Goal: Task Accomplishment & Management: Complete application form

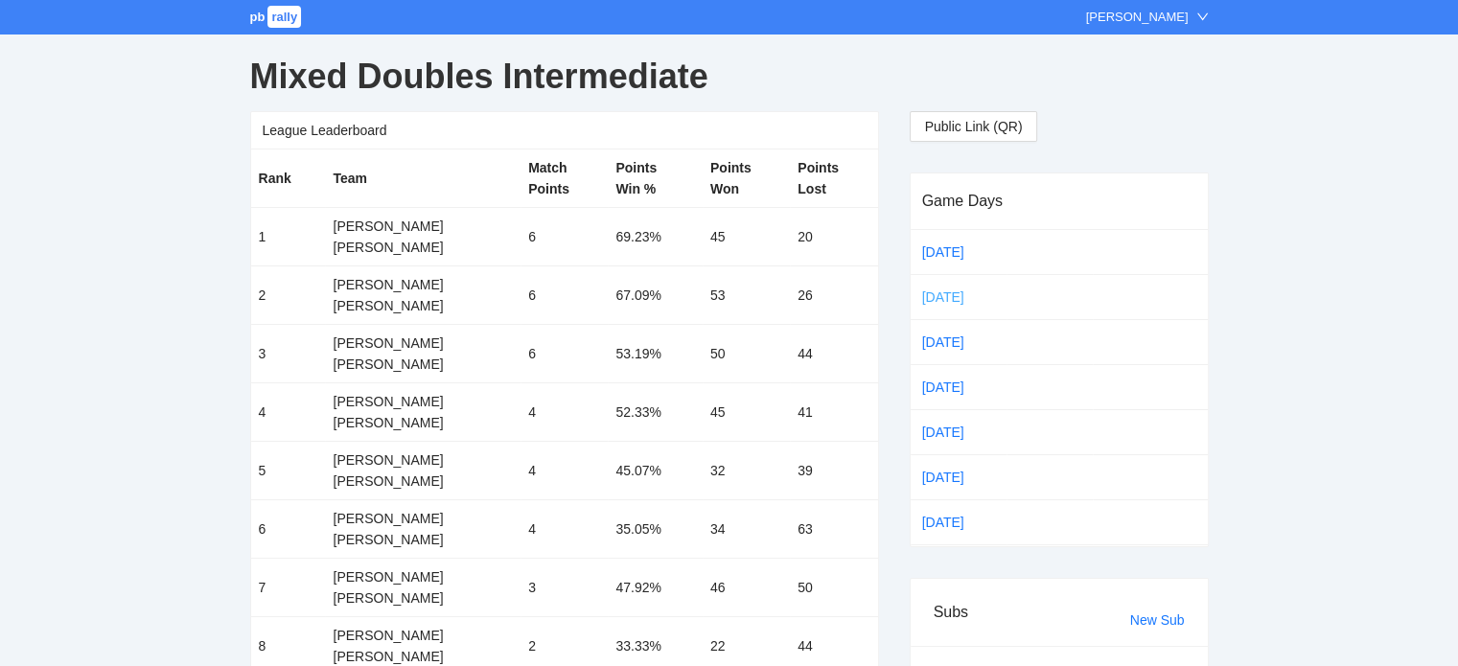
click at [930, 290] on link "[DATE]" at bounding box center [958, 297] width 81 height 29
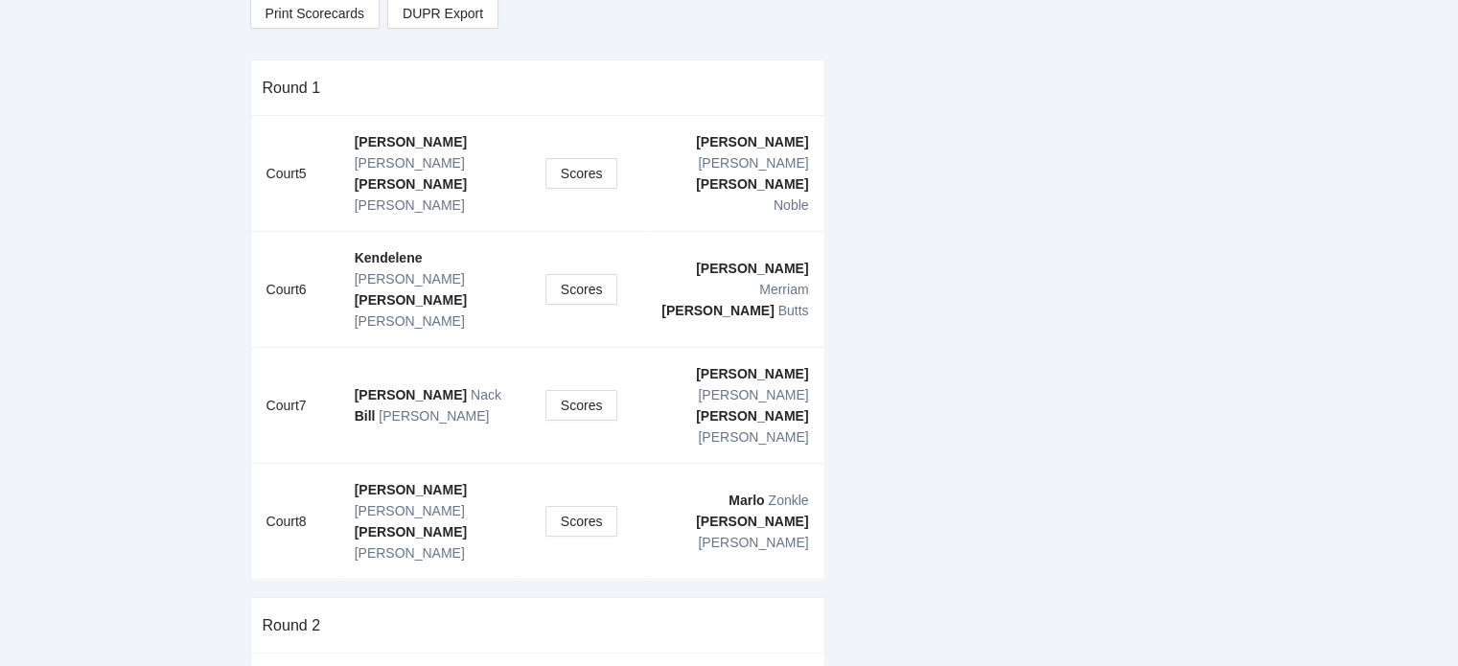
scroll to position [192, 0]
click at [577, 392] on span "Scores" at bounding box center [582, 402] width 42 height 21
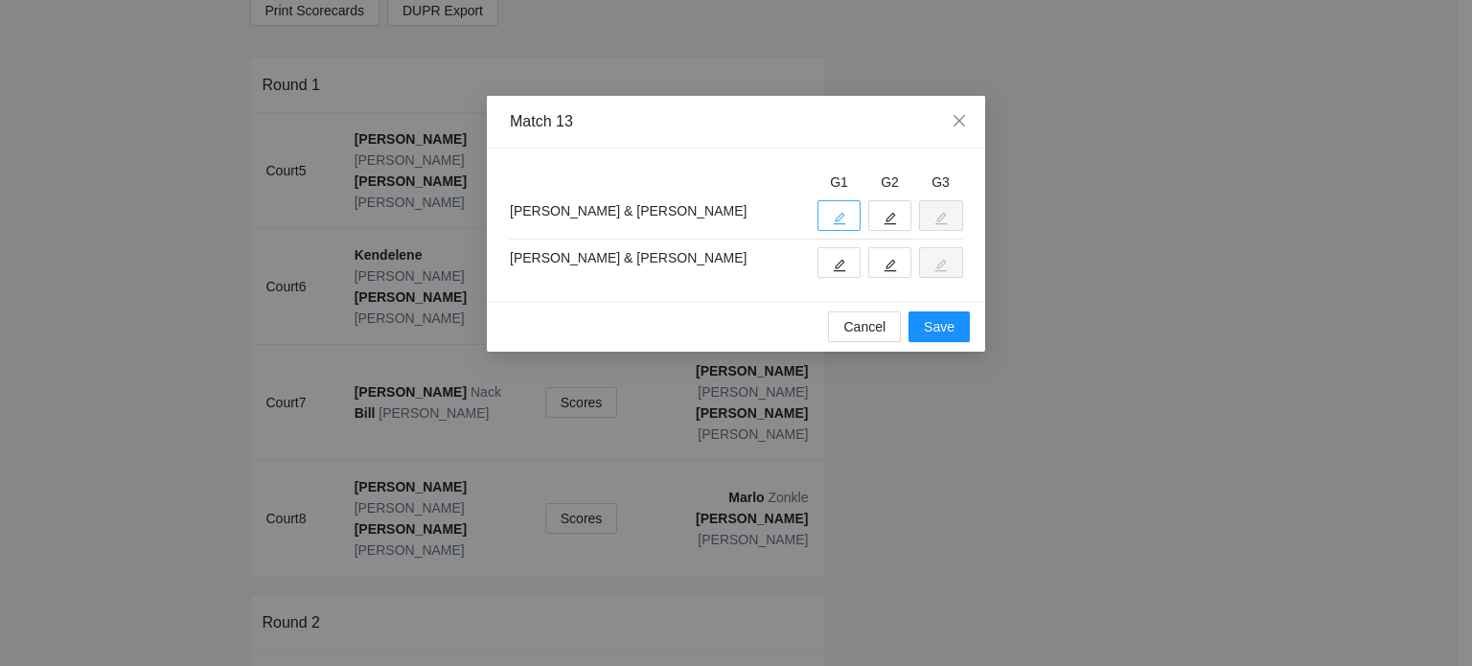
click at [836, 212] on icon "edit" at bounding box center [839, 218] width 13 height 13
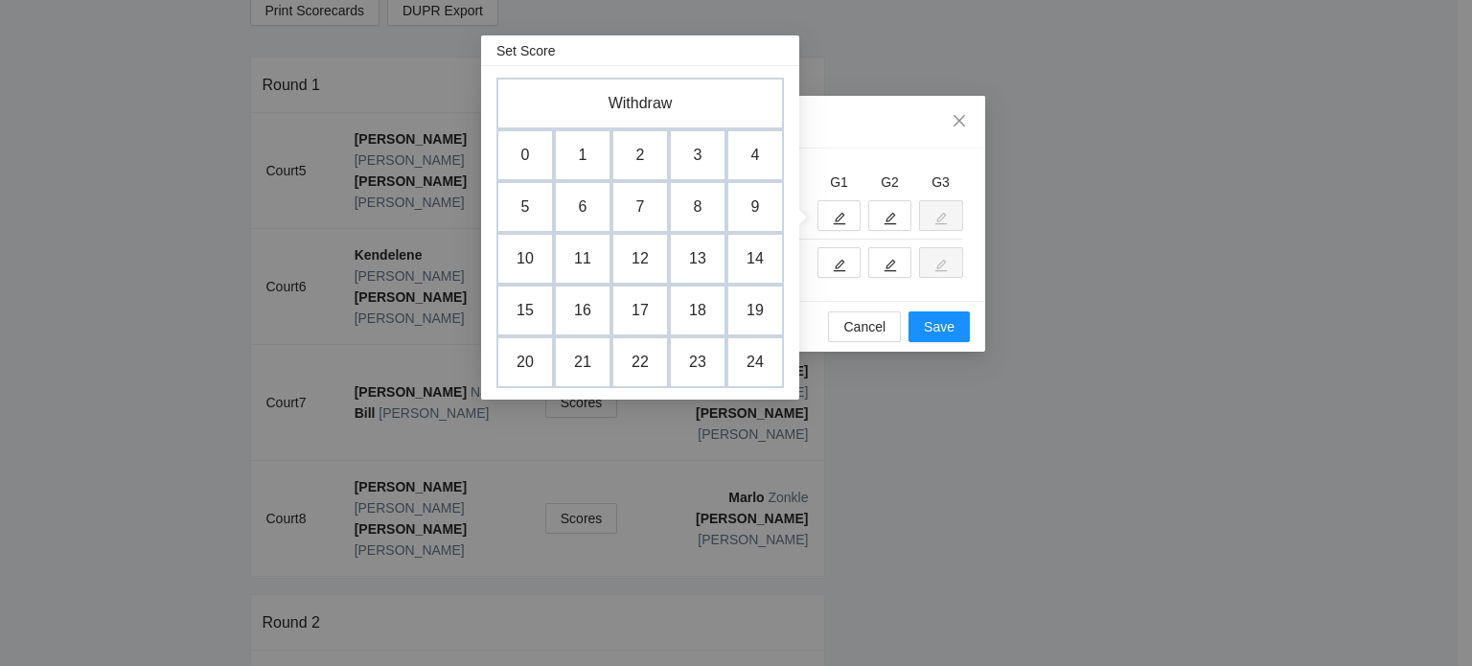
drag, startPoint x: 1155, startPoint y: 105, endPoint x: 1166, endPoint y: 114, distance: 13.6
click at [1162, 114] on div "Match 13 G1 G2 G3 Jodi Nack & Bill Schreck Rebecca Kenyon & Howard Feldman Canc…" at bounding box center [736, 333] width 1472 height 666
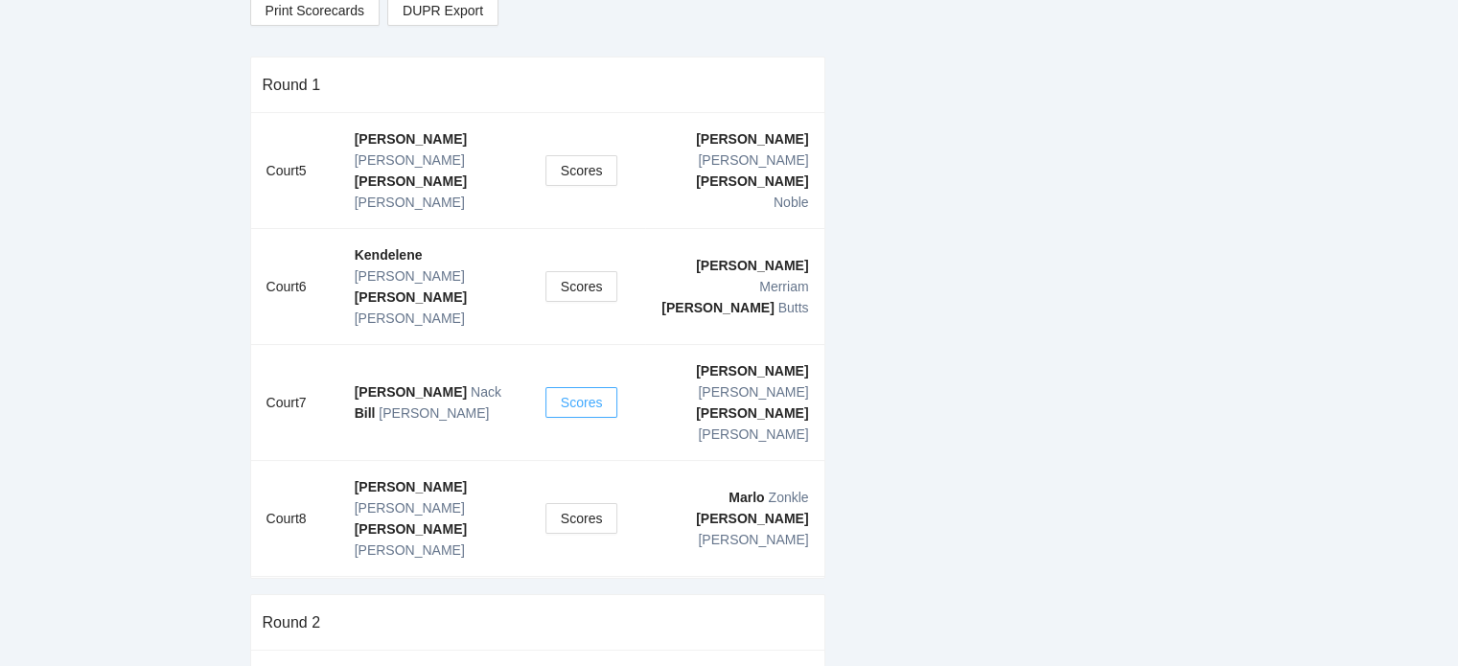
click at [581, 392] on span "Scores" at bounding box center [582, 402] width 42 height 21
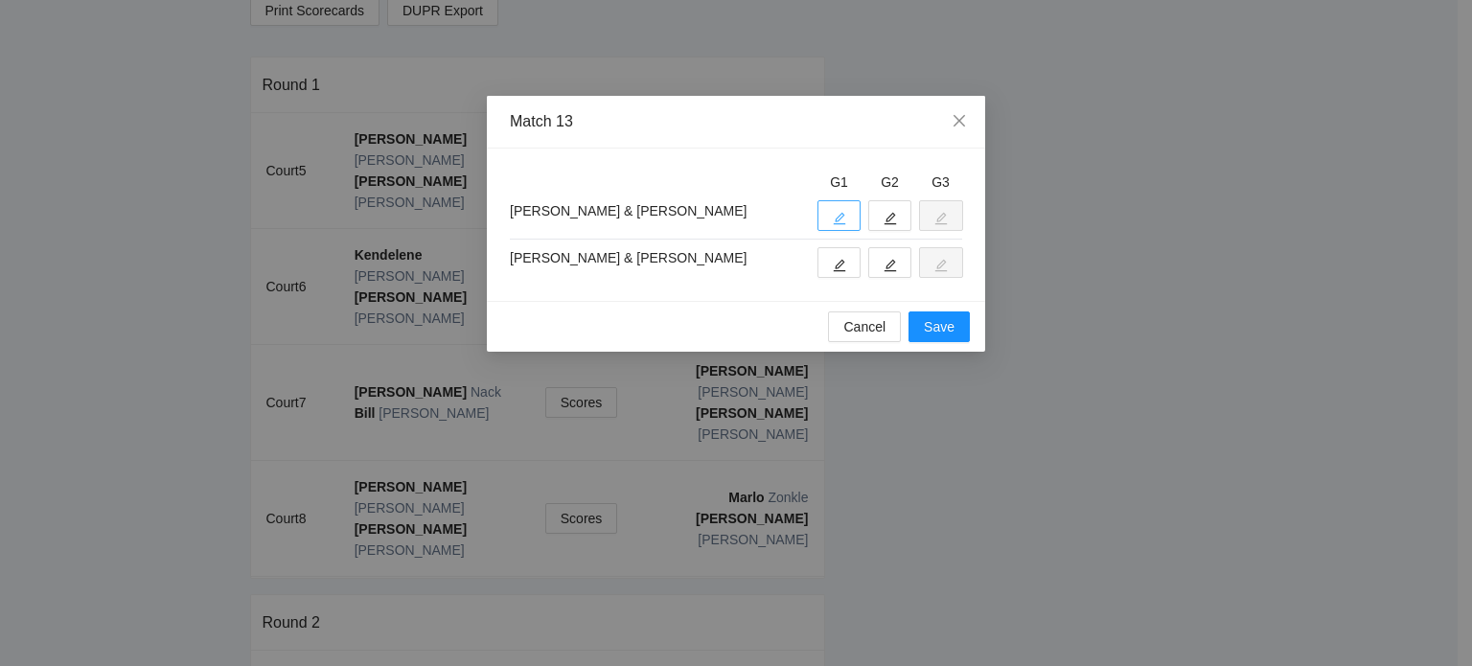
click at [847, 215] on button "button" at bounding box center [839, 215] width 43 height 31
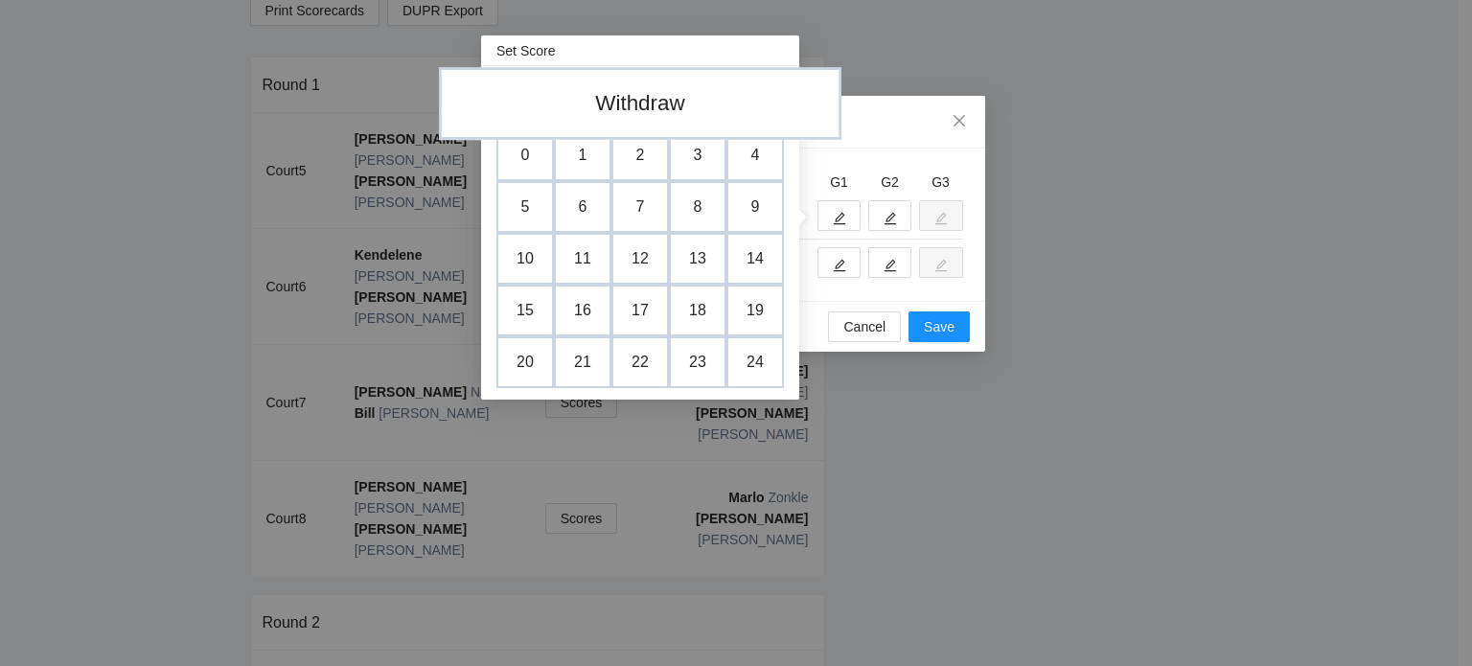
click at [689, 97] on td "Withdraw" at bounding box center [640, 103] width 403 height 73
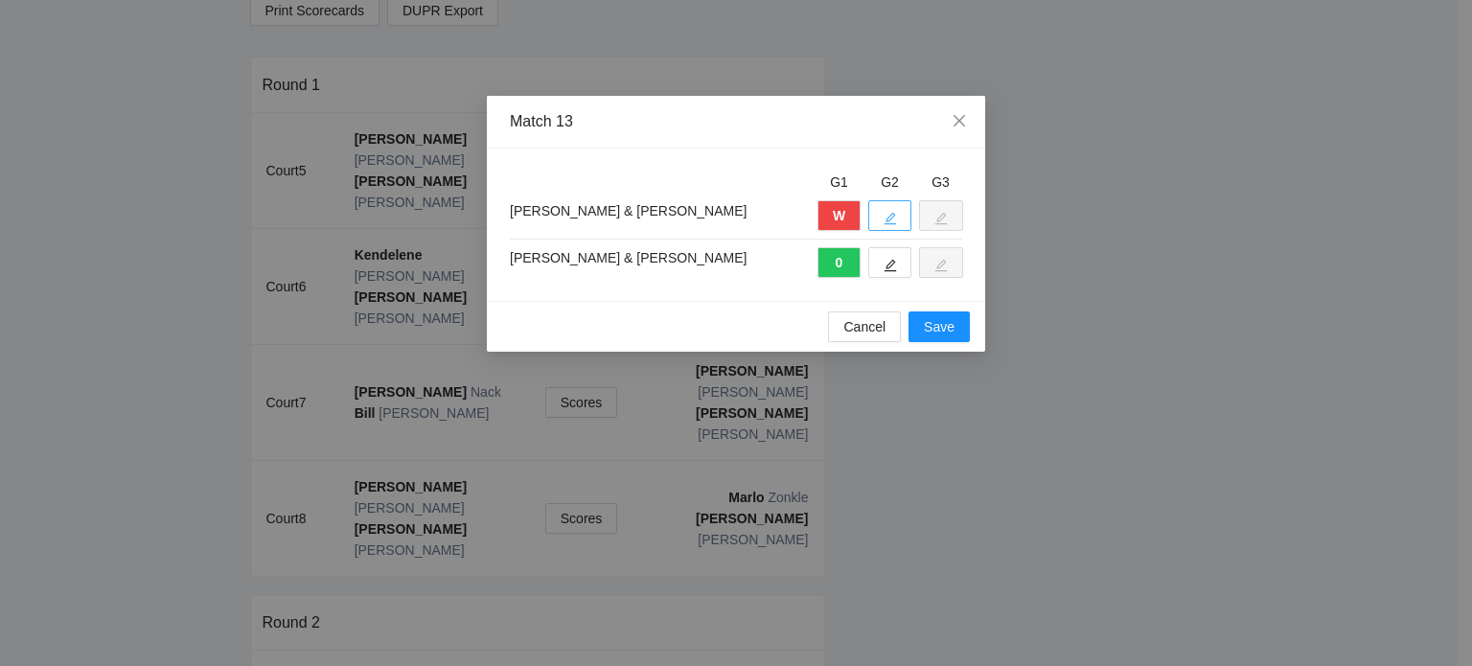
click at [882, 220] on button "button" at bounding box center [889, 215] width 43 height 31
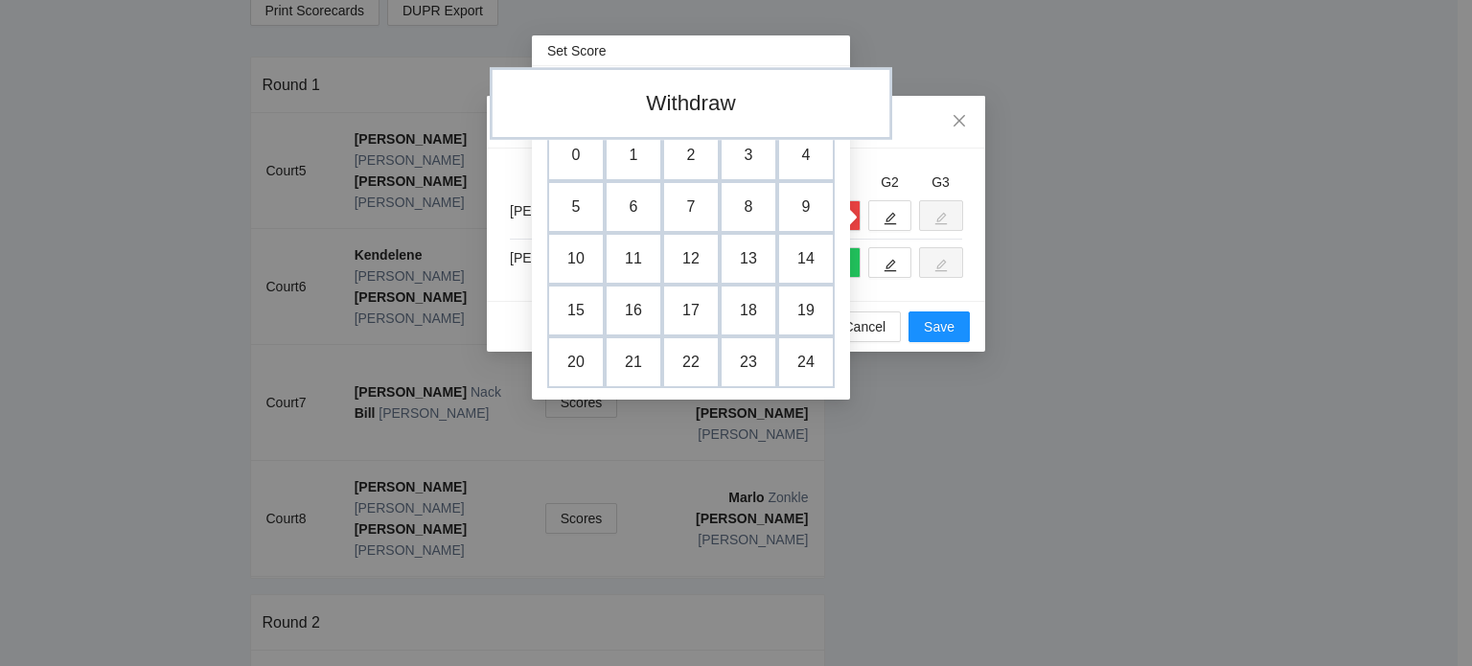
click at [679, 105] on td "Withdraw" at bounding box center [691, 103] width 403 height 73
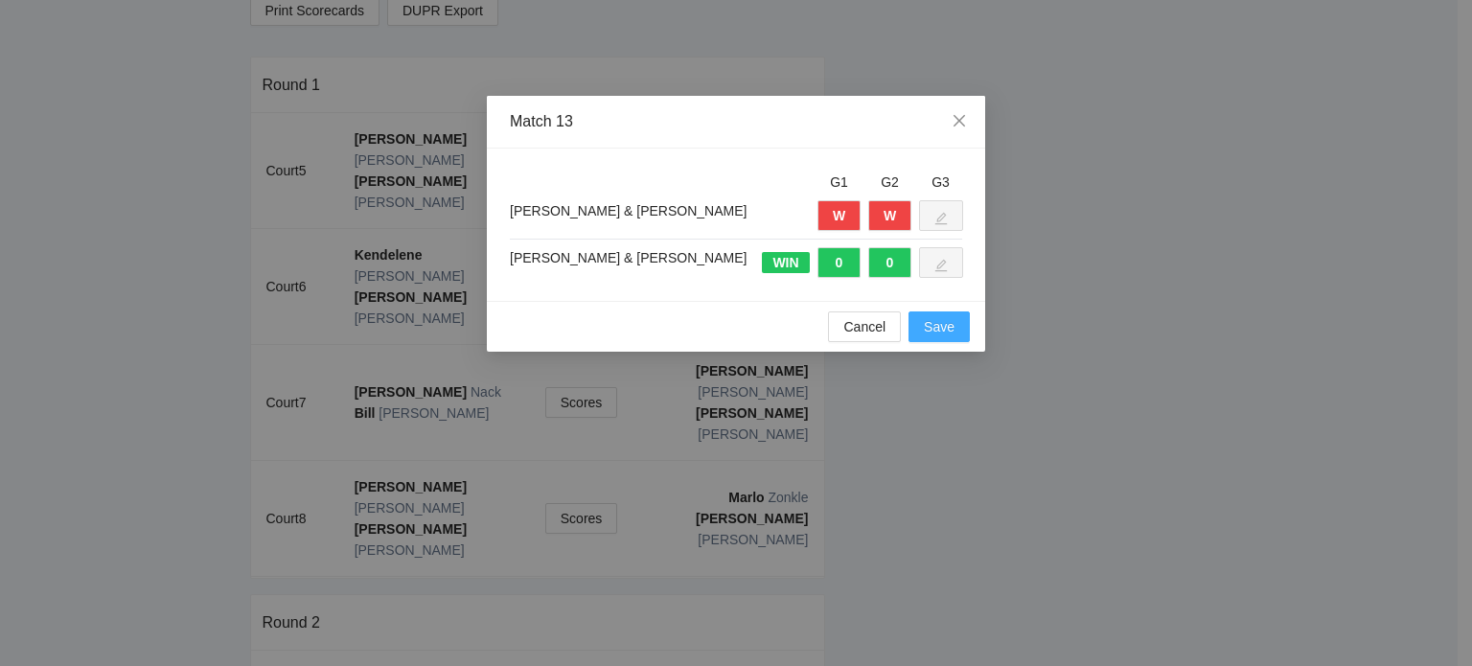
click at [937, 325] on span "Save" at bounding box center [939, 326] width 31 height 21
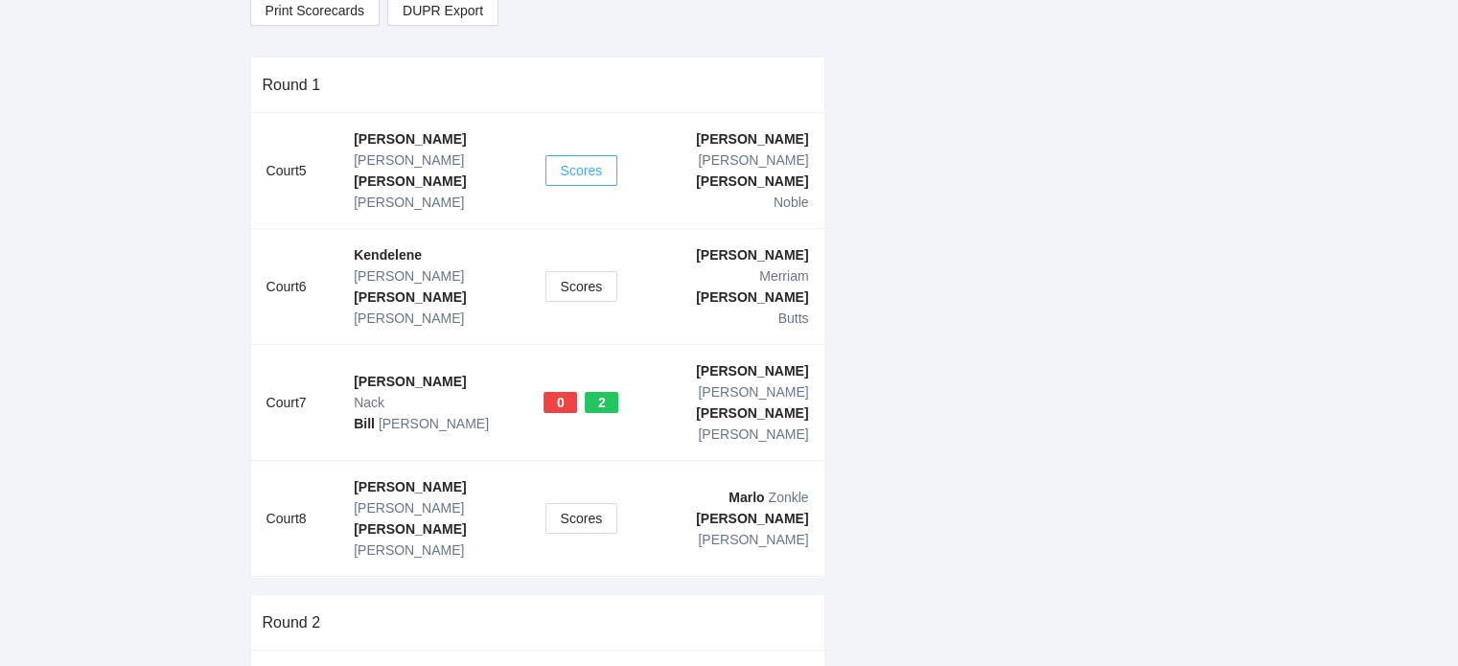
click at [599, 160] on span "Scores" at bounding box center [582, 170] width 42 height 21
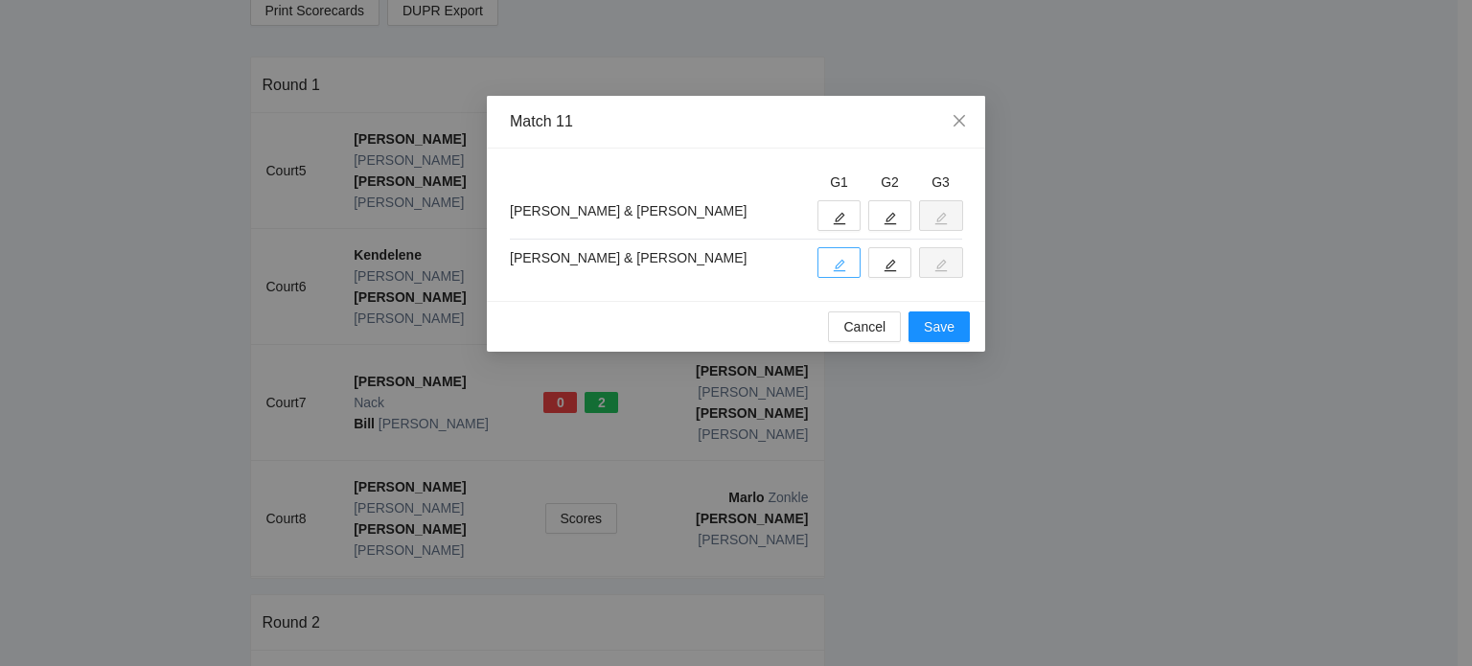
click at [843, 258] on span "edit" at bounding box center [839, 265] width 13 height 14
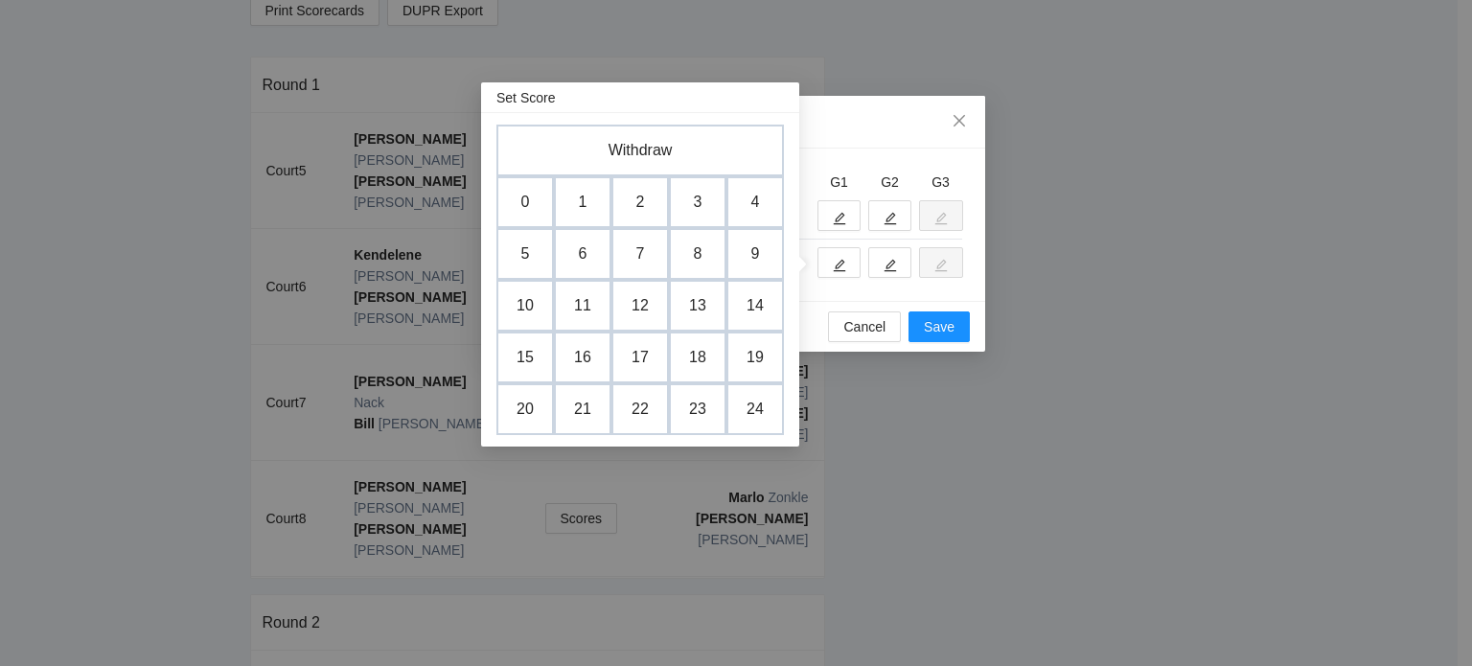
click at [540, 298] on td "10" at bounding box center [526, 306] width 58 height 52
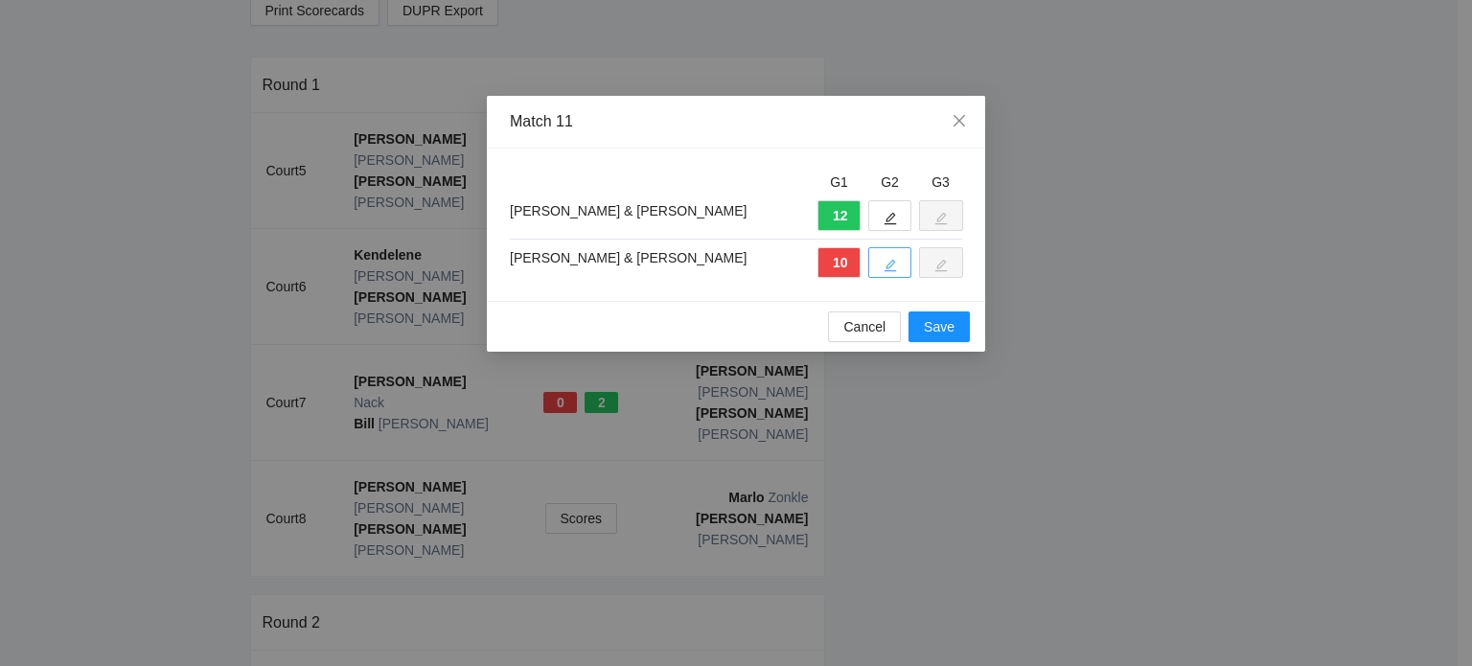
click at [885, 266] on icon "edit" at bounding box center [890, 265] width 13 height 13
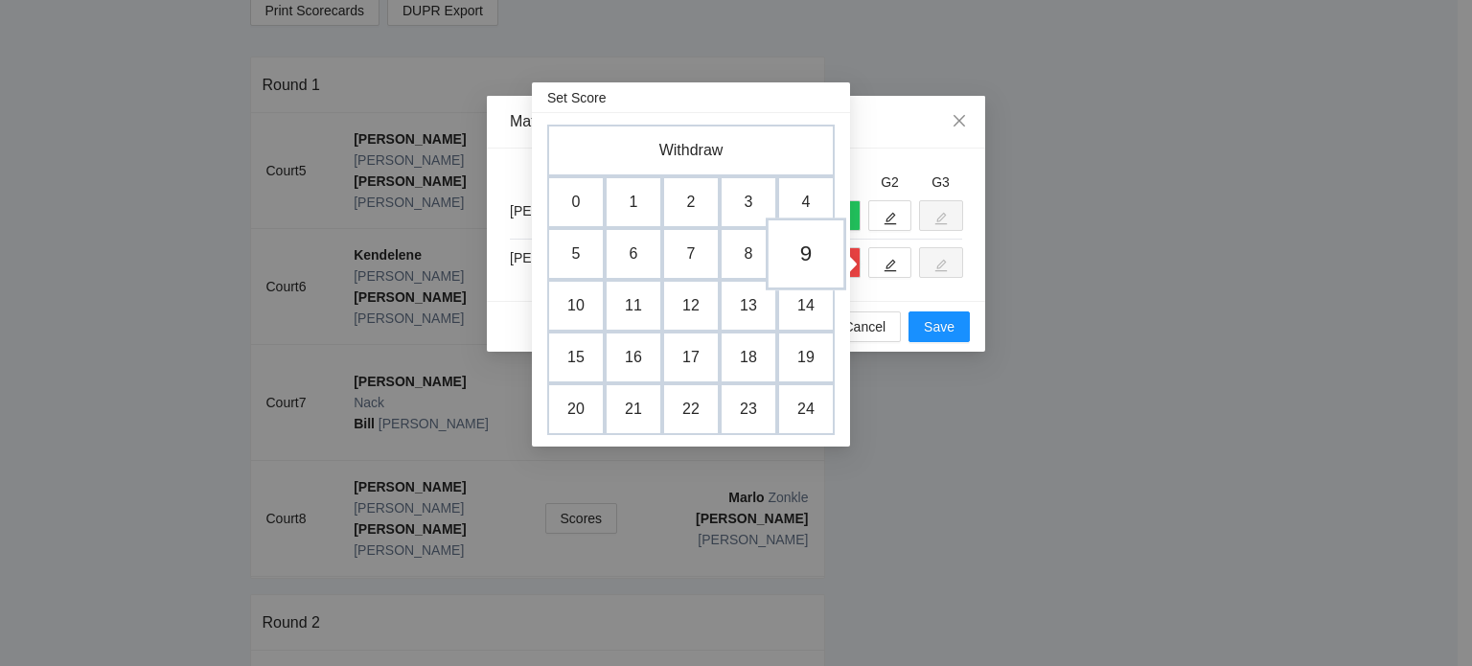
click at [805, 248] on td "9" at bounding box center [806, 254] width 81 height 73
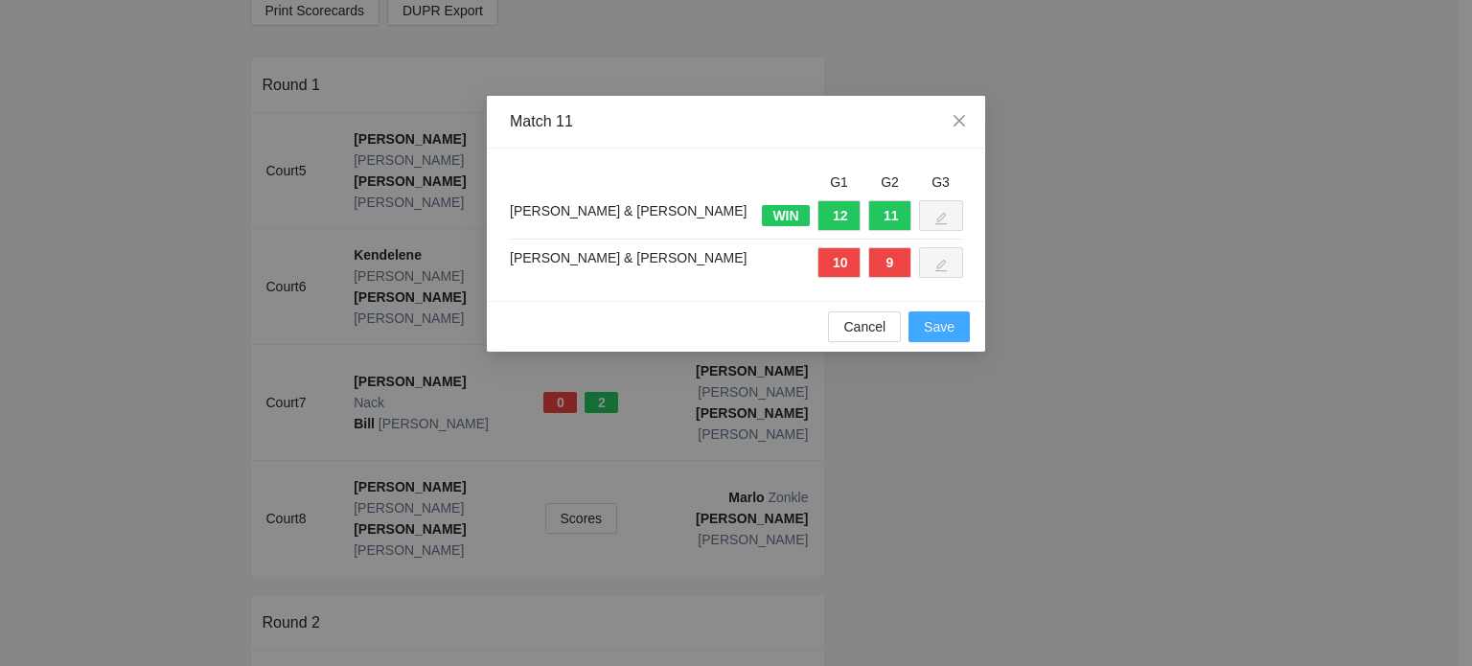
click at [916, 318] on button "Save" at bounding box center [939, 327] width 61 height 31
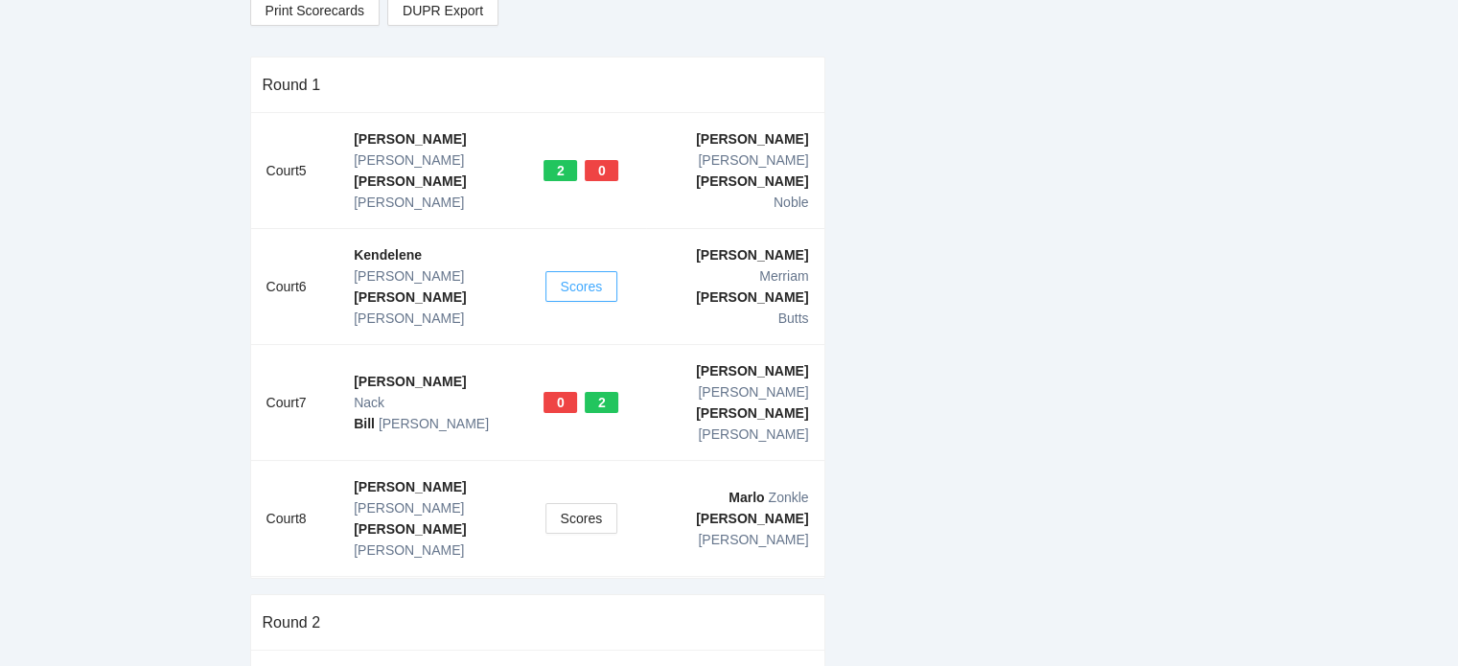
click at [565, 276] on span "Scores" at bounding box center [582, 286] width 42 height 21
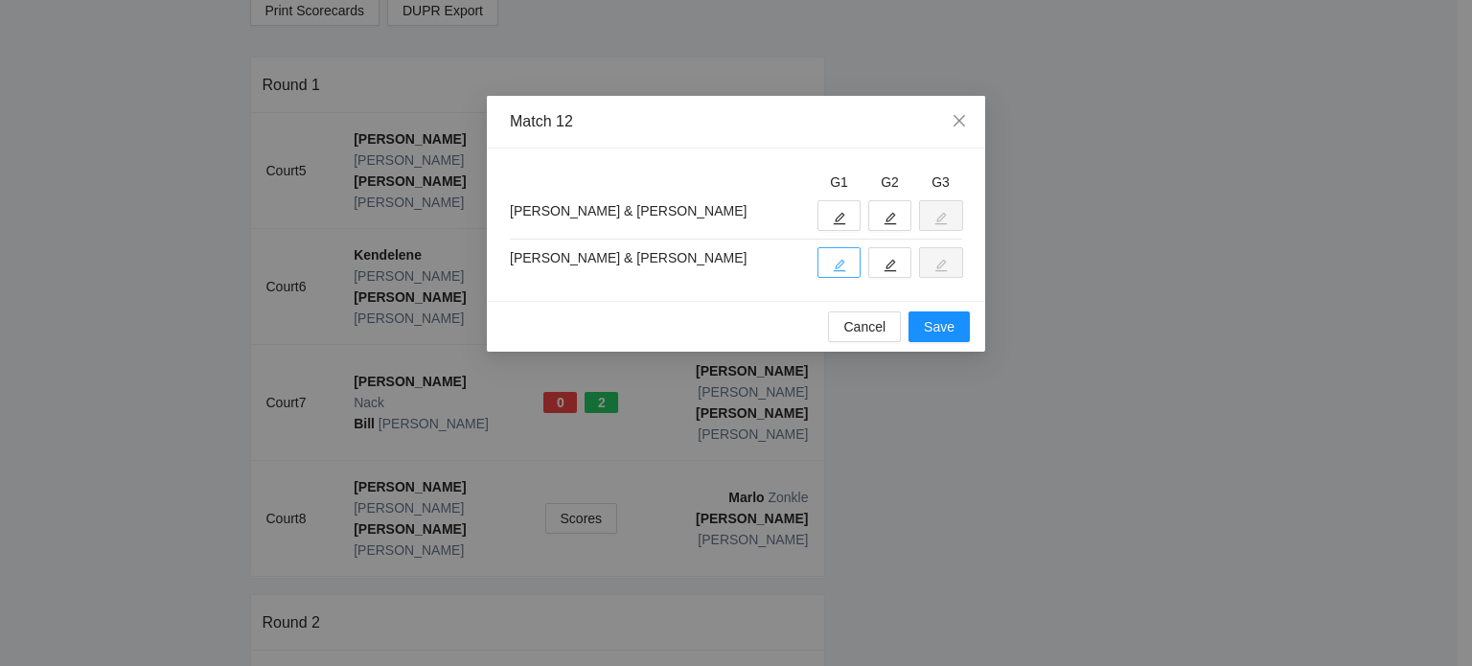
click at [828, 265] on button "button" at bounding box center [839, 262] width 43 height 31
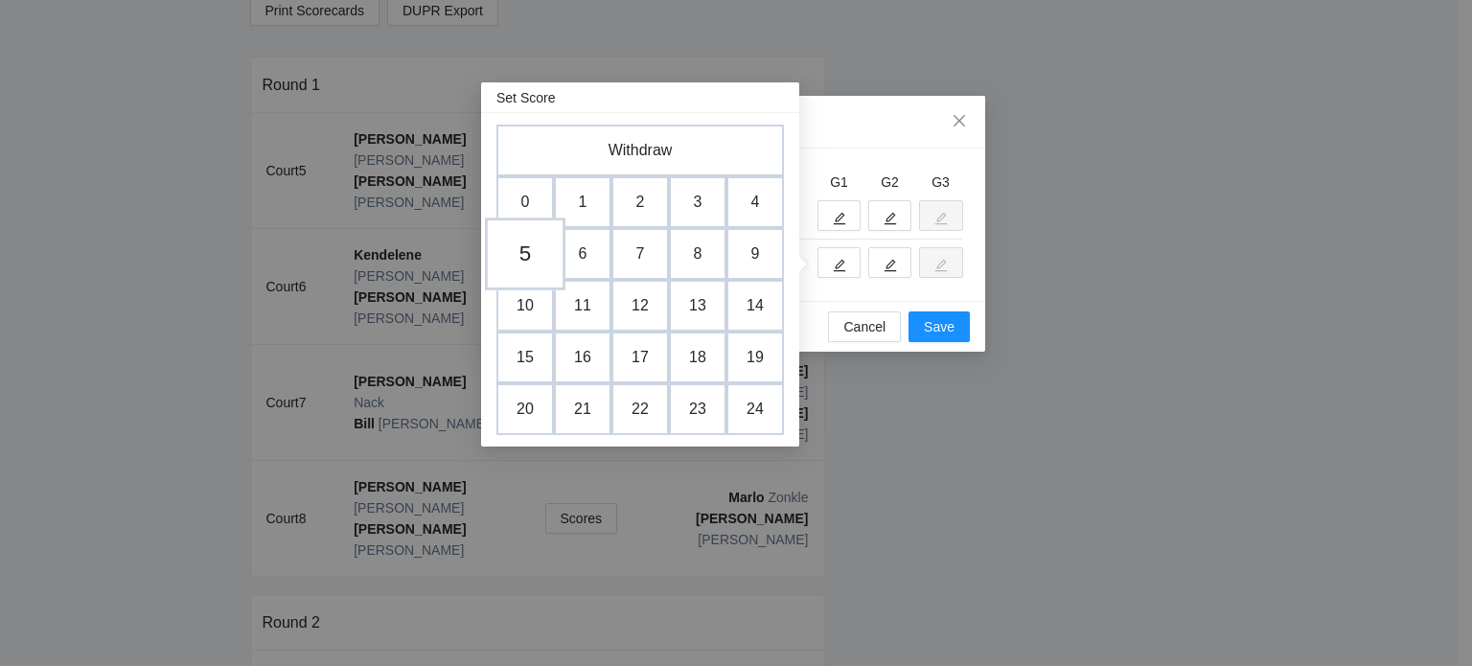
click at [534, 240] on td "5" at bounding box center [525, 254] width 81 height 73
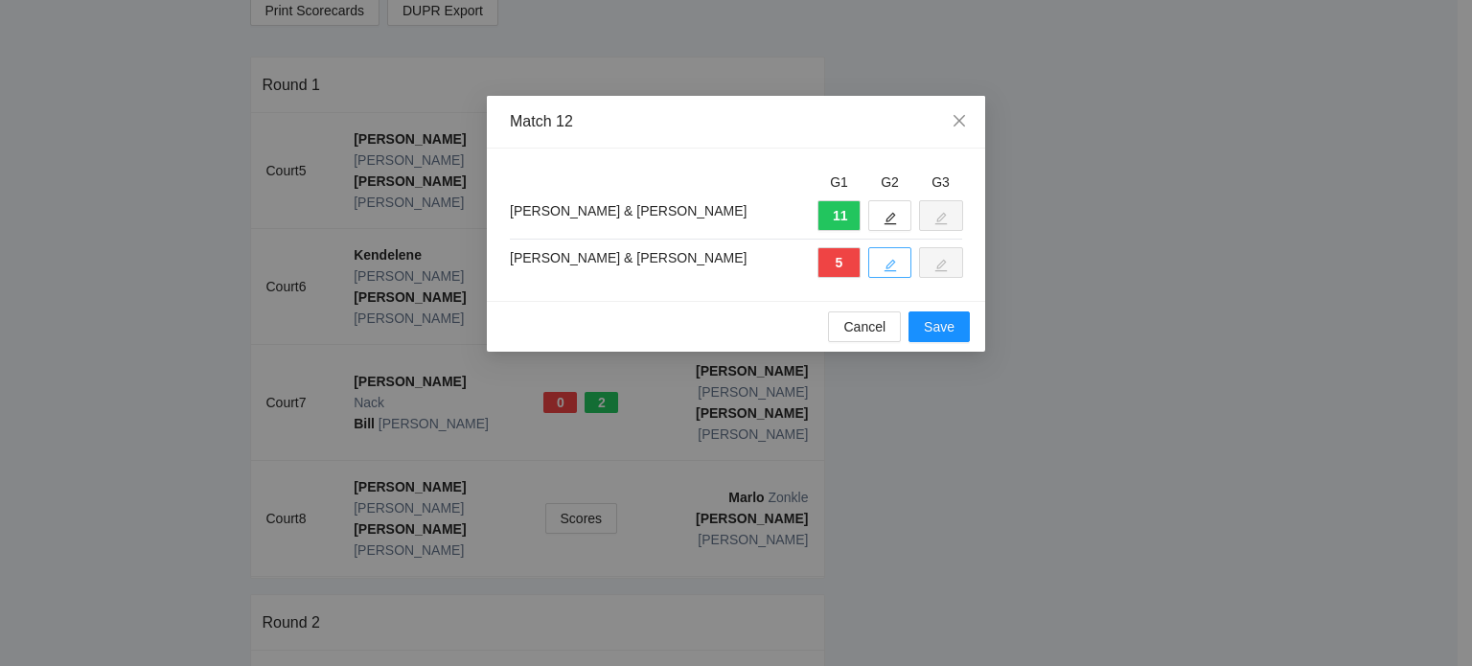
click at [904, 263] on button "button" at bounding box center [889, 262] width 43 height 31
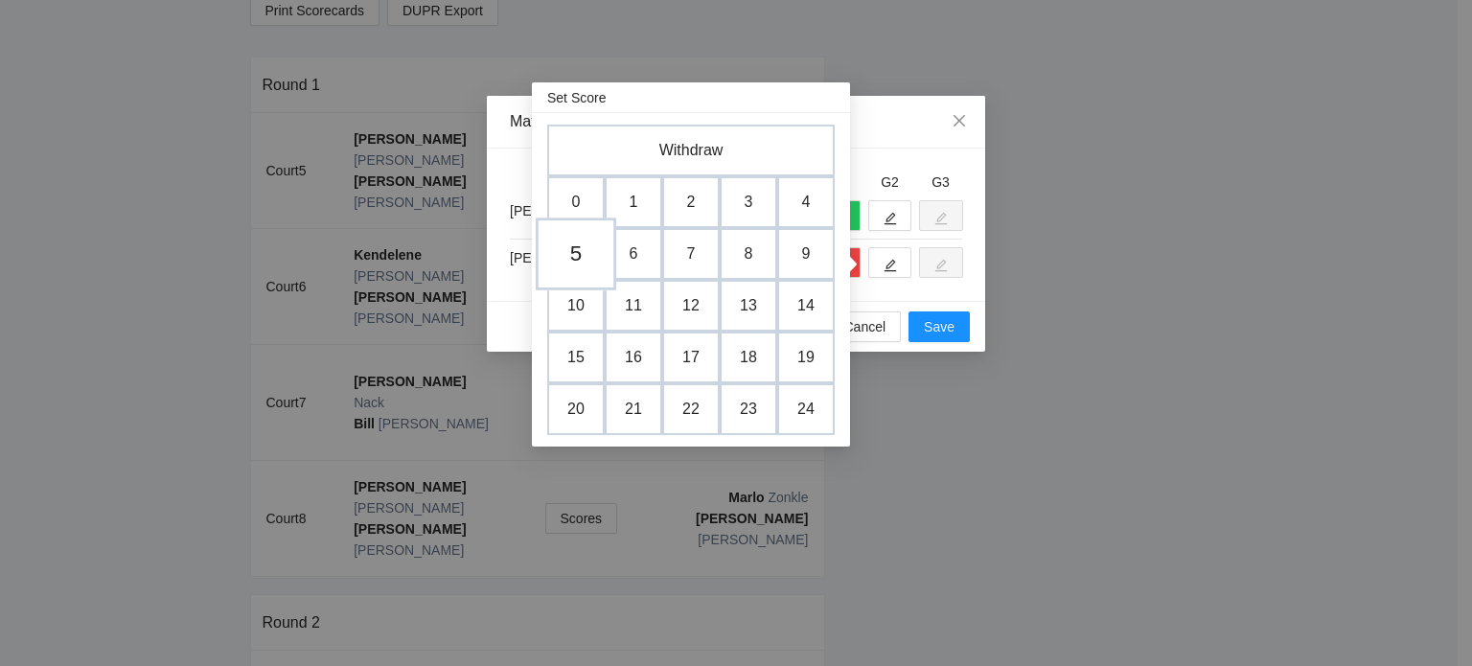
click at [575, 251] on td "5" at bounding box center [576, 254] width 81 height 73
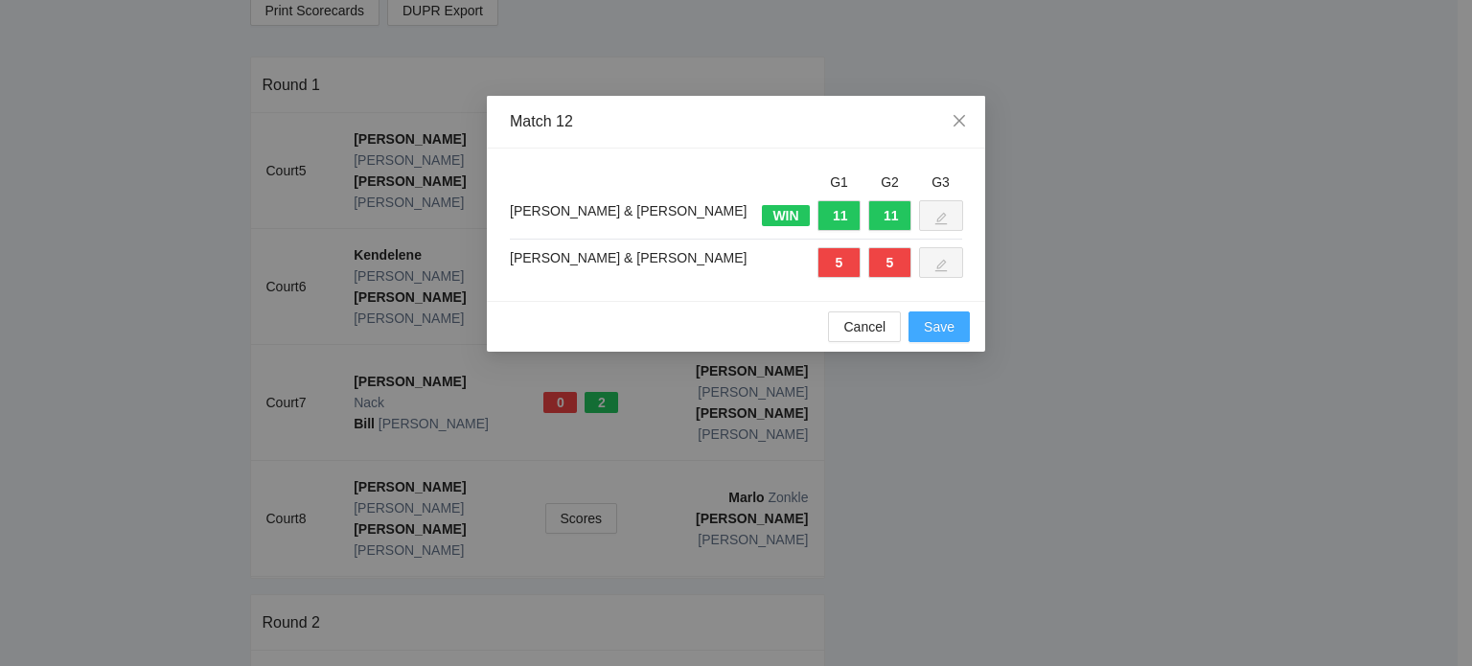
click at [943, 332] on span "Save" at bounding box center [939, 326] width 31 height 21
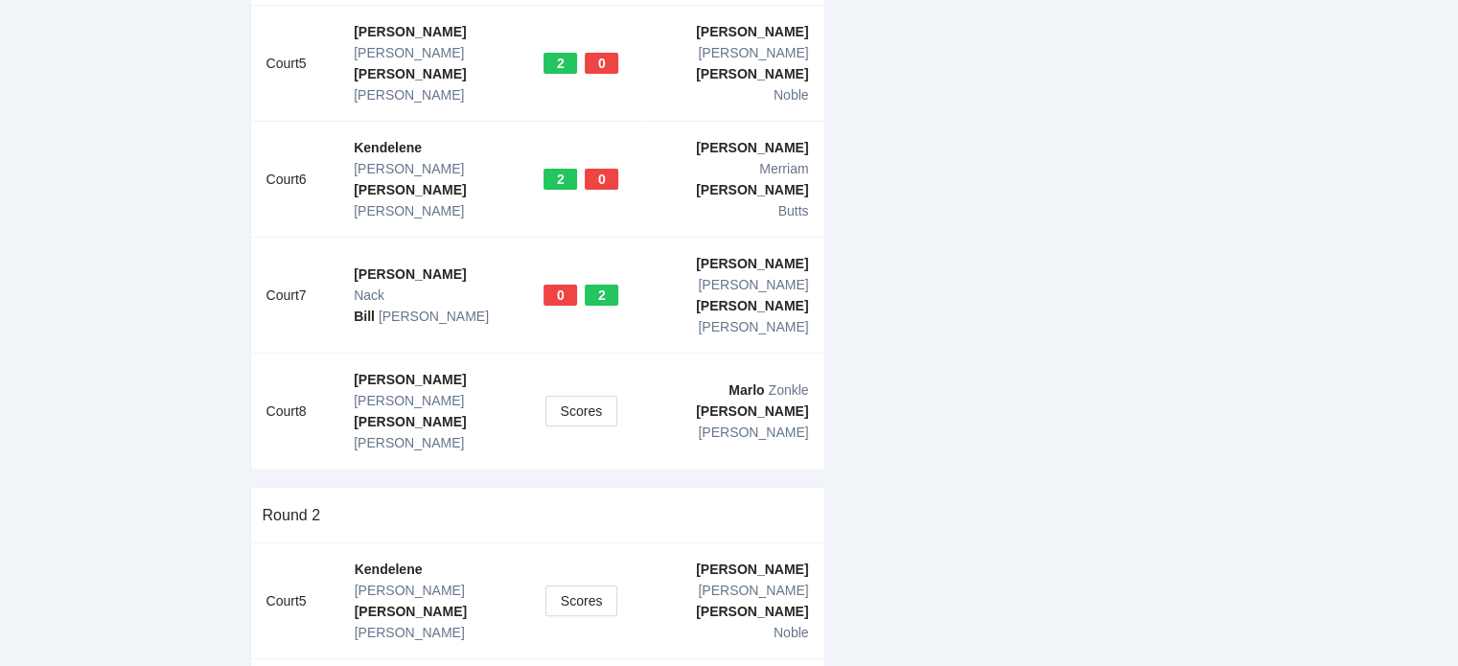
scroll to position [310, 0]
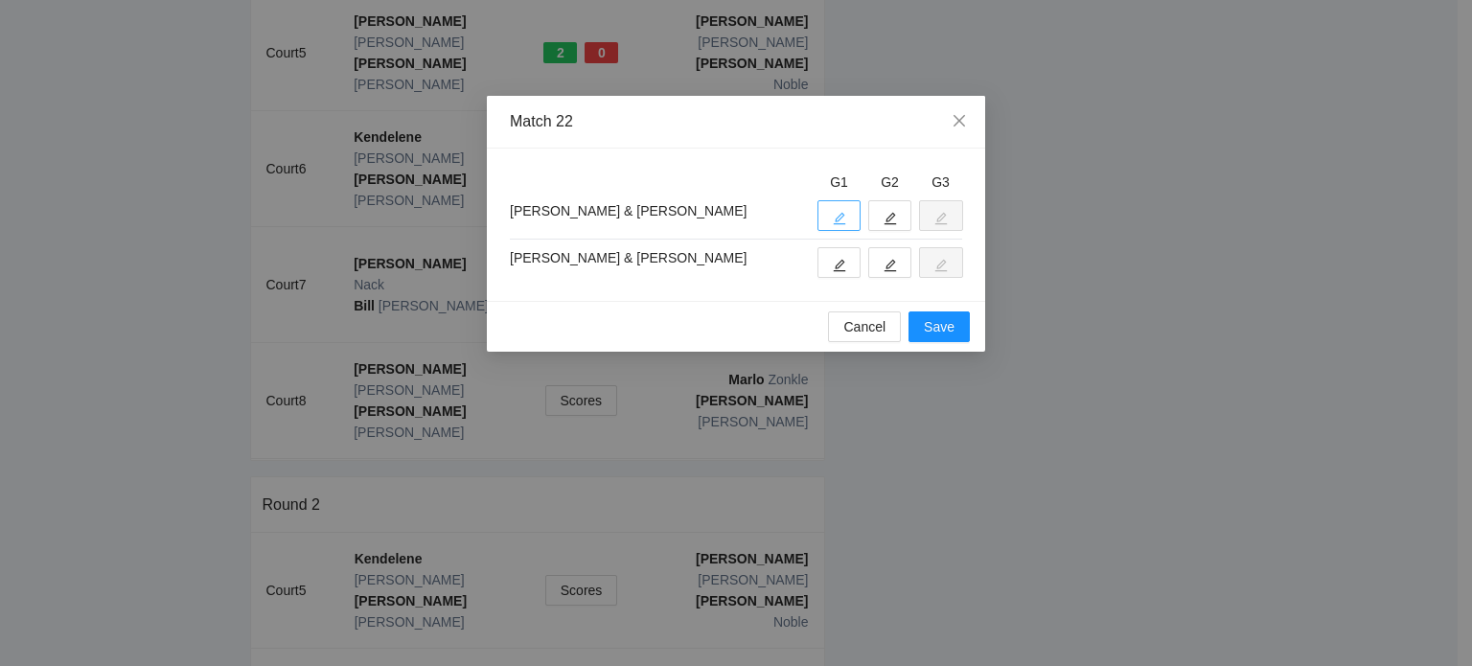
click at [828, 218] on button "button" at bounding box center [839, 215] width 43 height 31
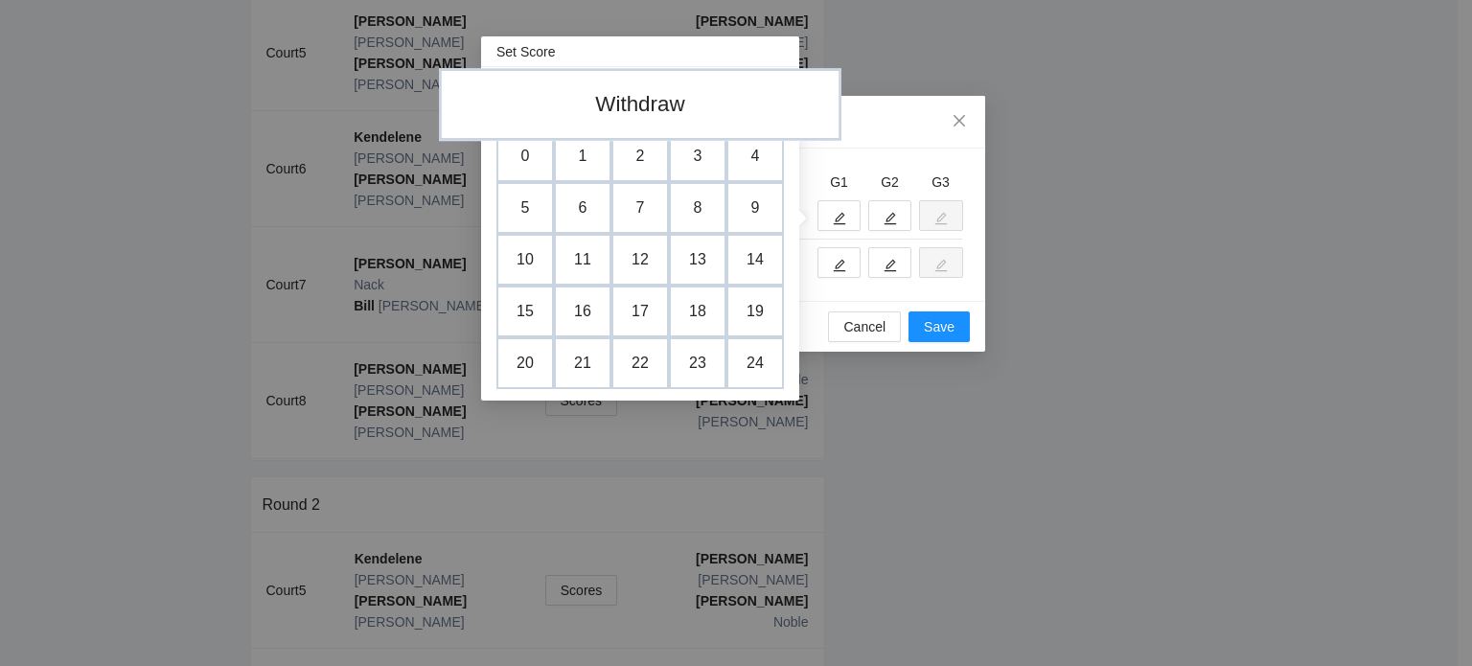
click at [642, 110] on td "Withdraw" at bounding box center [640, 104] width 403 height 73
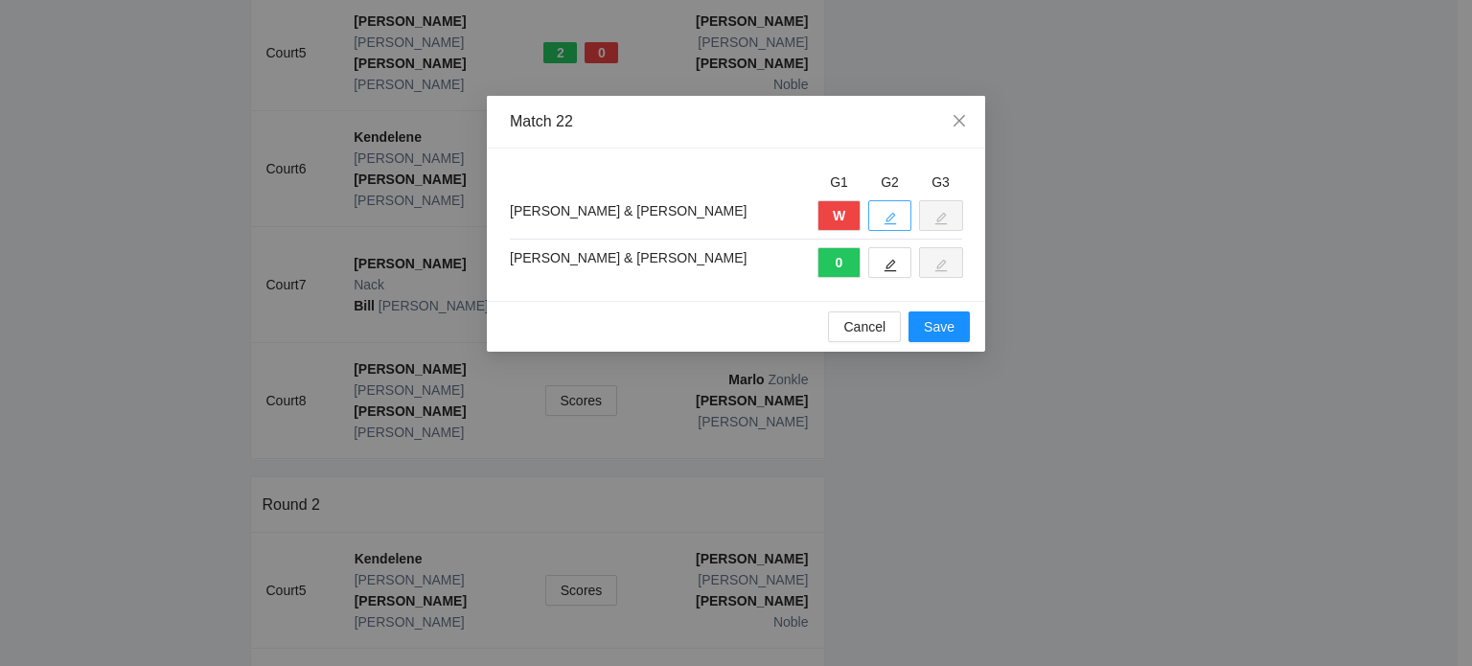
click at [872, 213] on button "button" at bounding box center [889, 215] width 43 height 31
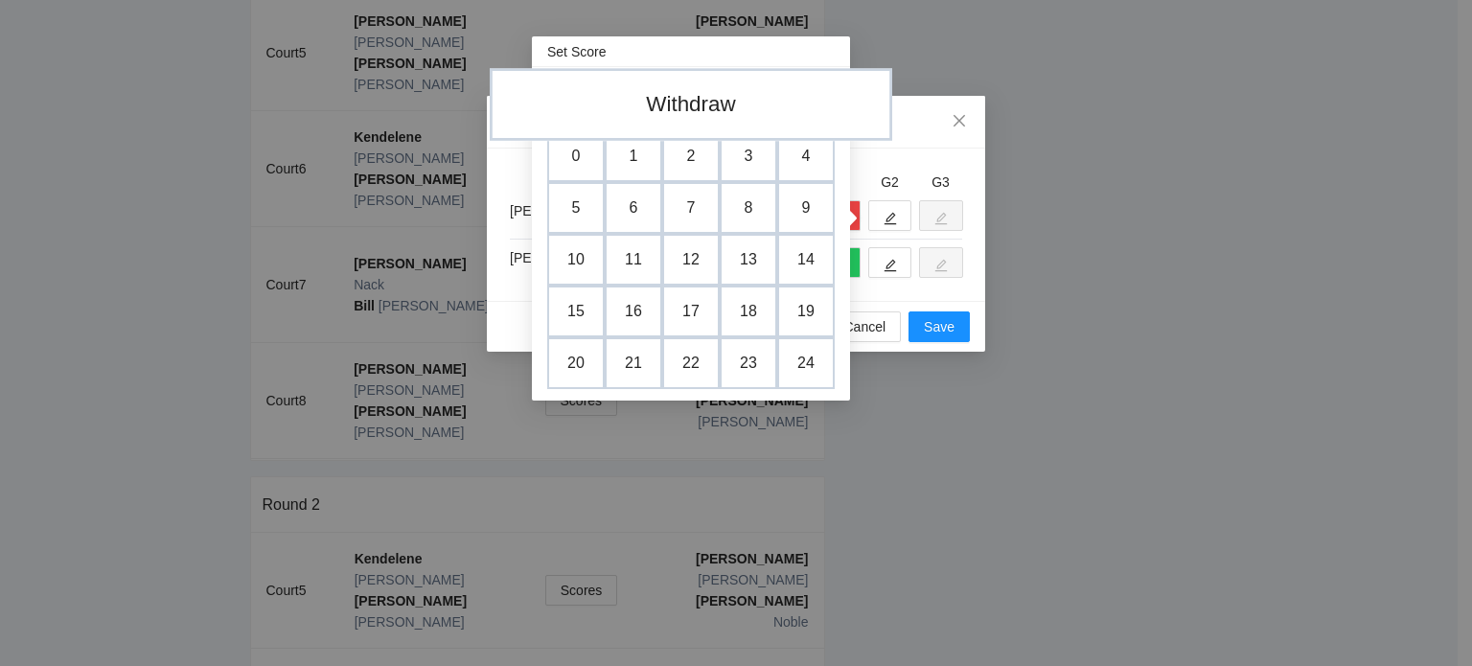
click at [683, 109] on td "Withdraw" at bounding box center [691, 104] width 403 height 73
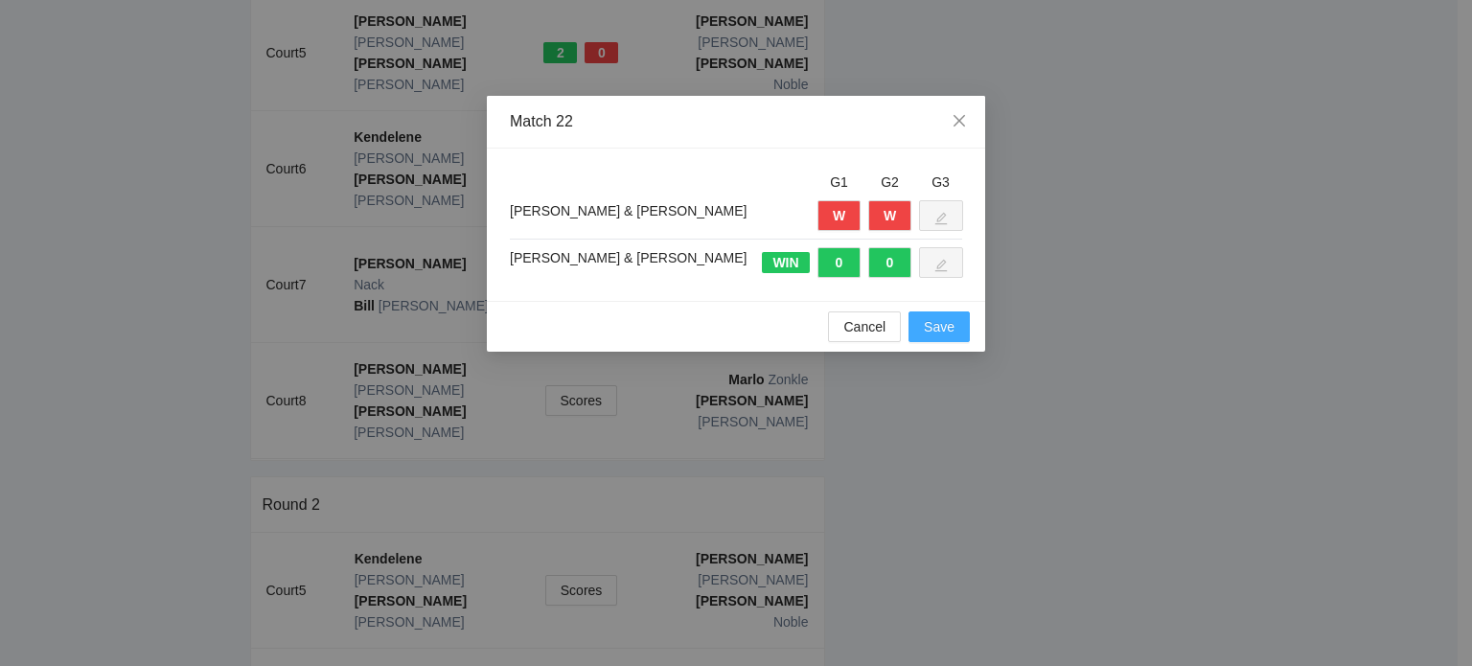
click at [937, 330] on span "Save" at bounding box center [939, 326] width 31 height 21
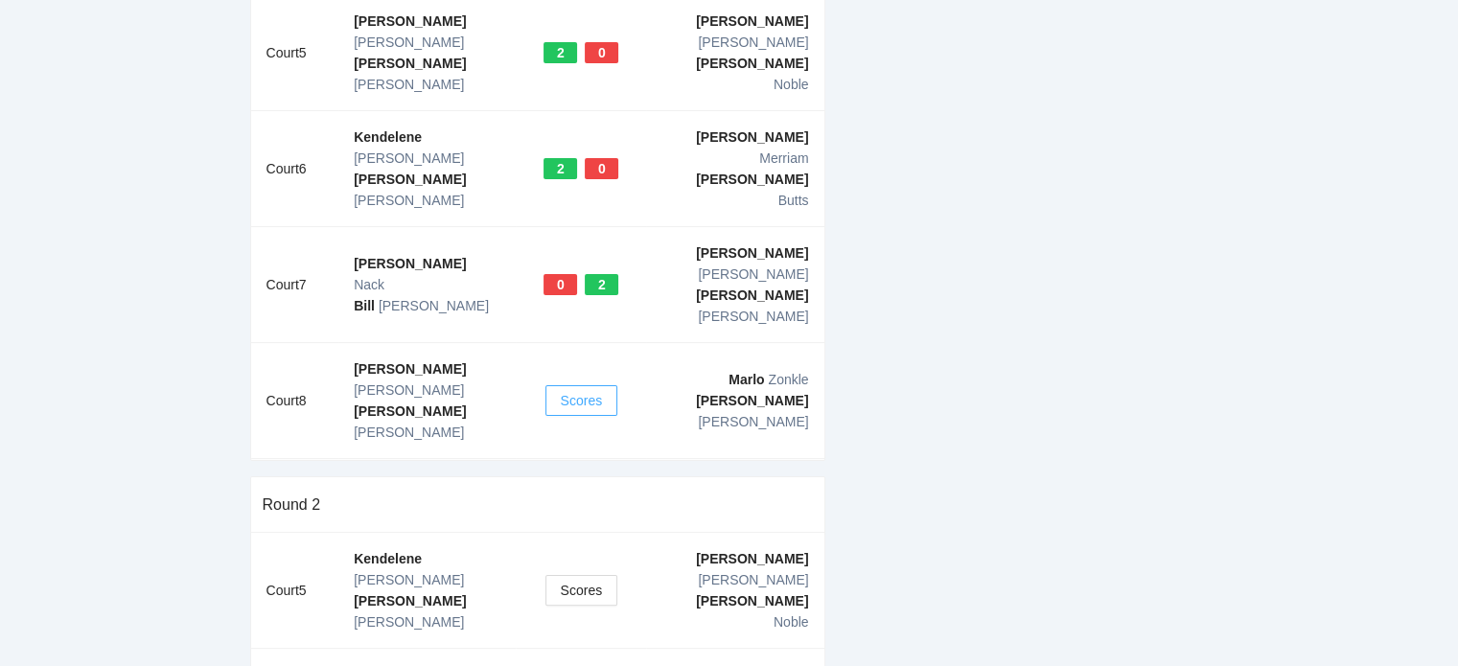
click at [574, 390] on span "Scores" at bounding box center [582, 400] width 42 height 21
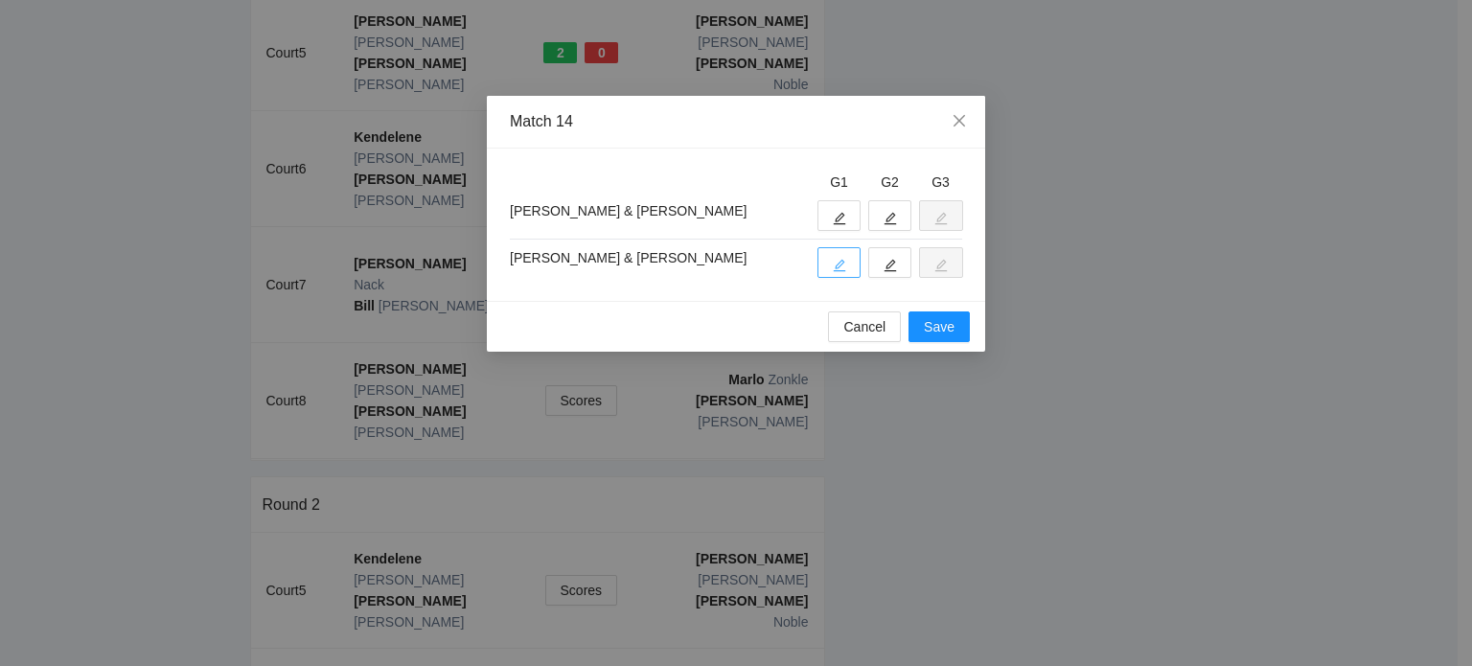
click at [844, 259] on icon "edit" at bounding box center [839, 265] width 13 height 13
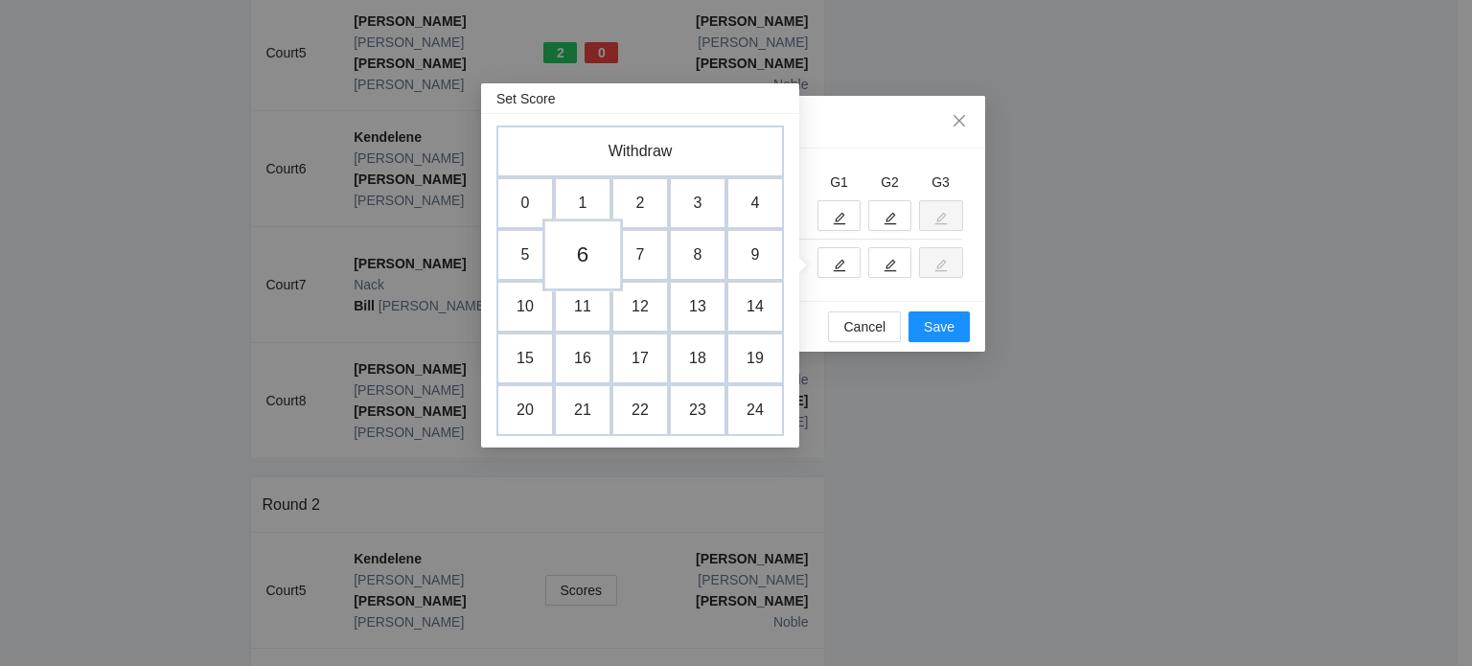
click at [571, 248] on td "6" at bounding box center [583, 255] width 81 height 73
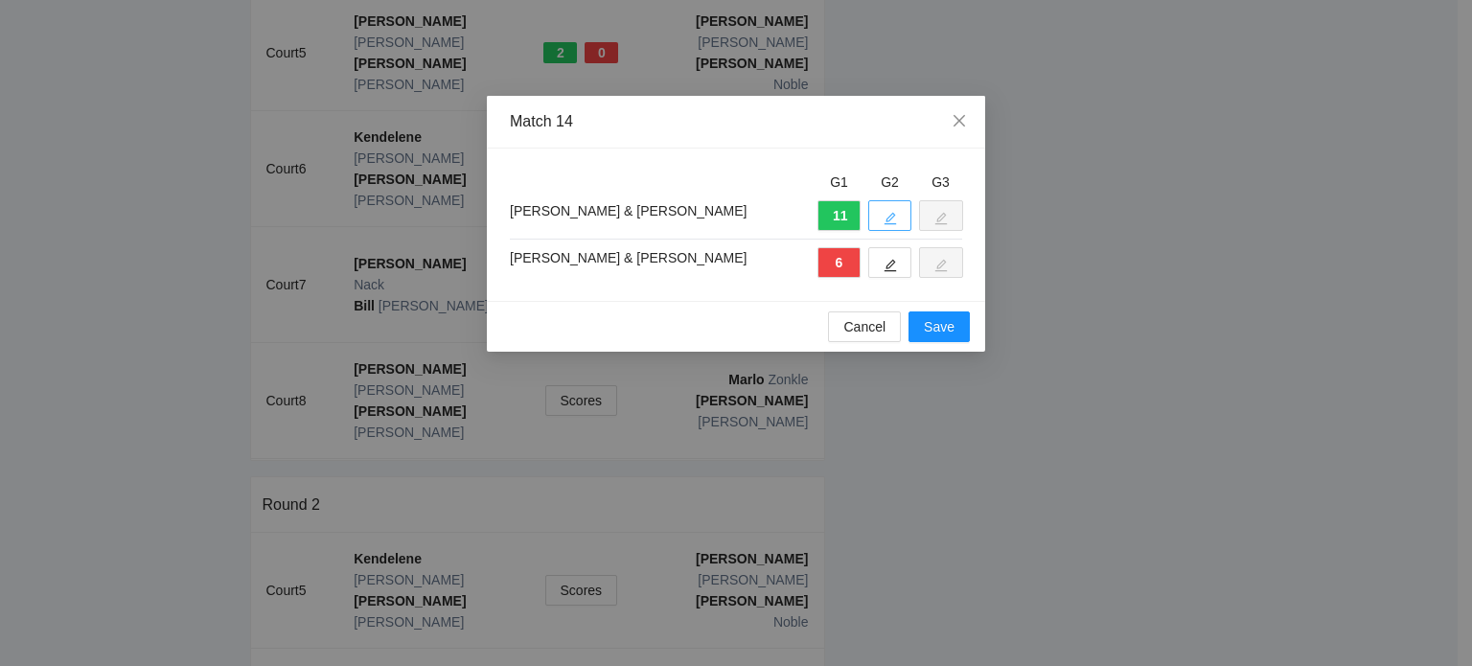
click at [891, 221] on icon "edit" at bounding box center [890, 218] width 13 height 13
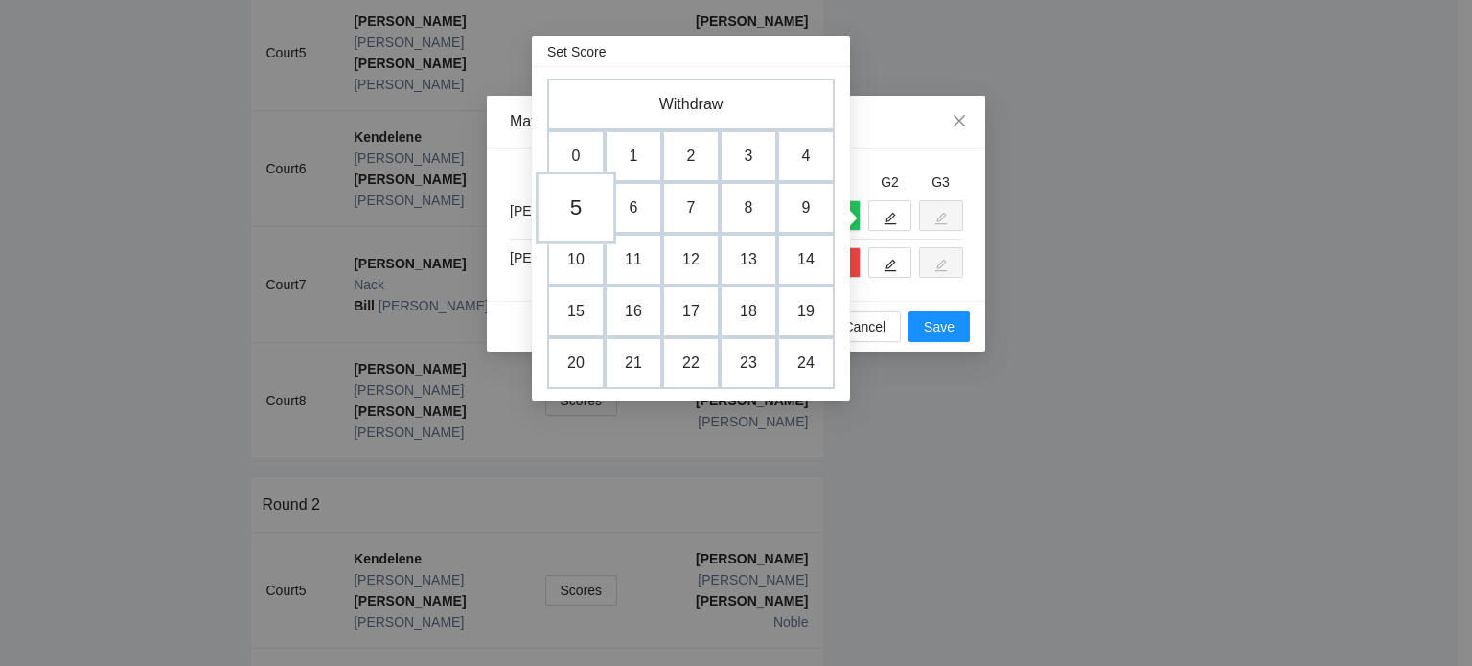
click at [571, 205] on td "5" at bounding box center [576, 208] width 81 height 73
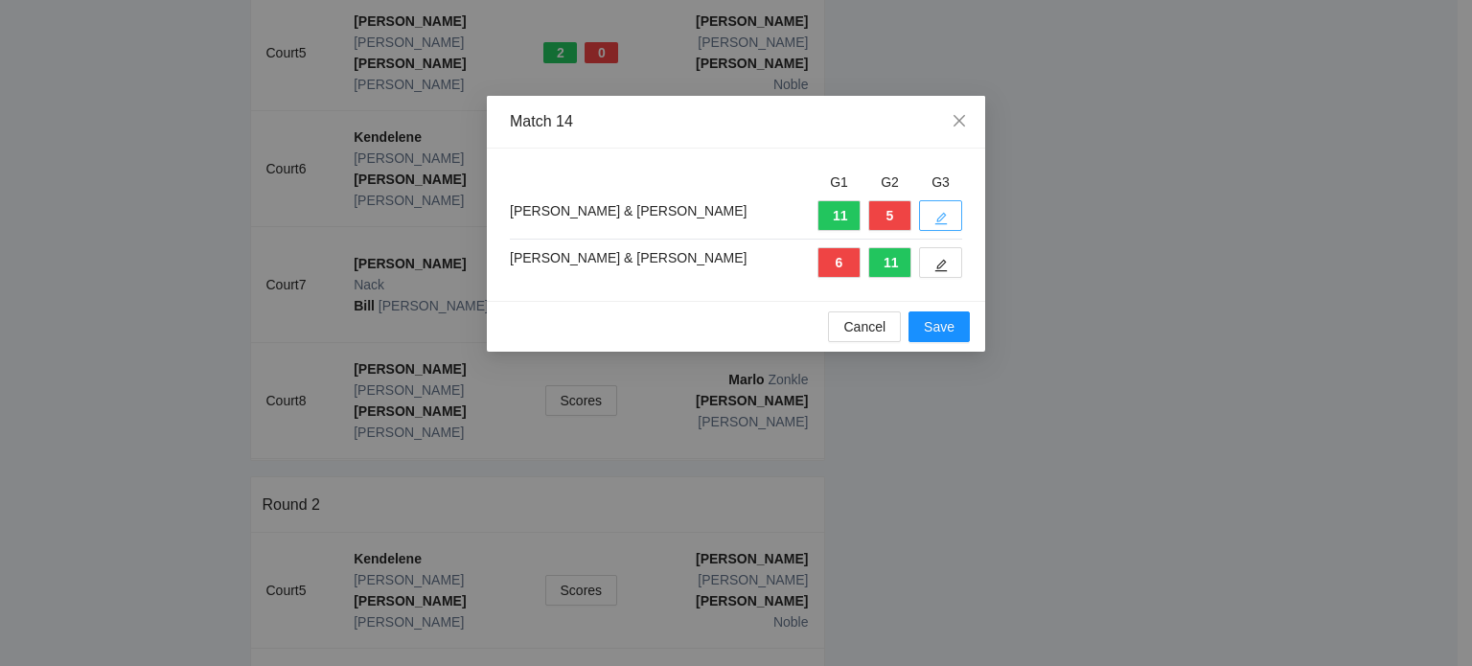
click at [939, 221] on icon "edit" at bounding box center [941, 218] width 13 height 13
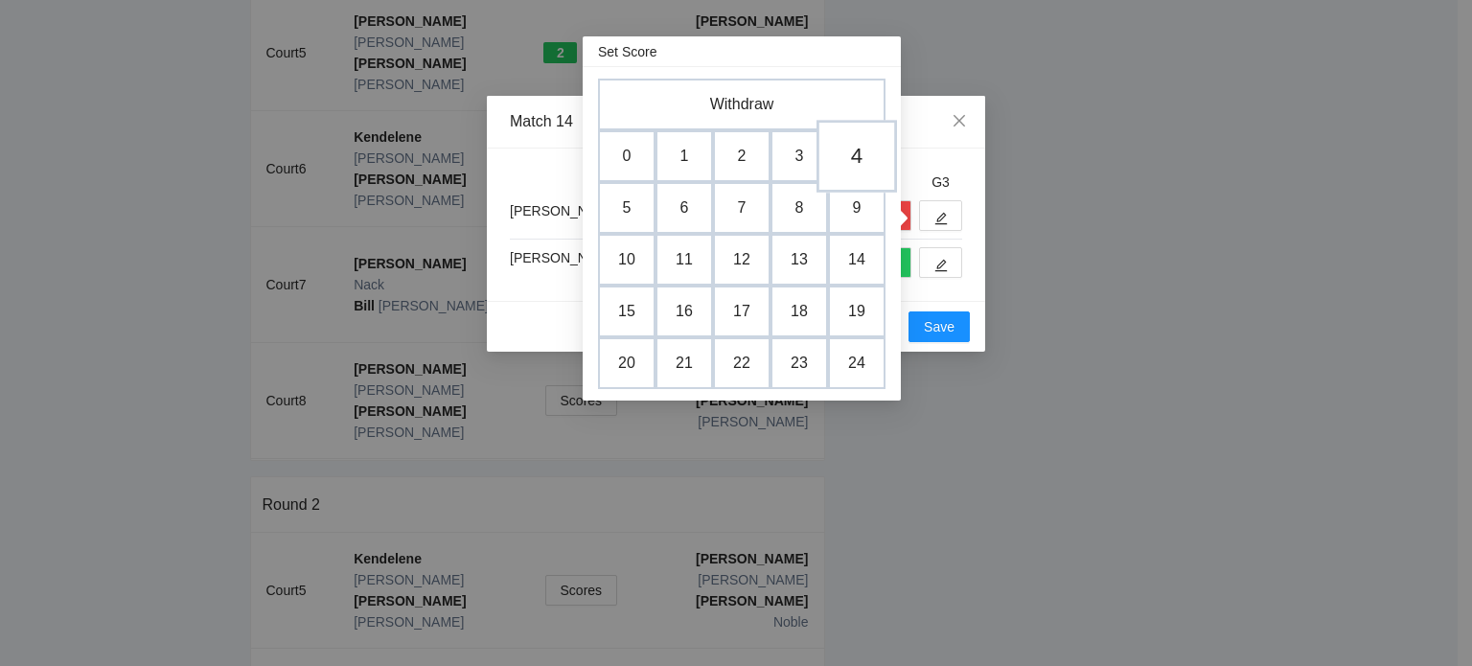
click at [857, 162] on td "4" at bounding box center [857, 156] width 81 height 73
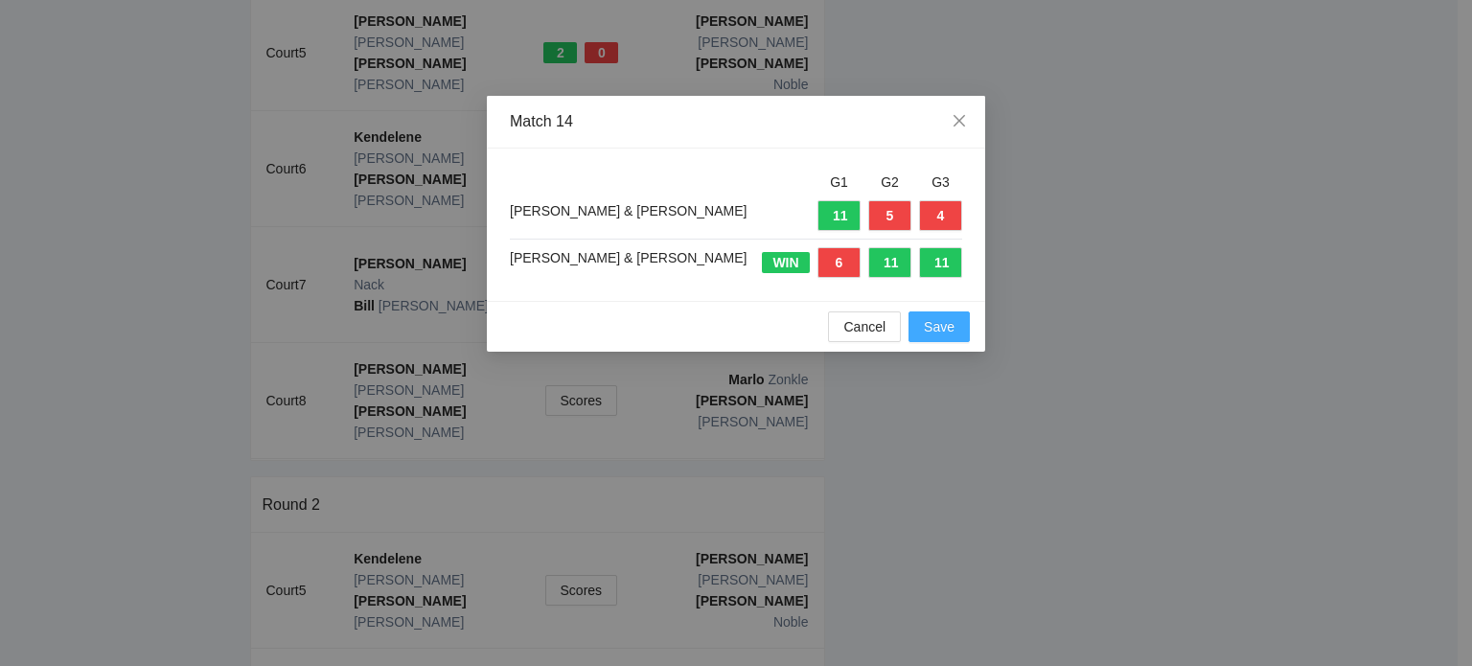
click at [946, 319] on span "Save" at bounding box center [939, 326] width 31 height 21
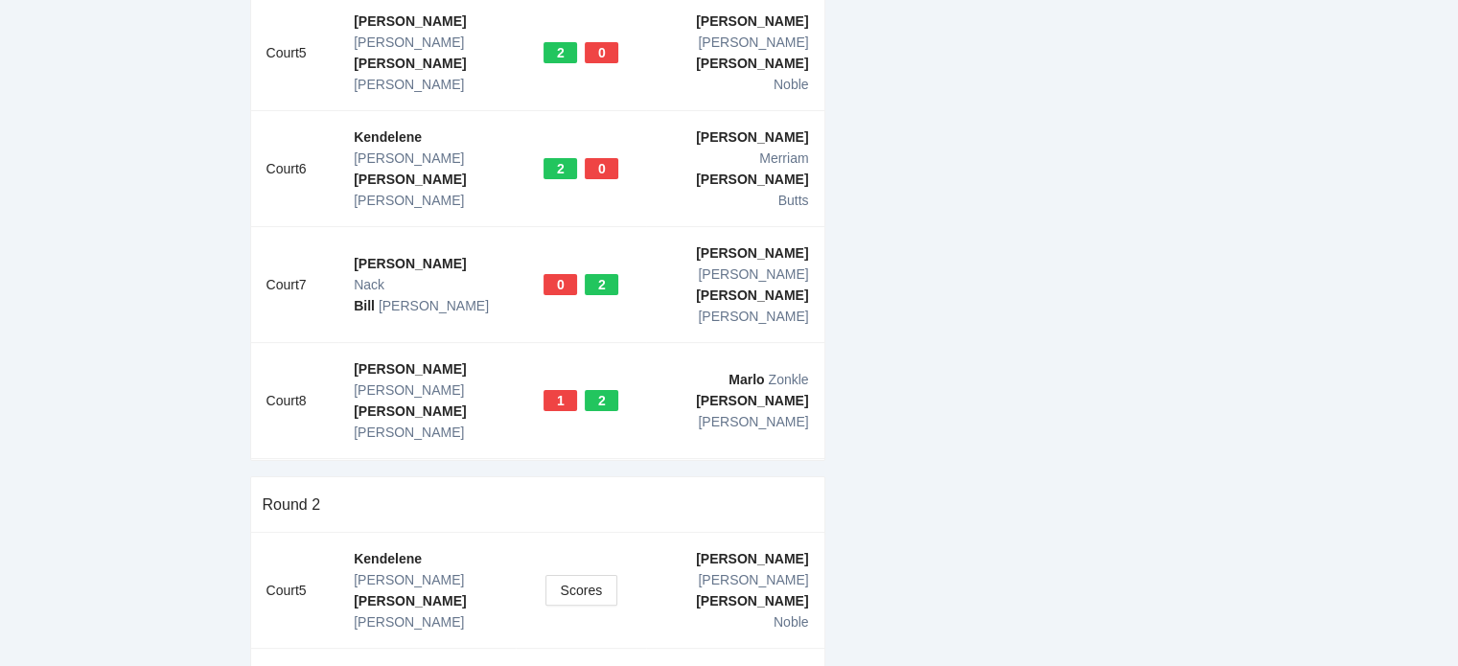
scroll to position [118, 0]
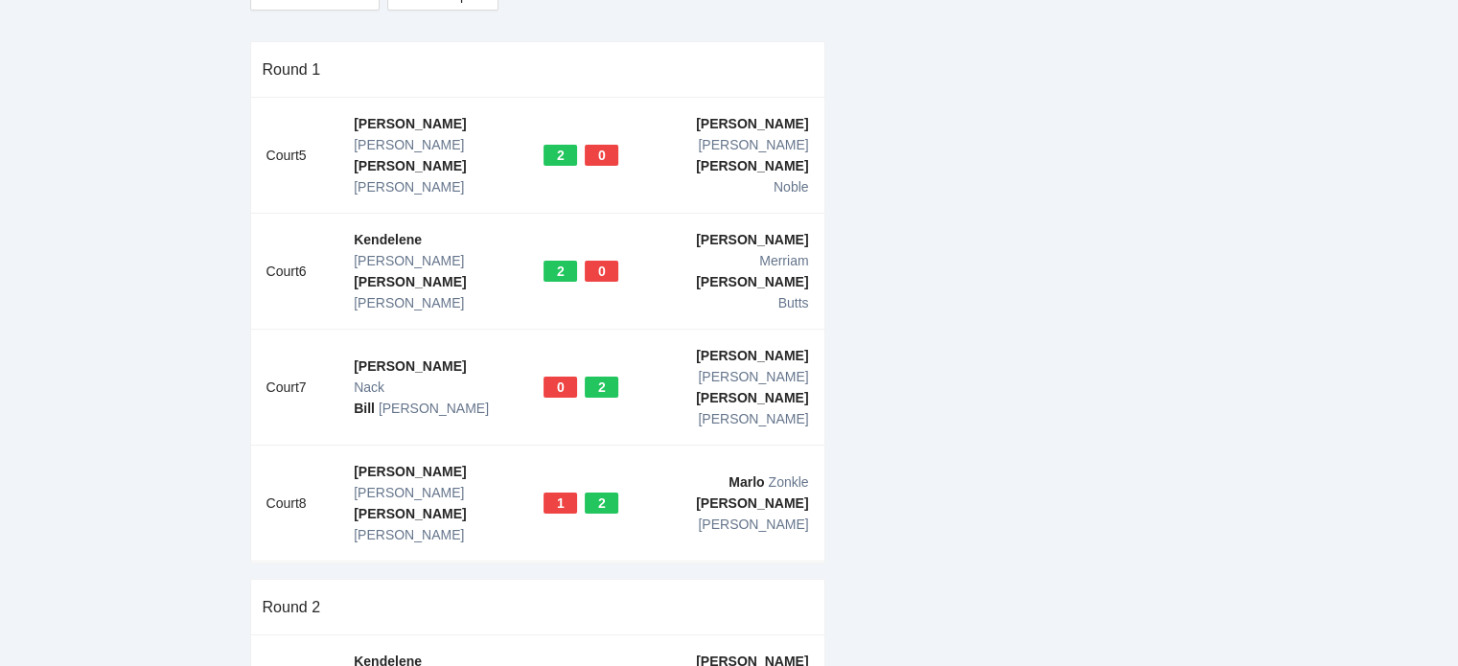
scroll to position [310, 0]
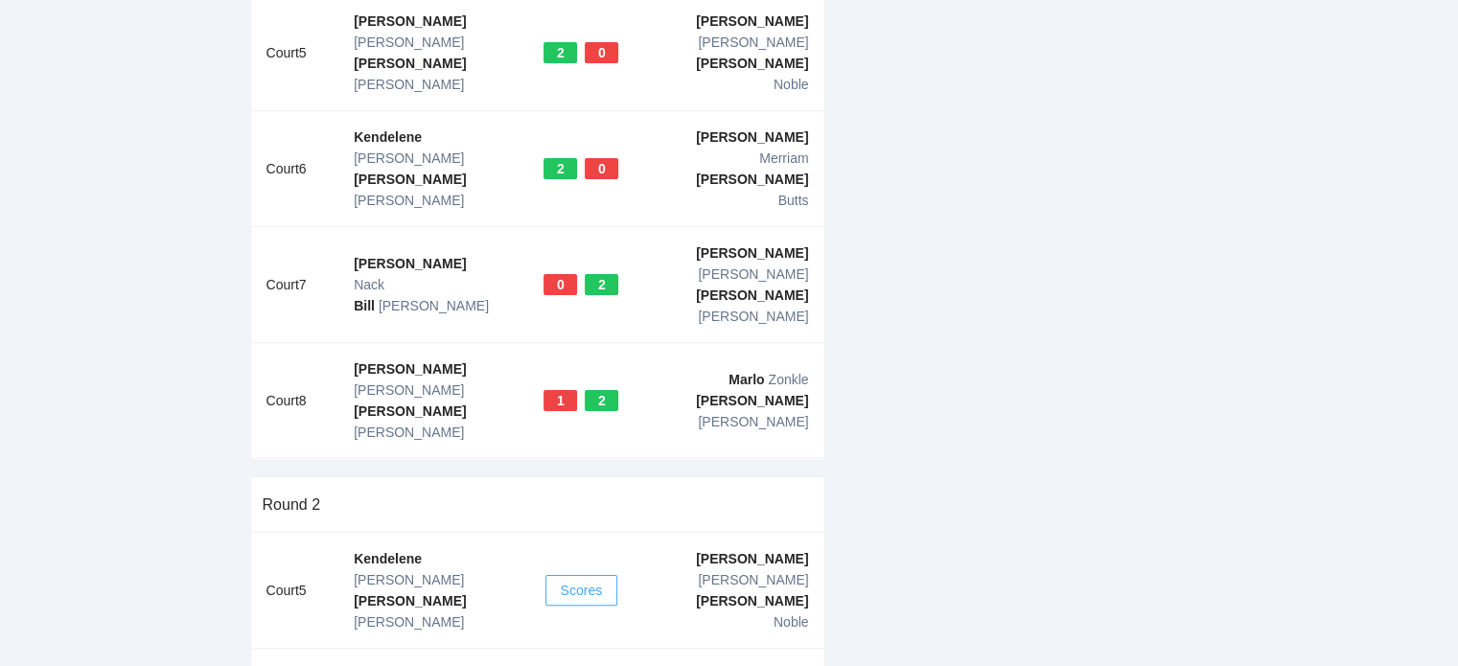
click at [567, 580] on span "Scores" at bounding box center [582, 590] width 42 height 21
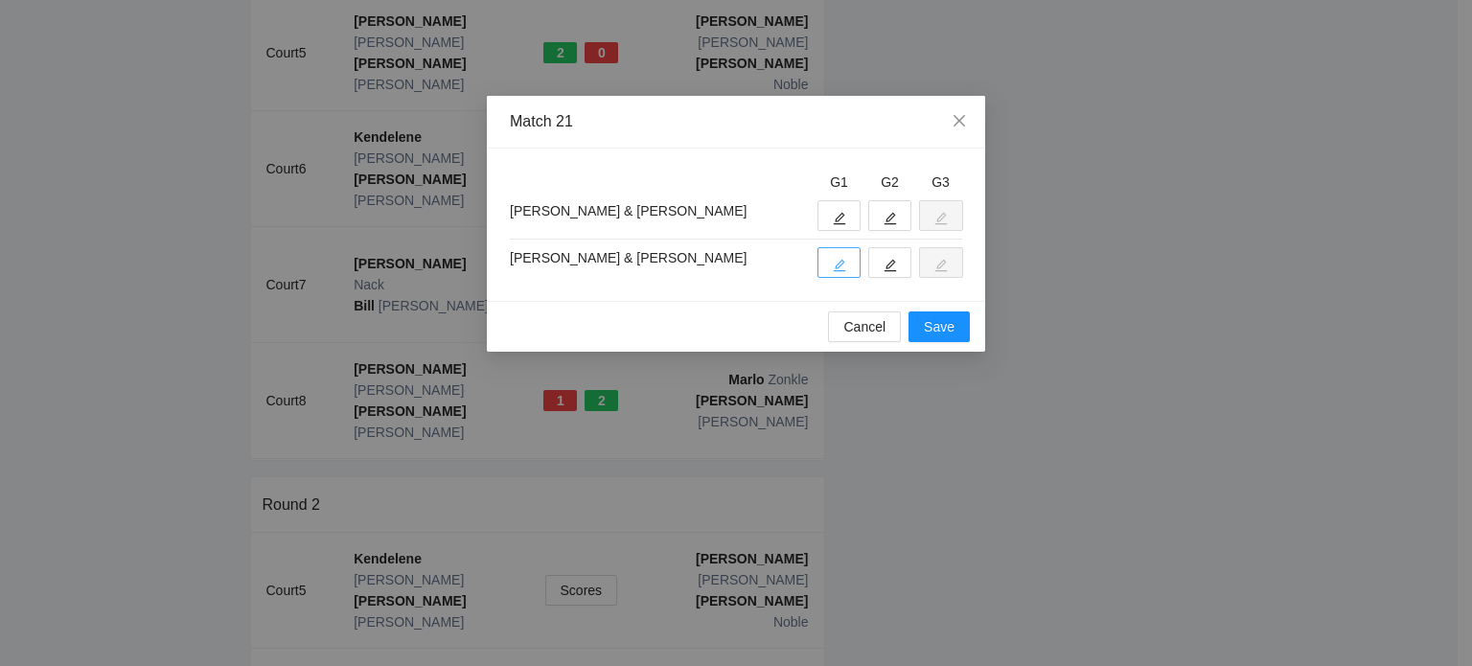
click at [842, 270] on icon "edit" at bounding box center [839, 265] width 13 height 13
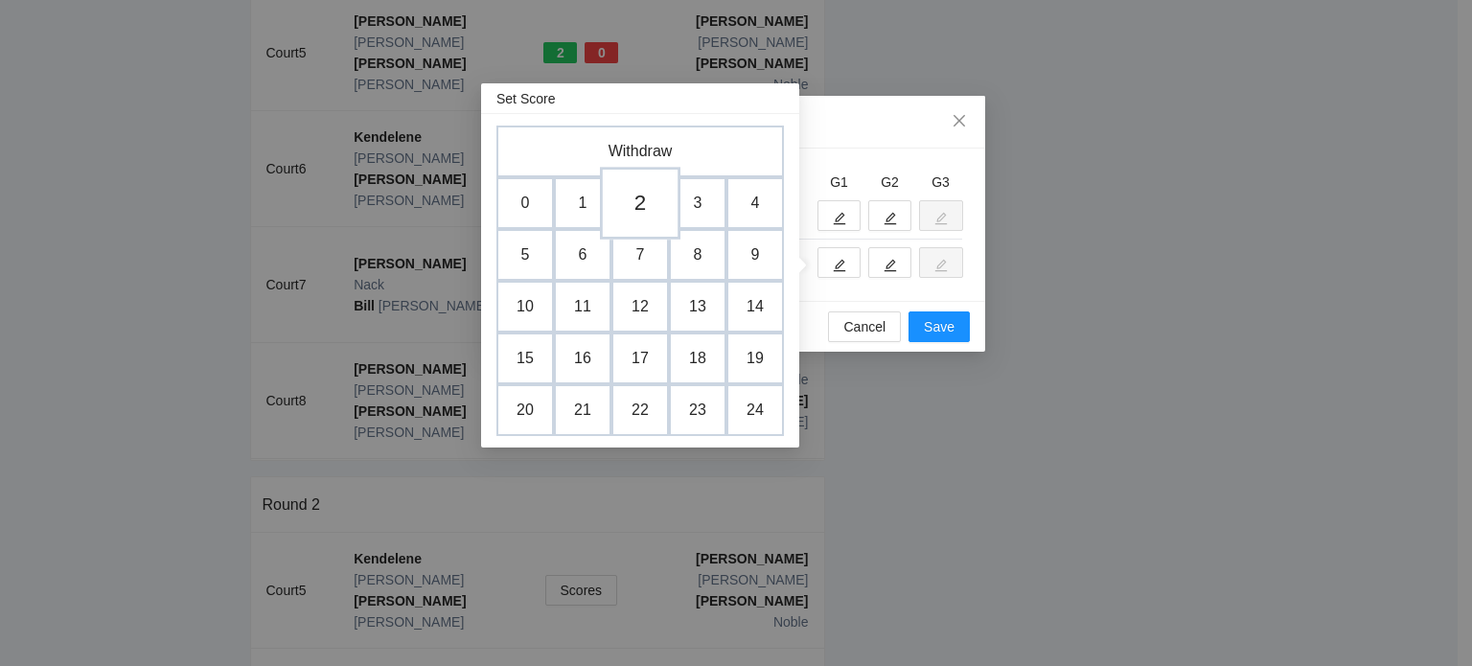
click at [640, 202] on td "2" at bounding box center [640, 203] width 81 height 73
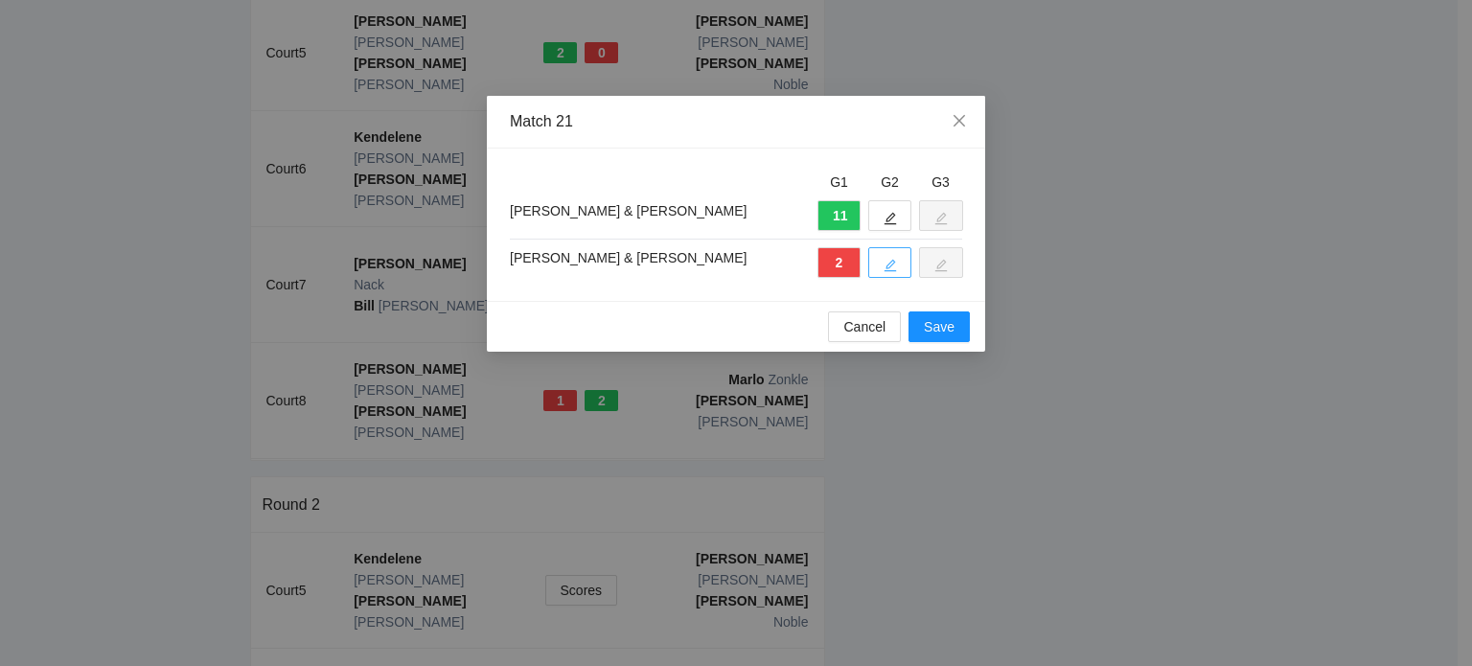
click at [881, 265] on button "button" at bounding box center [889, 262] width 43 height 31
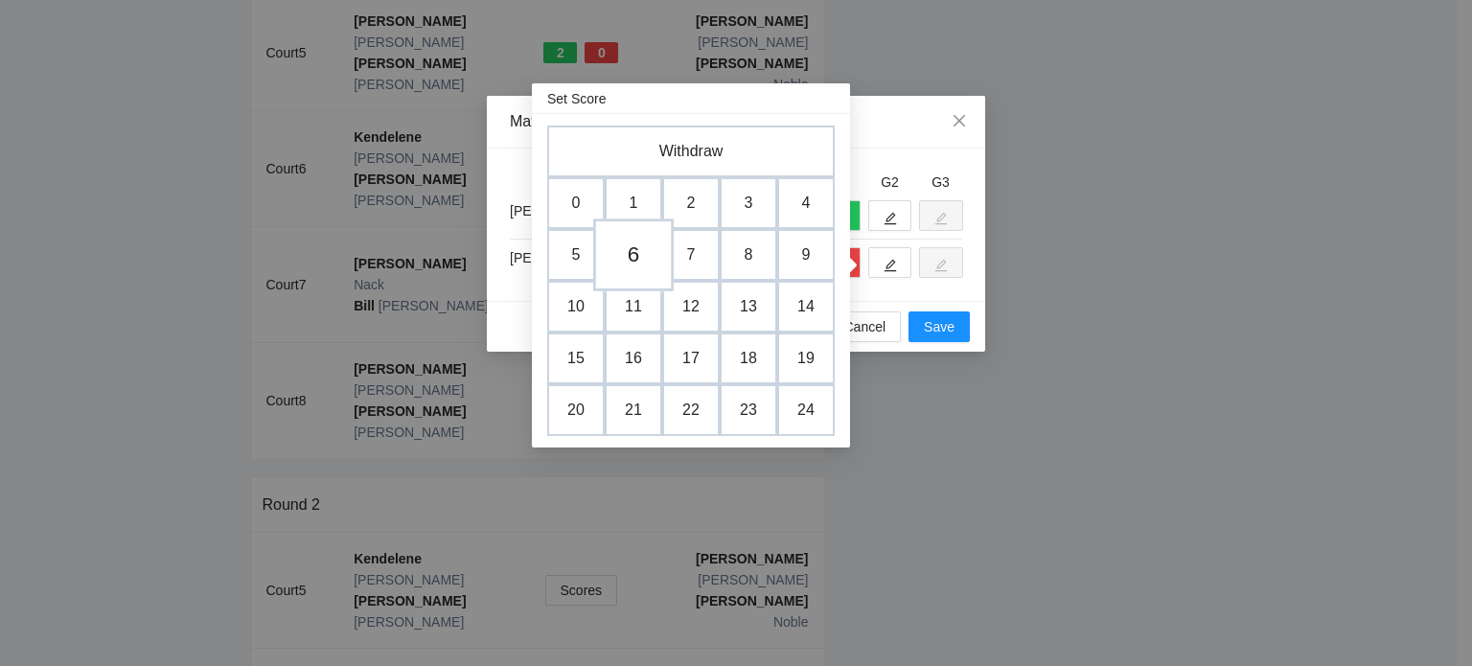
click at [636, 256] on td "6" at bounding box center [633, 255] width 81 height 73
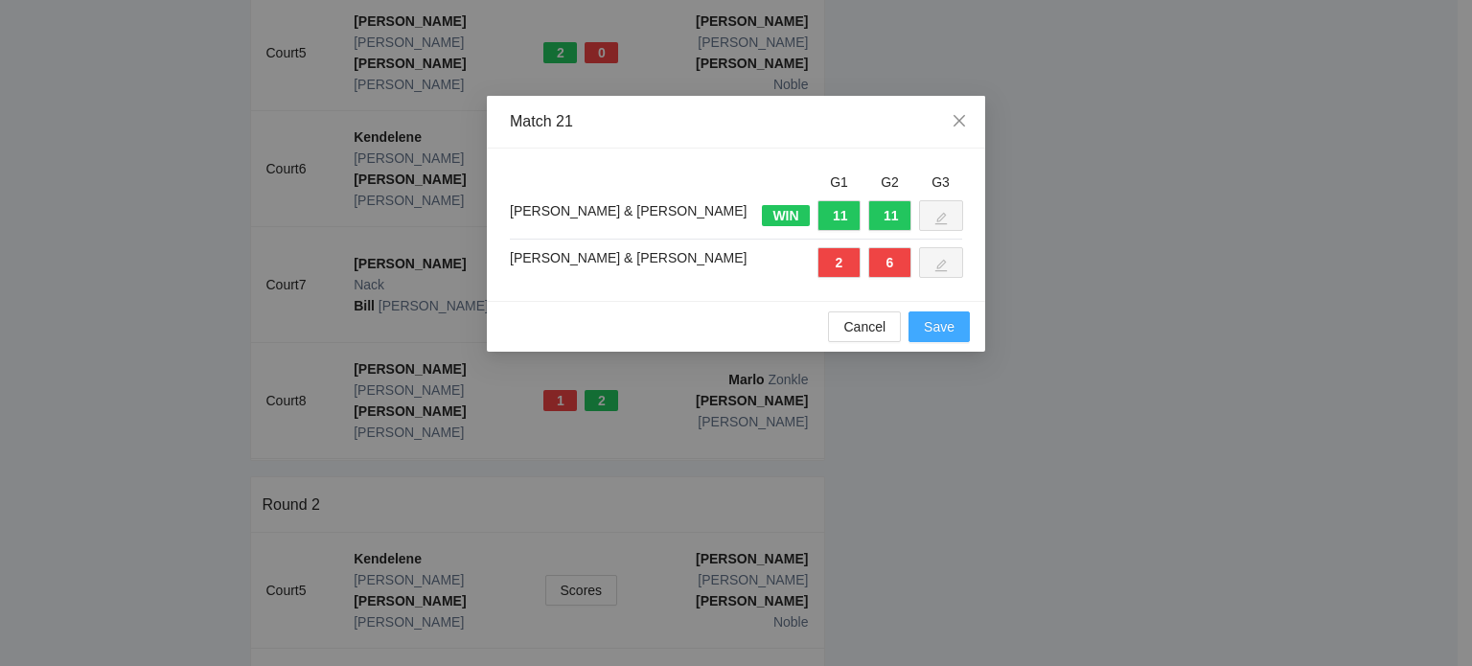
click at [934, 335] on span "Save" at bounding box center [939, 326] width 31 height 21
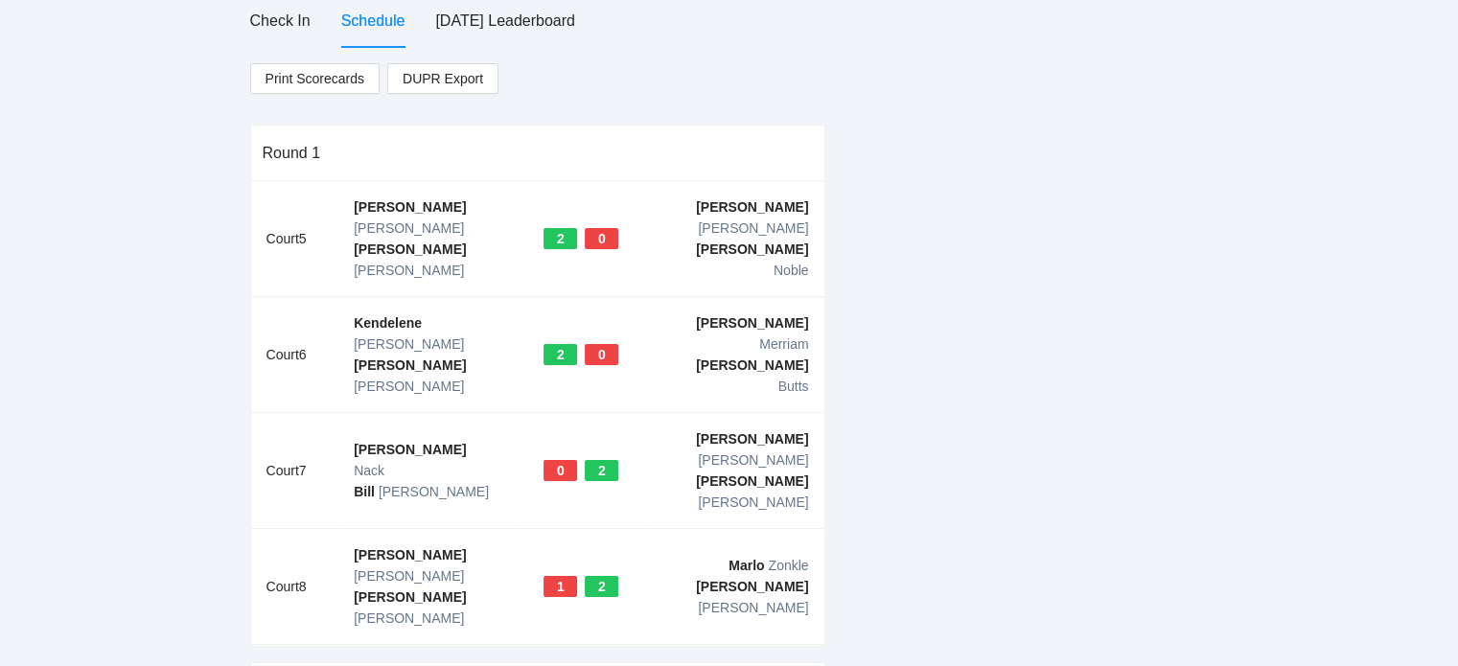
scroll to position [0, 0]
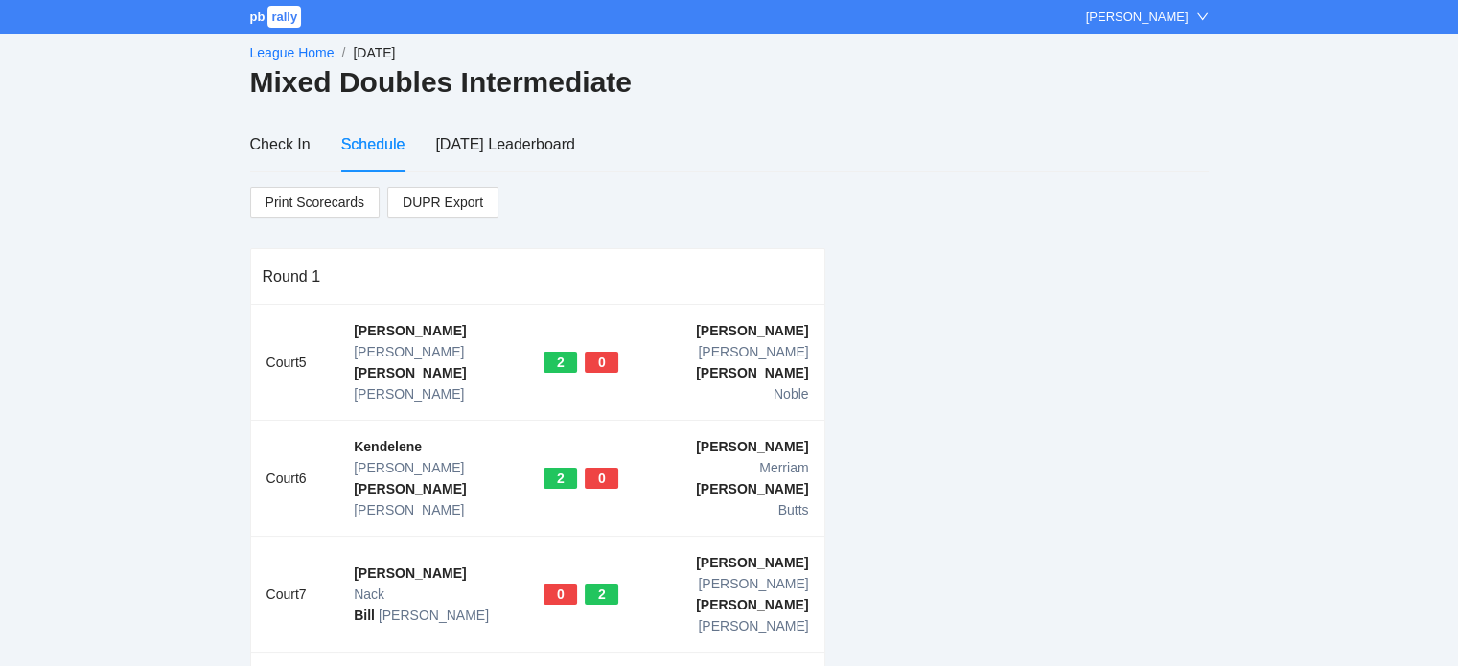
click at [276, 53] on link "League Home" at bounding box center [292, 52] width 84 height 15
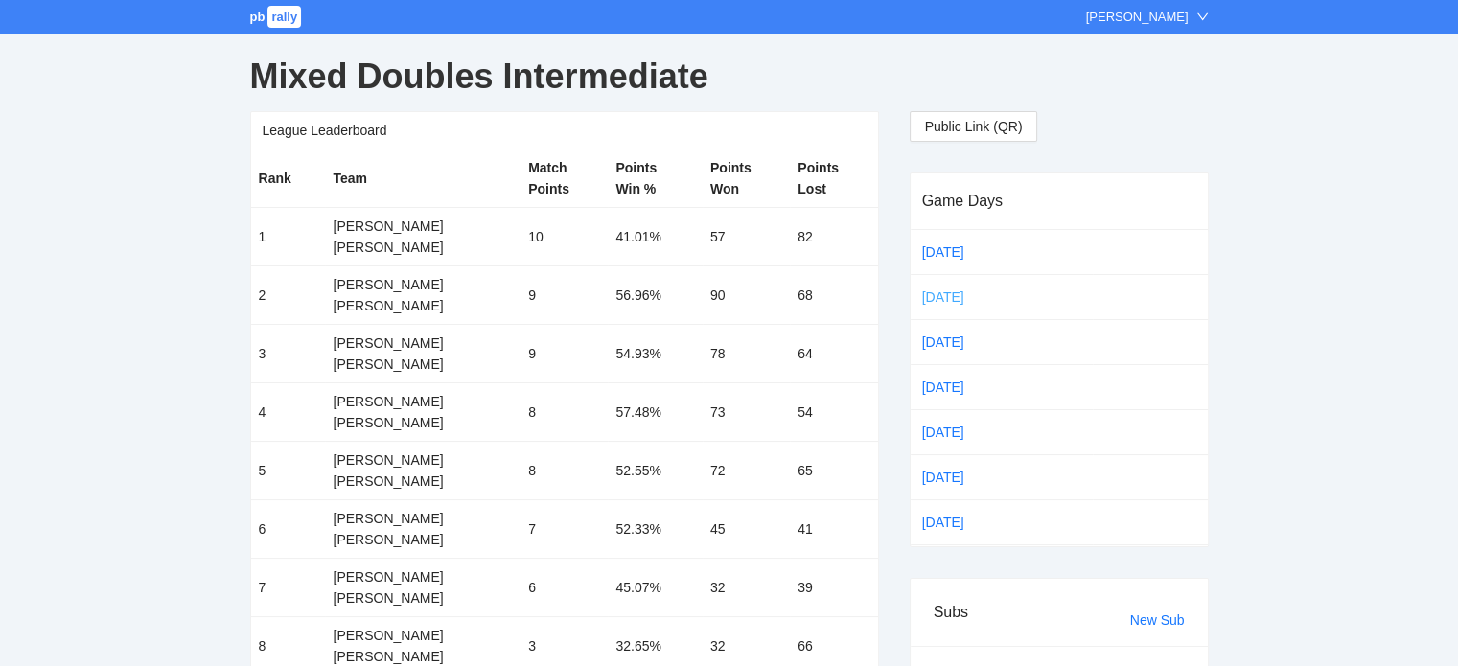
click at [929, 293] on link "[DATE]" at bounding box center [958, 297] width 81 height 29
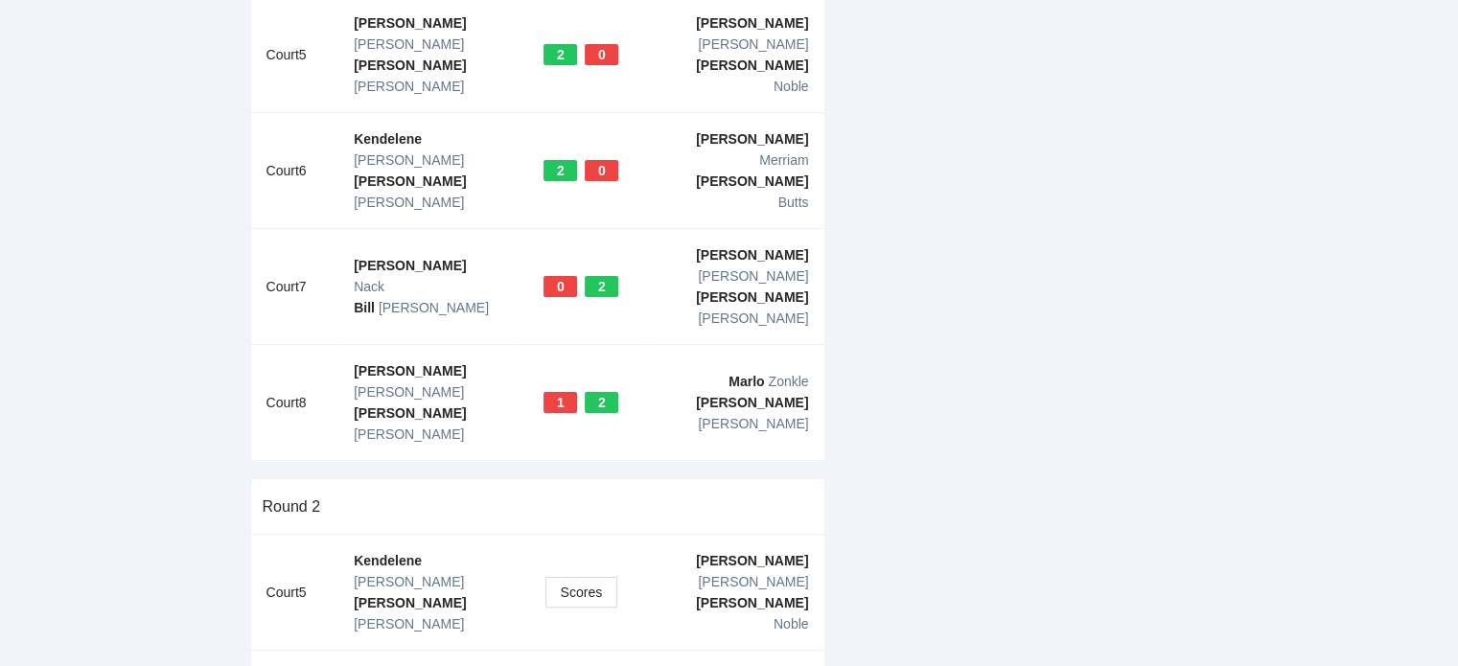
scroll to position [310, 0]
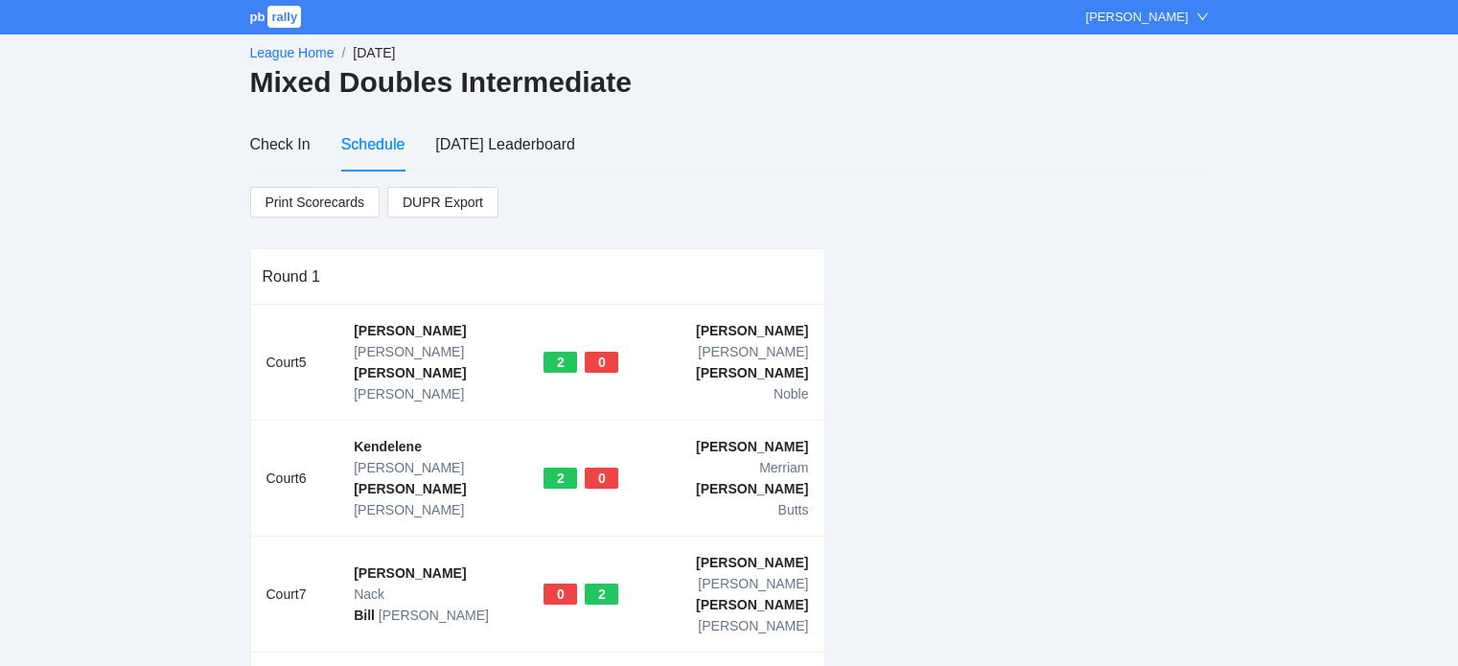
scroll to position [310, 0]
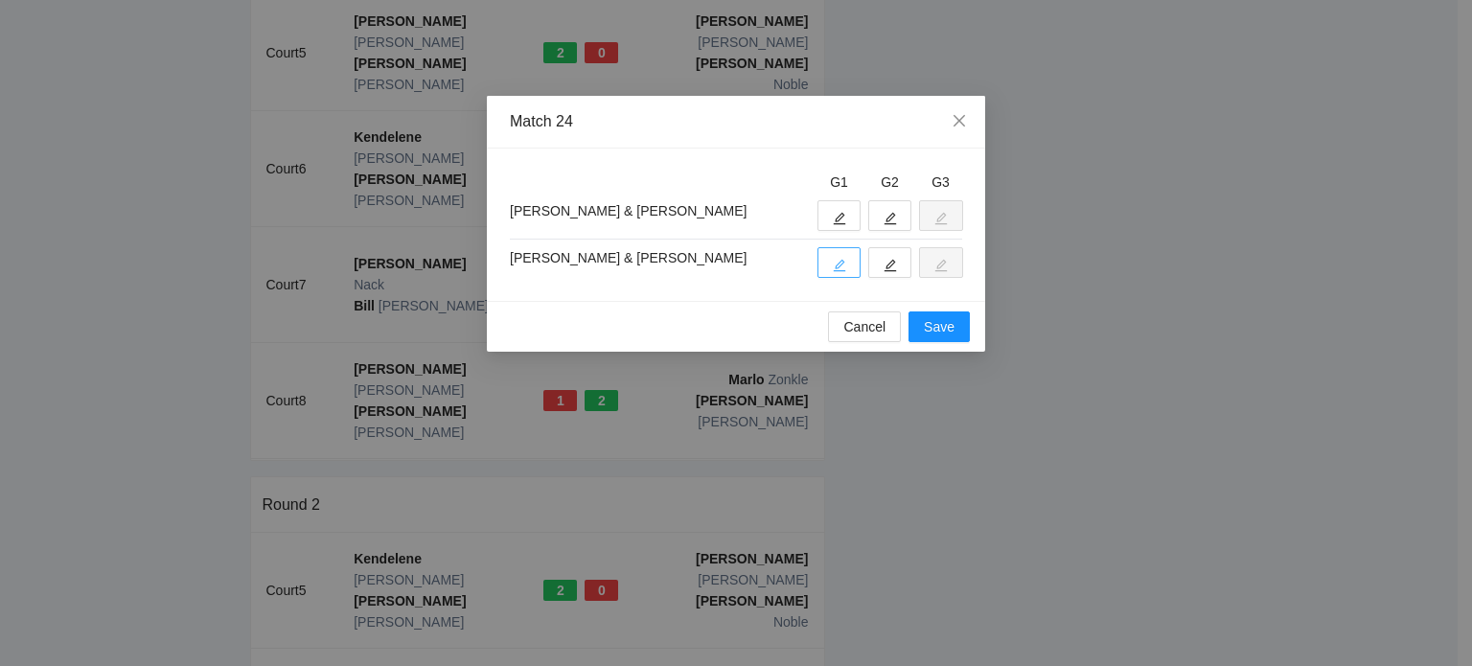
click at [845, 265] on icon "edit" at bounding box center [839, 265] width 13 height 13
click at [1166, 306] on div "Match 24 G1 G2 G3 Marlo Zonkle & Emidio Tenaglia Rebecca Kenyon & Howard Feldma…" at bounding box center [736, 333] width 1472 height 666
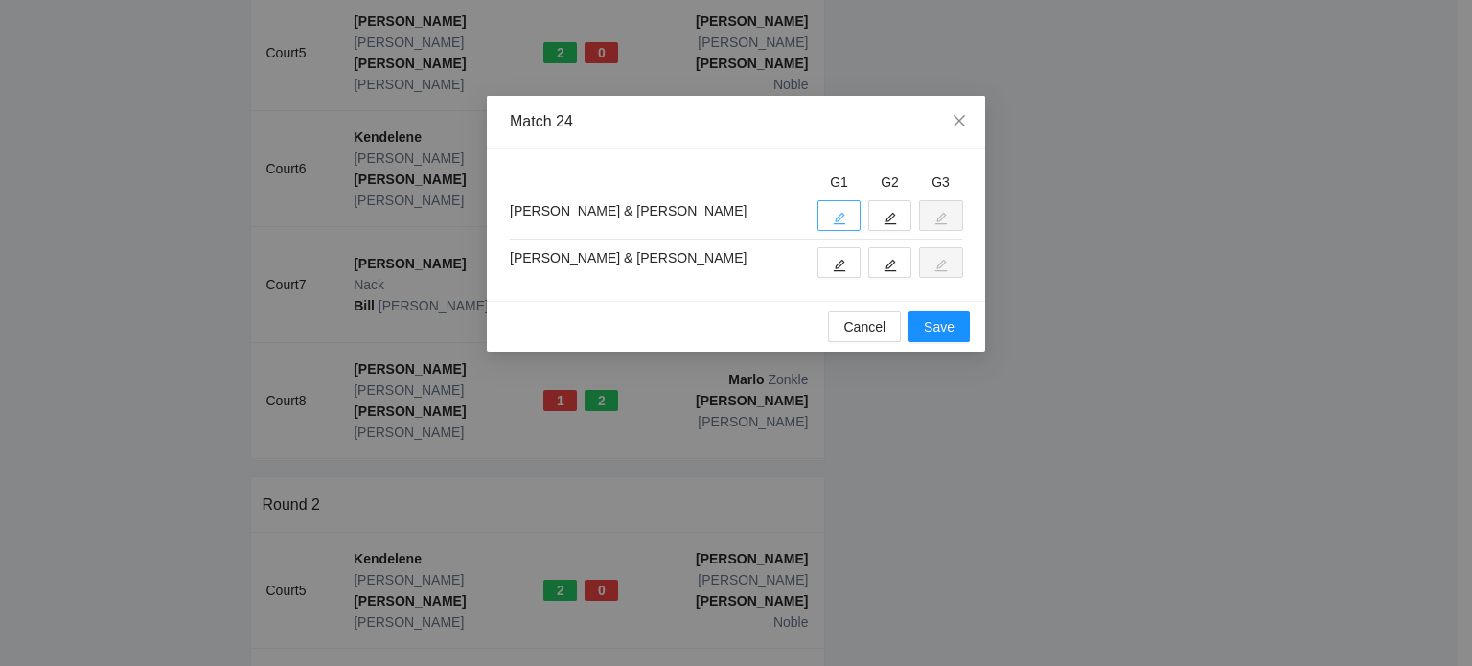
click at [845, 208] on button "button" at bounding box center [839, 215] width 43 height 31
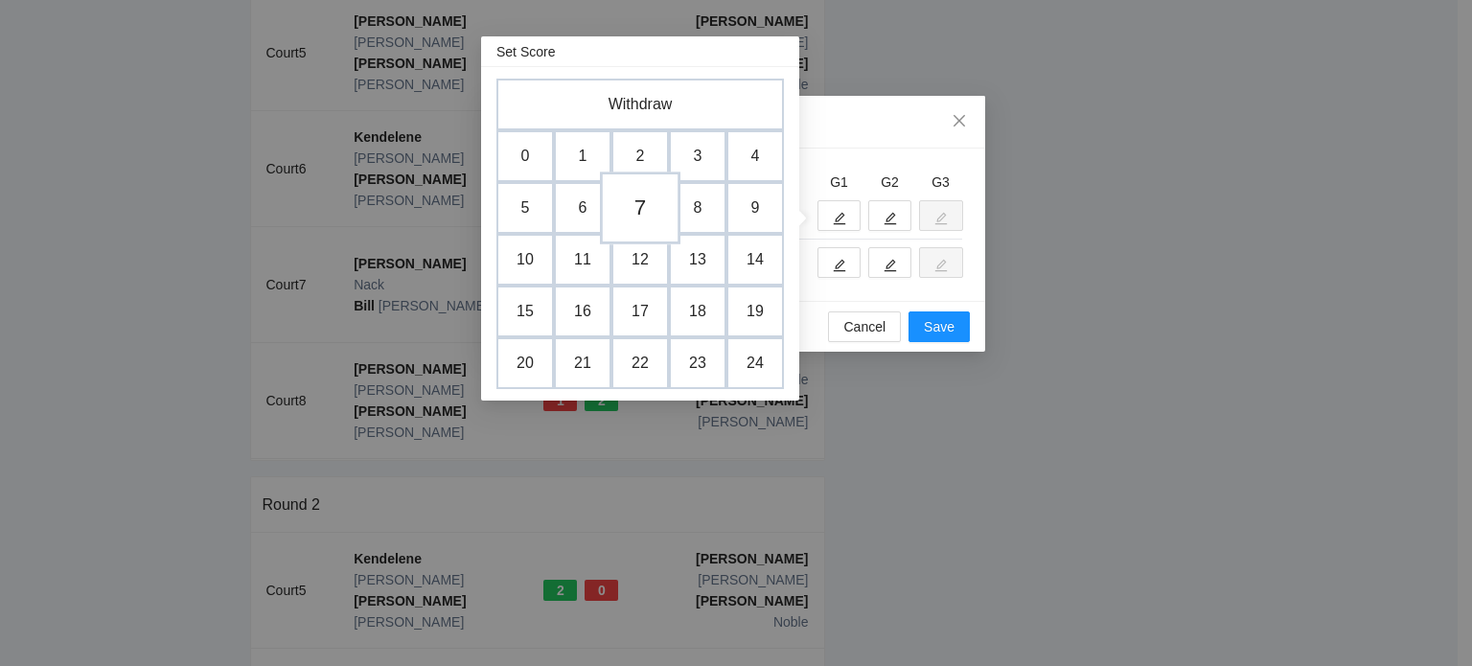
click at [638, 195] on td "7" at bounding box center [640, 208] width 81 height 73
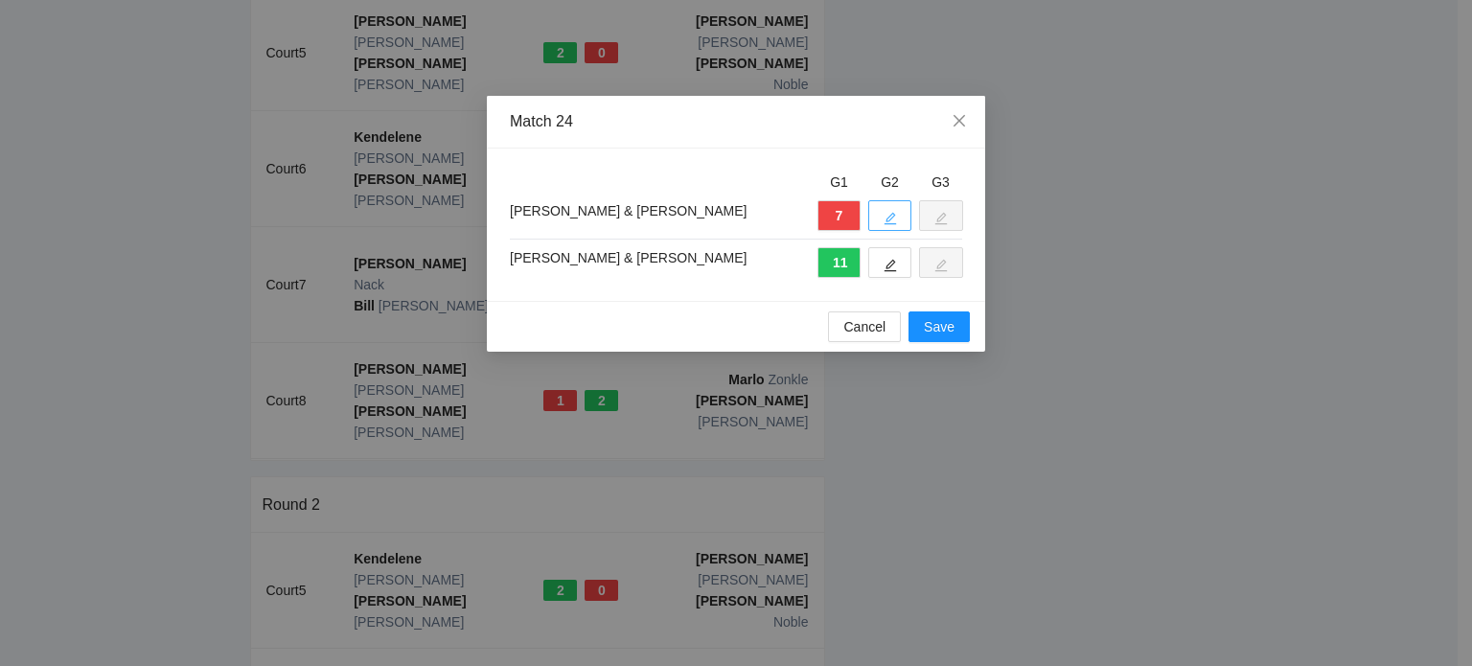
click at [873, 214] on button "button" at bounding box center [889, 215] width 43 height 31
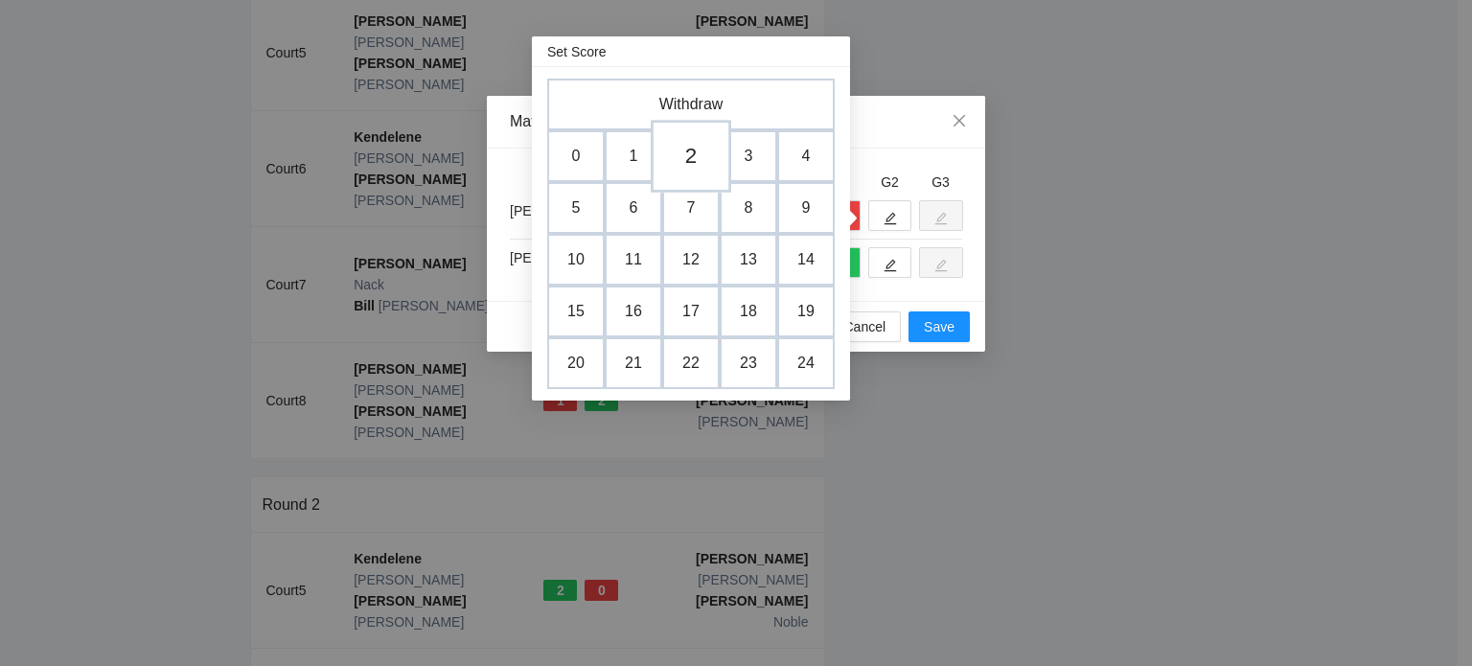
click at [705, 158] on td "2" at bounding box center [691, 156] width 81 height 73
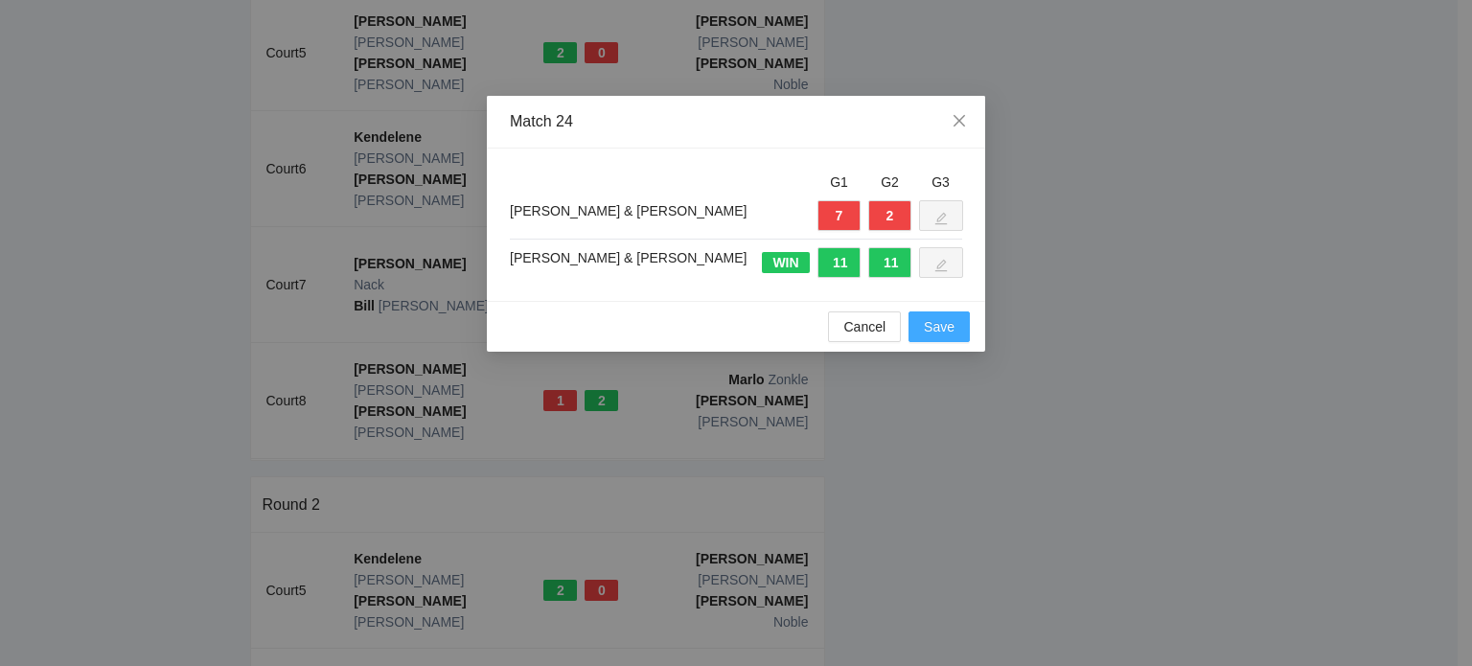
click at [947, 328] on span "Save" at bounding box center [939, 326] width 31 height 21
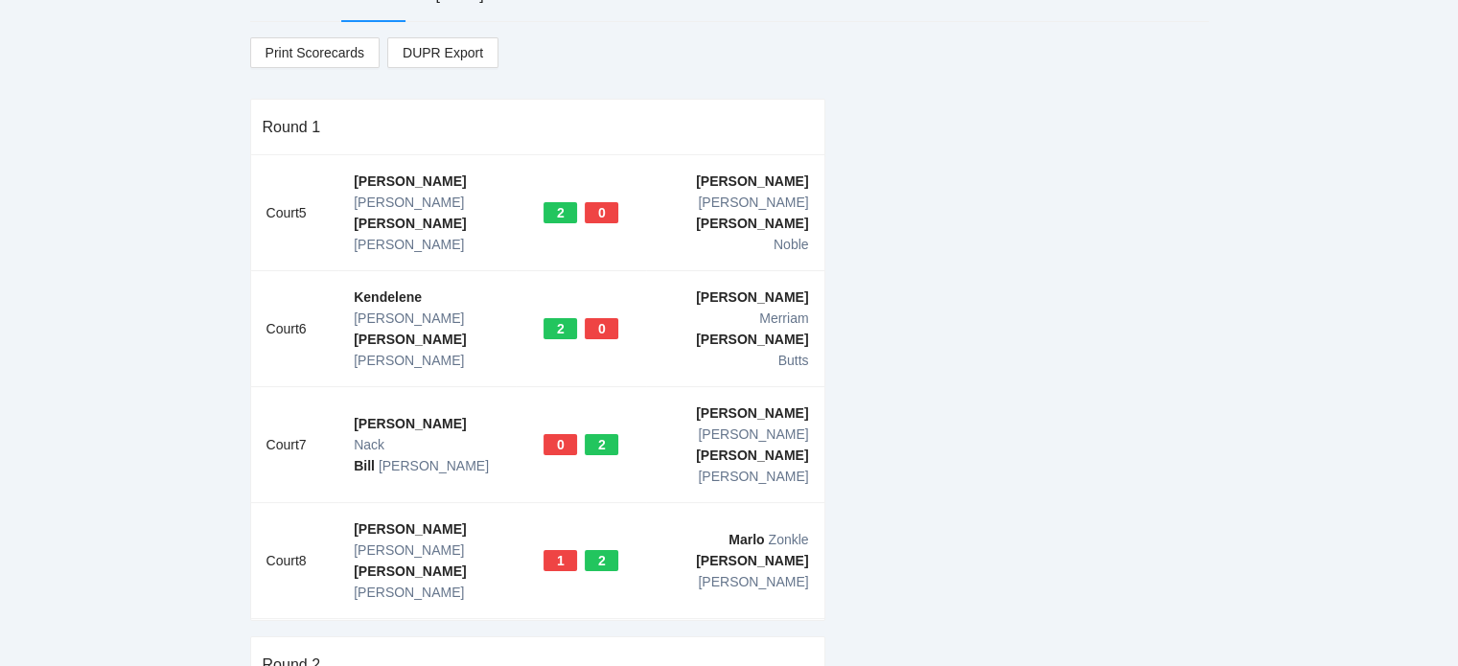
scroll to position [0, 0]
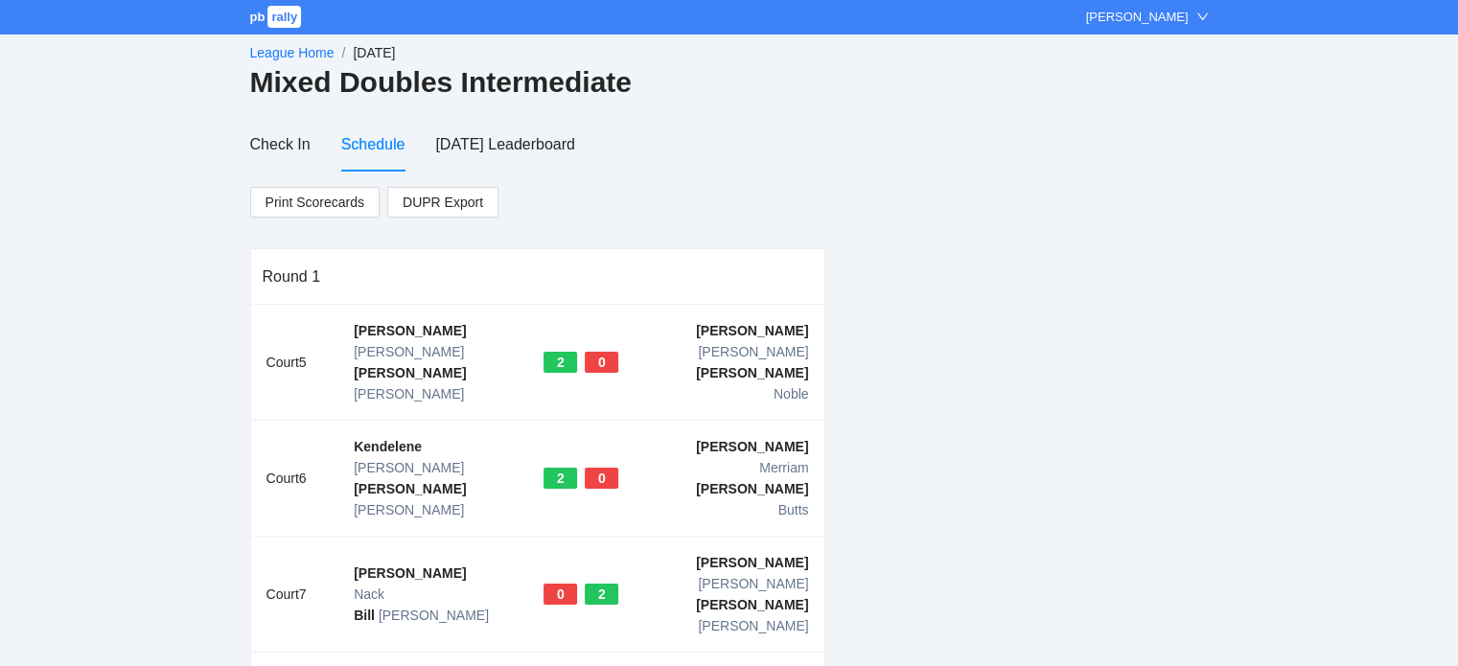
click at [285, 56] on link "League Home" at bounding box center [292, 52] width 84 height 15
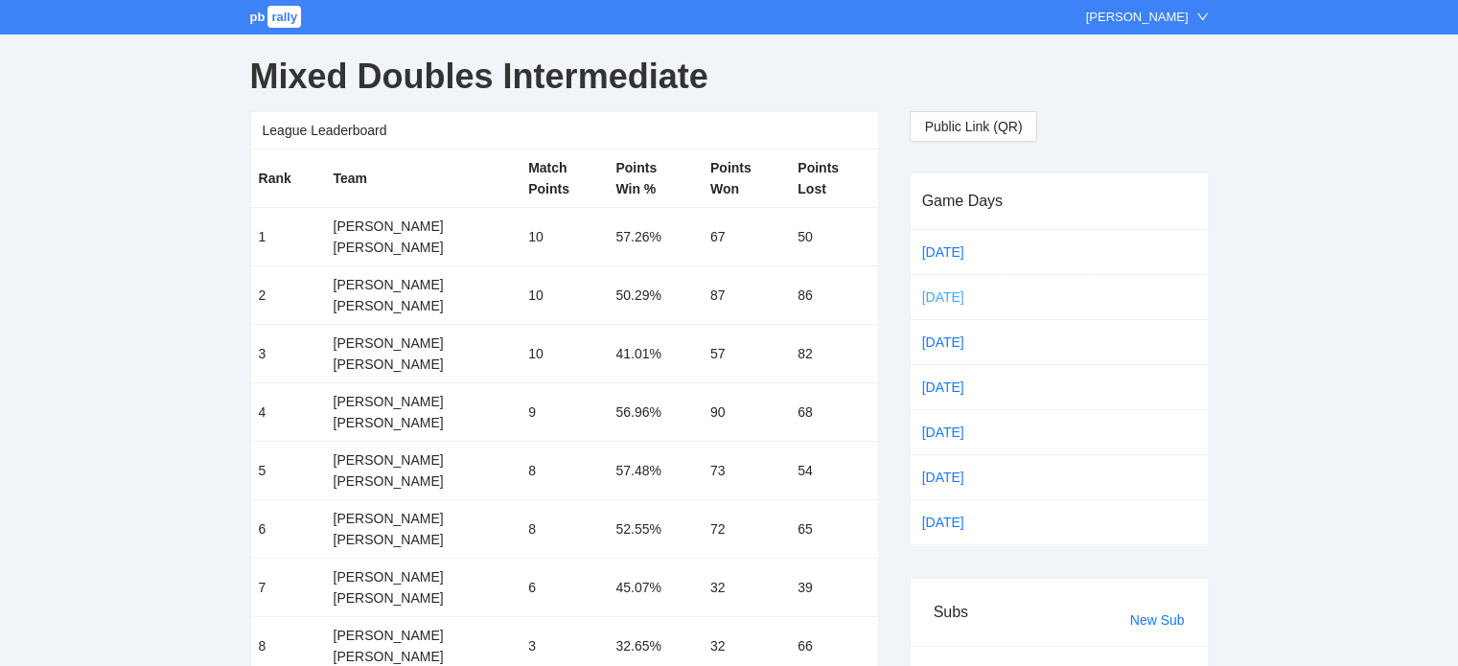
click at [929, 296] on link "[DATE]" at bounding box center [958, 297] width 81 height 29
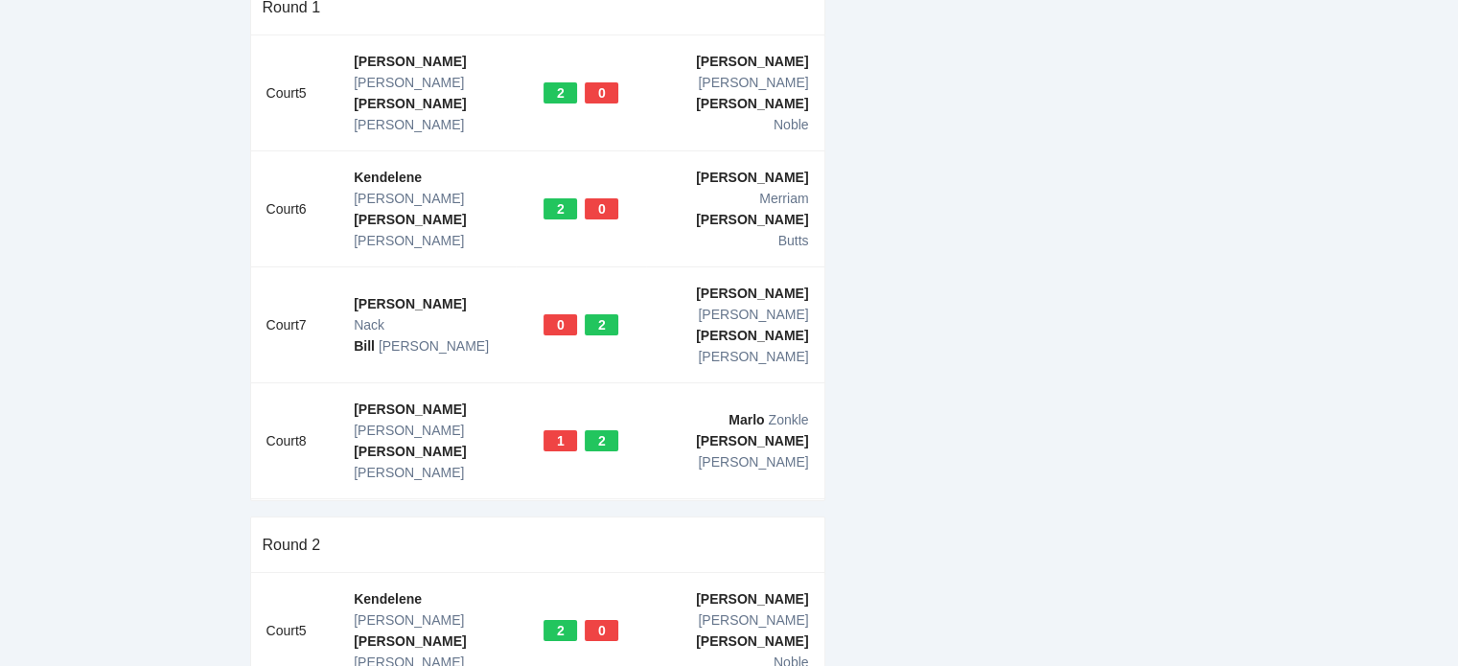
scroll to position [310, 0]
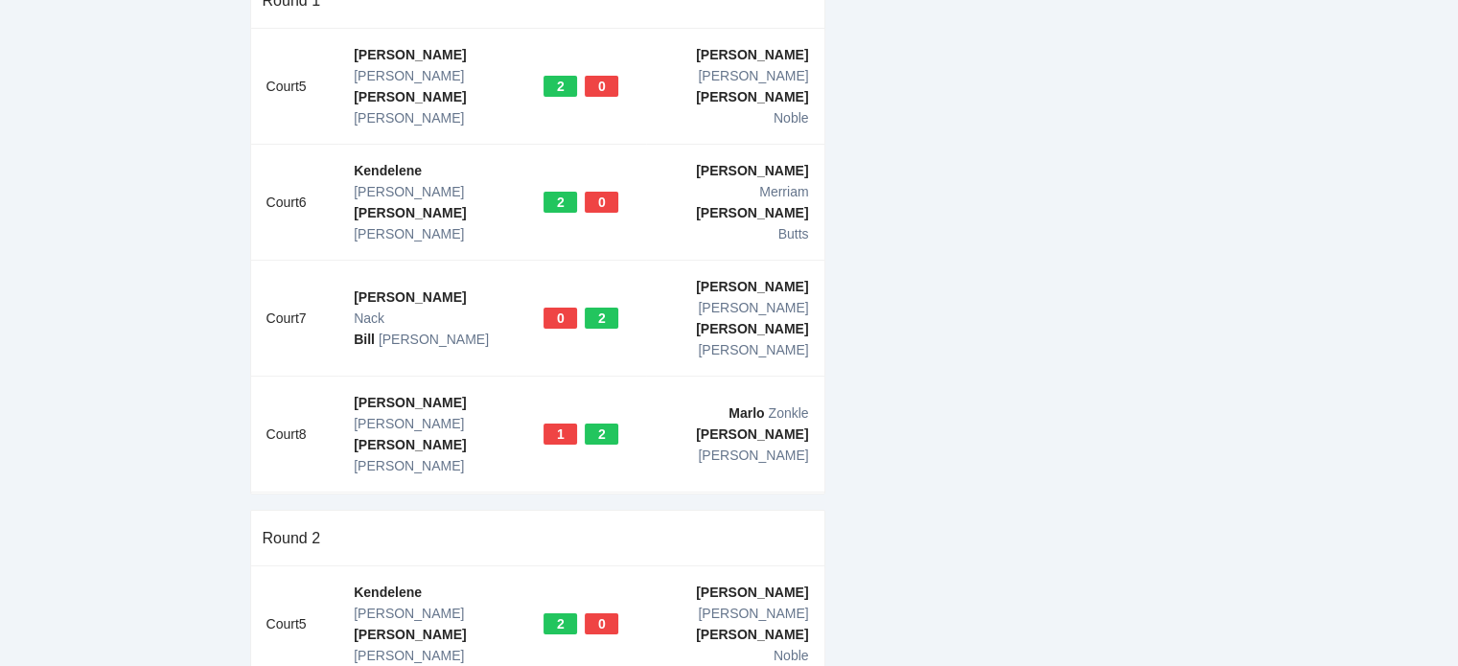
scroll to position [310, 0]
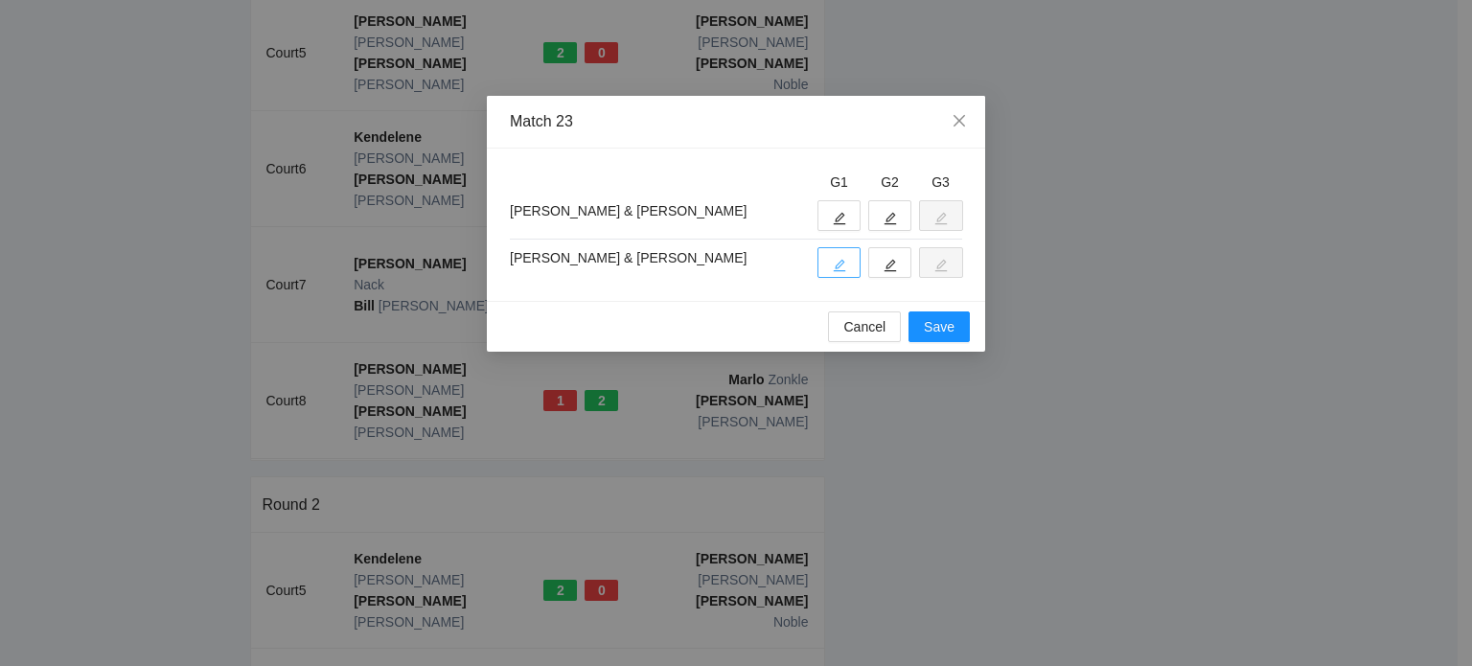
click at [842, 267] on icon "edit" at bounding box center [839, 265] width 13 height 13
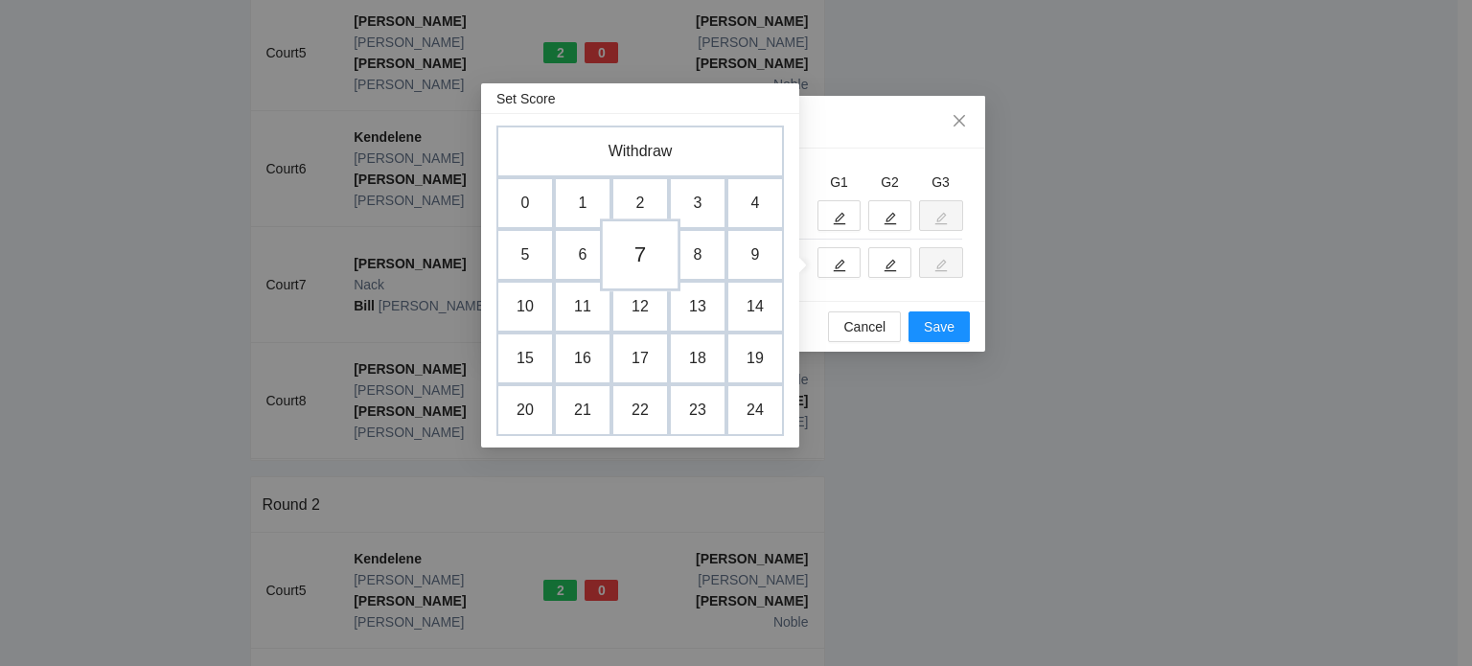
click at [642, 249] on td "7" at bounding box center [640, 255] width 81 height 73
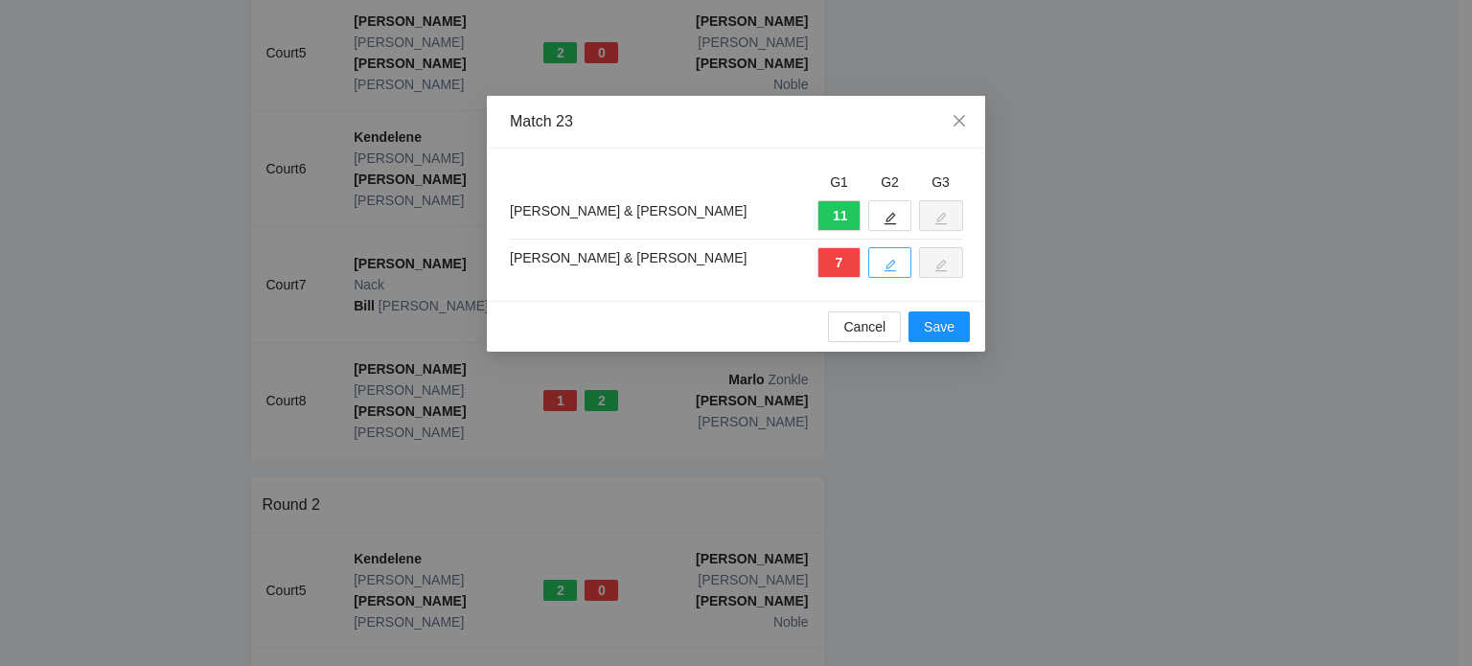
click at [897, 266] on button "button" at bounding box center [889, 262] width 43 height 31
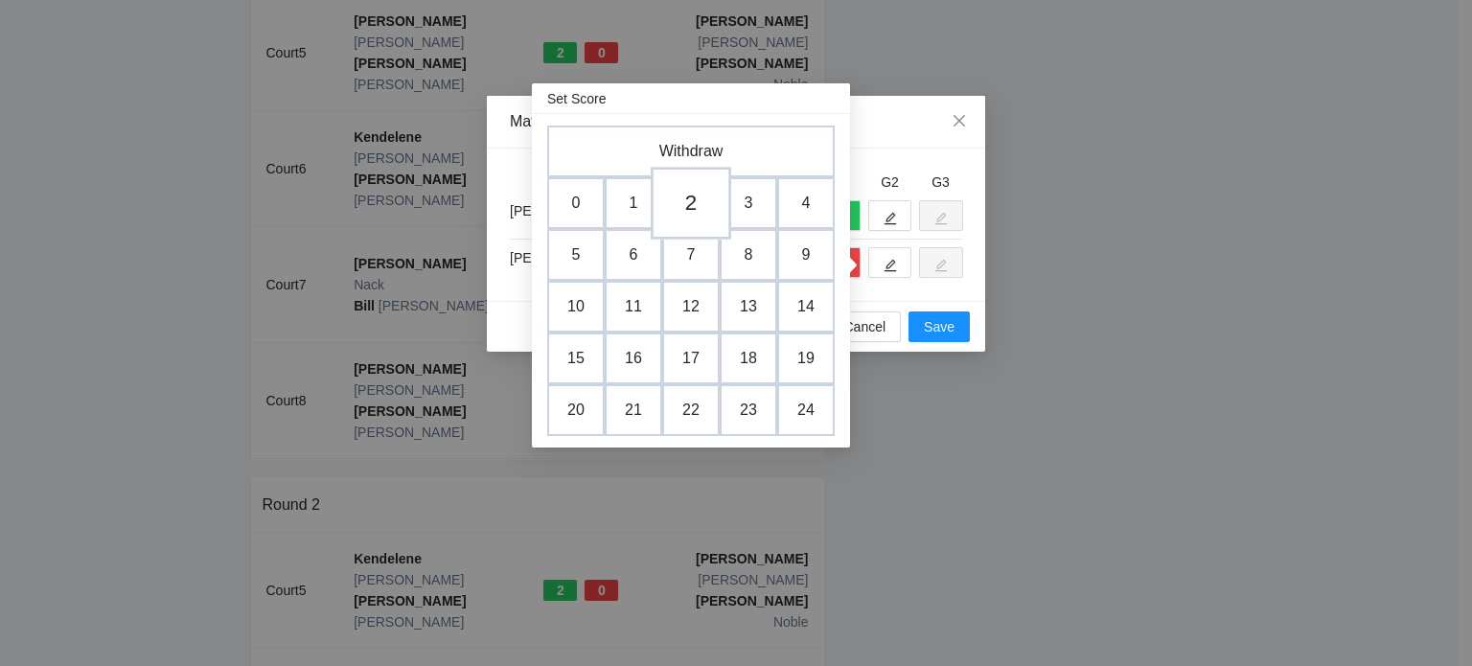
click at [698, 200] on td "2" at bounding box center [691, 203] width 81 height 73
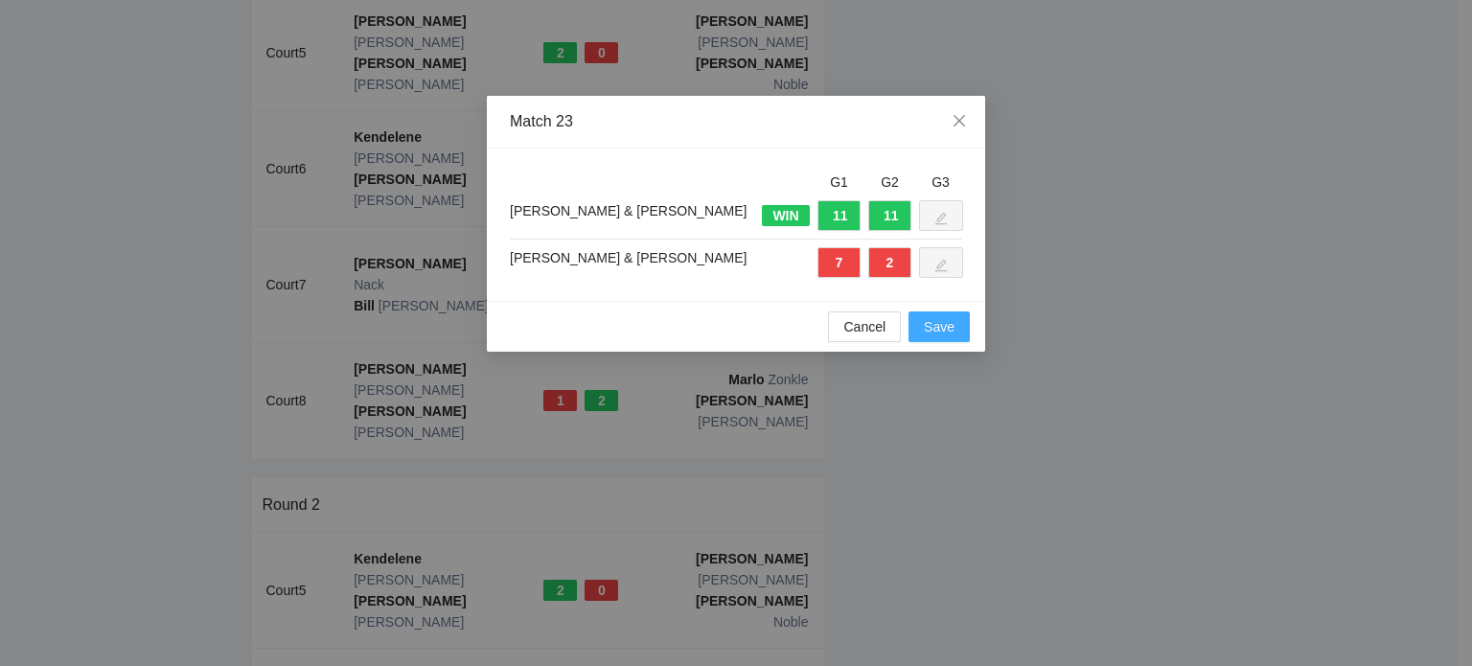
click at [927, 325] on span "Save" at bounding box center [939, 326] width 31 height 21
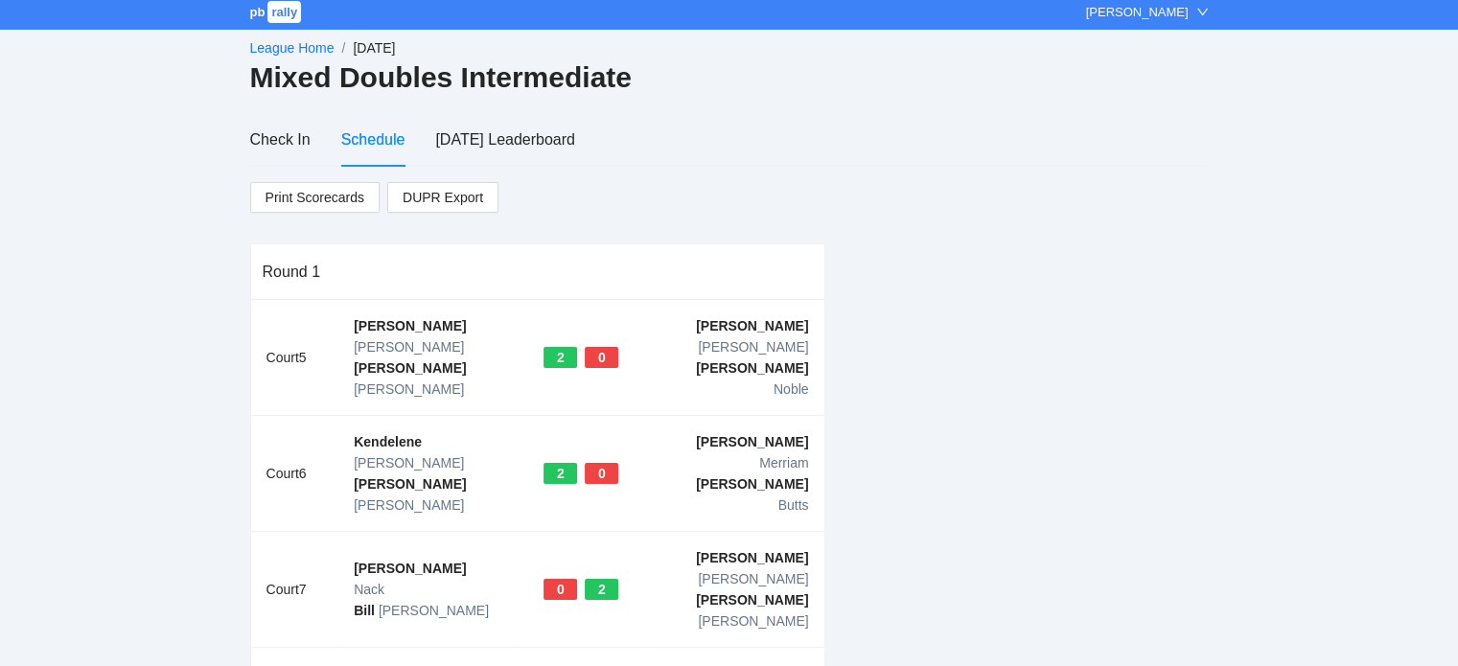
scroll to position [0, 0]
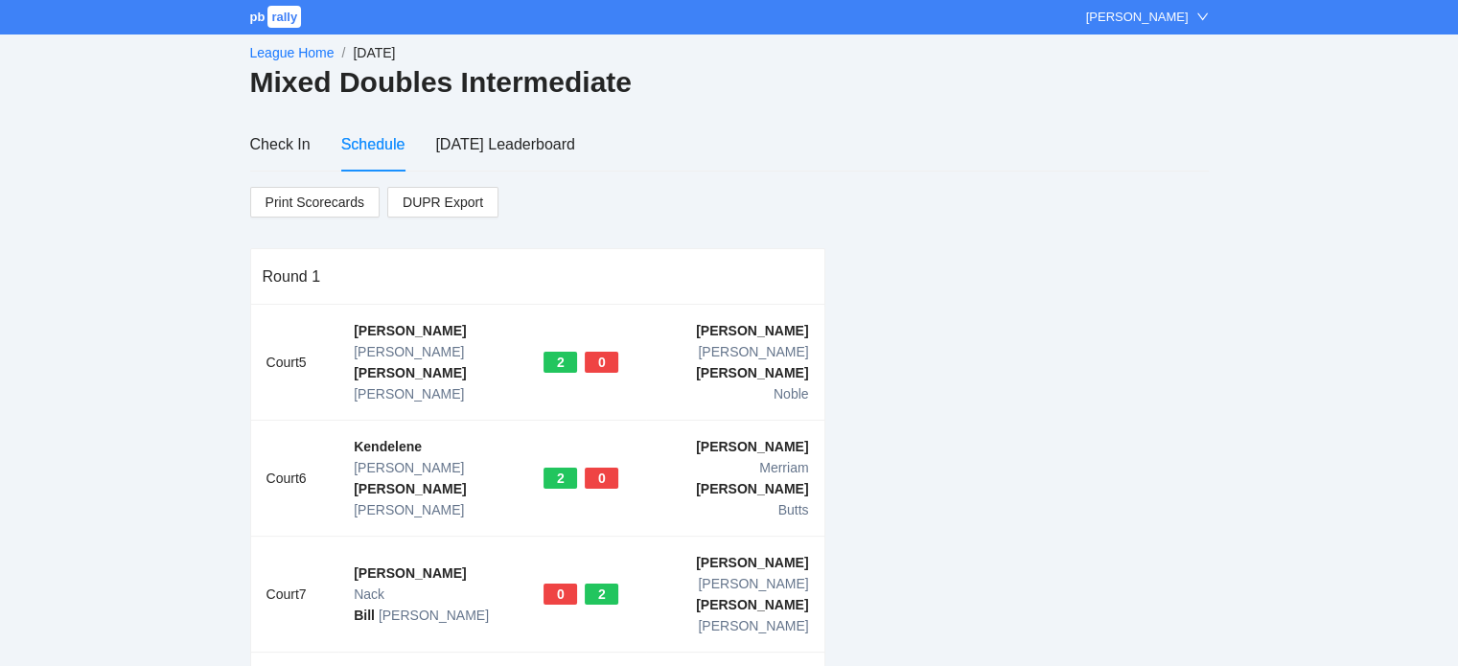
click at [305, 53] on link "League Home" at bounding box center [292, 52] width 84 height 15
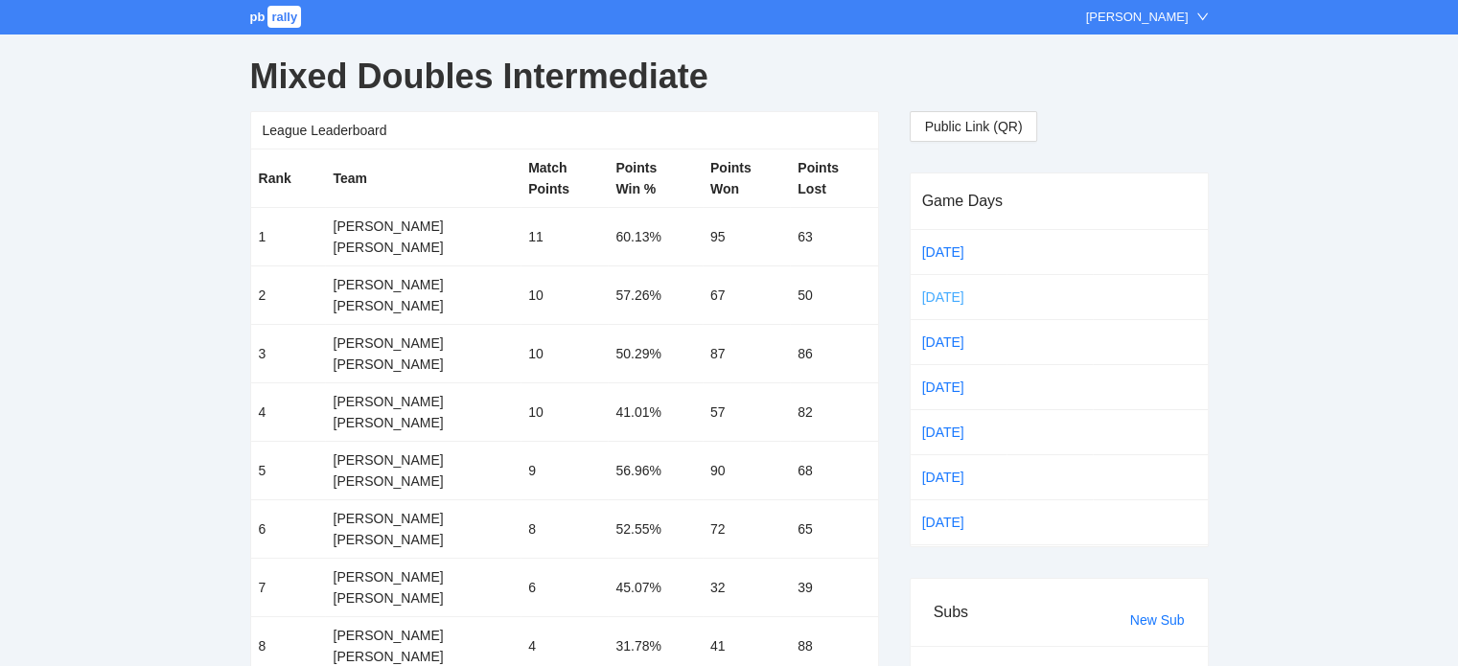
click at [936, 292] on link "[DATE]" at bounding box center [958, 297] width 81 height 29
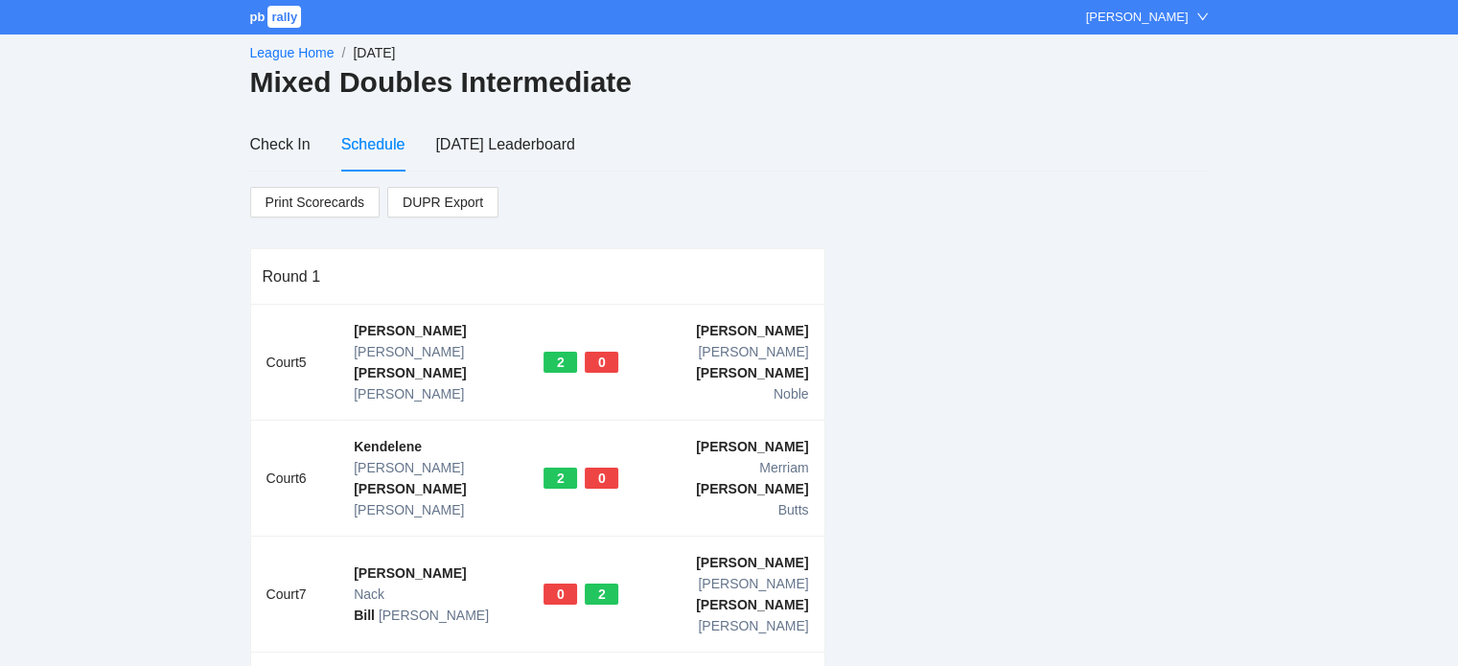
click at [287, 47] on link "League Home" at bounding box center [292, 52] width 84 height 15
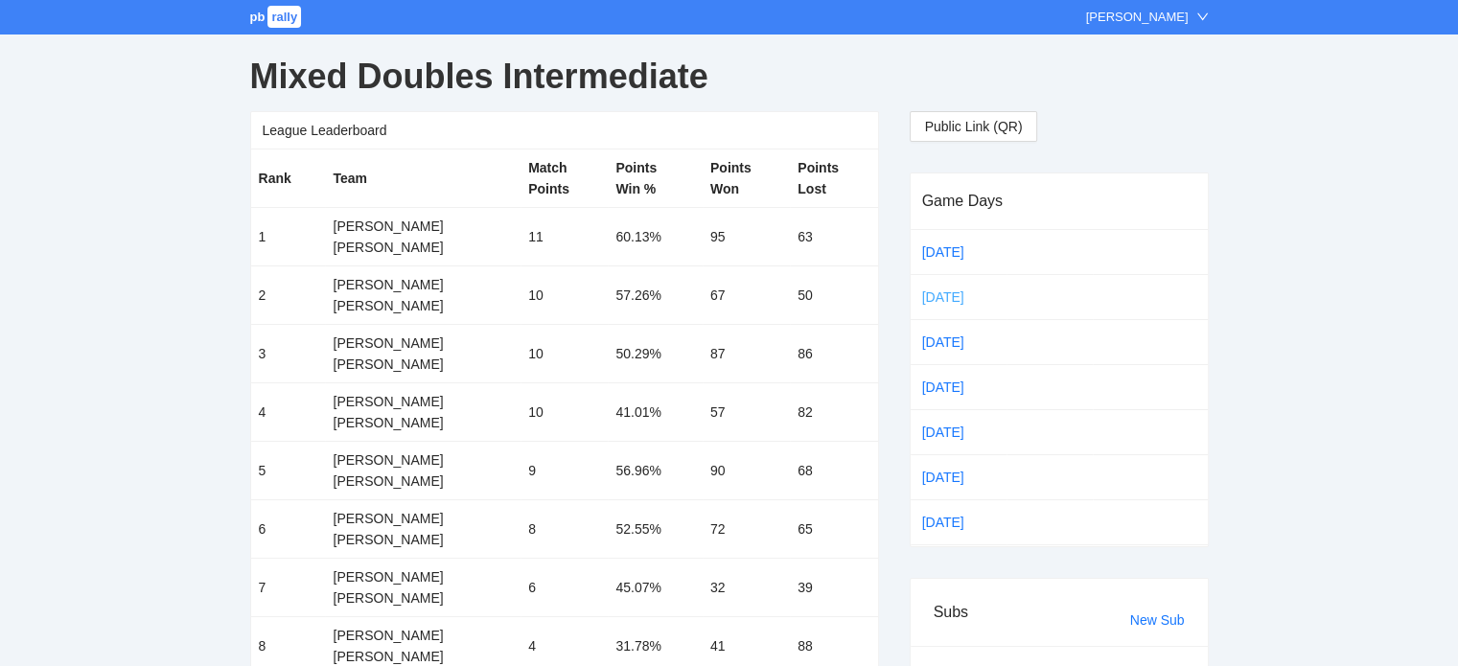
click at [928, 296] on link "[DATE]" at bounding box center [958, 297] width 81 height 29
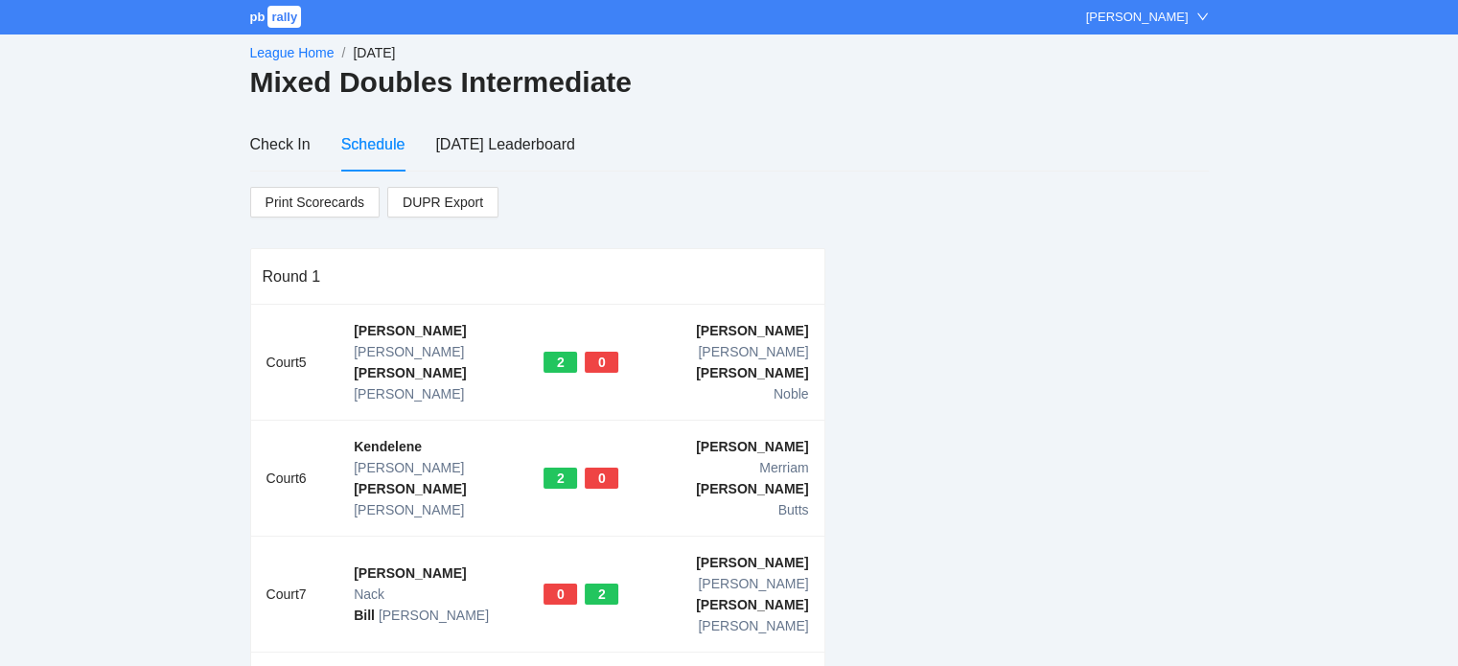
click at [276, 52] on link "League Home" at bounding box center [292, 52] width 84 height 15
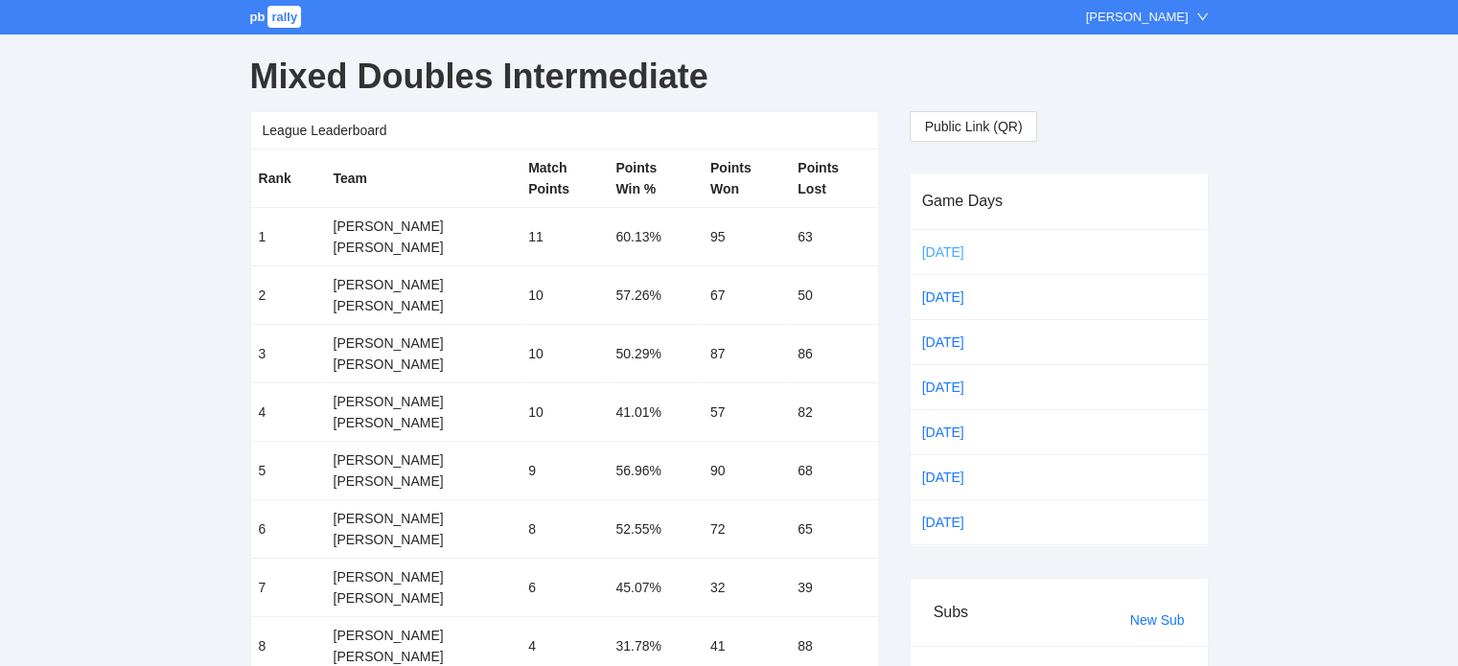
click at [937, 251] on link "[DATE]" at bounding box center [958, 252] width 81 height 29
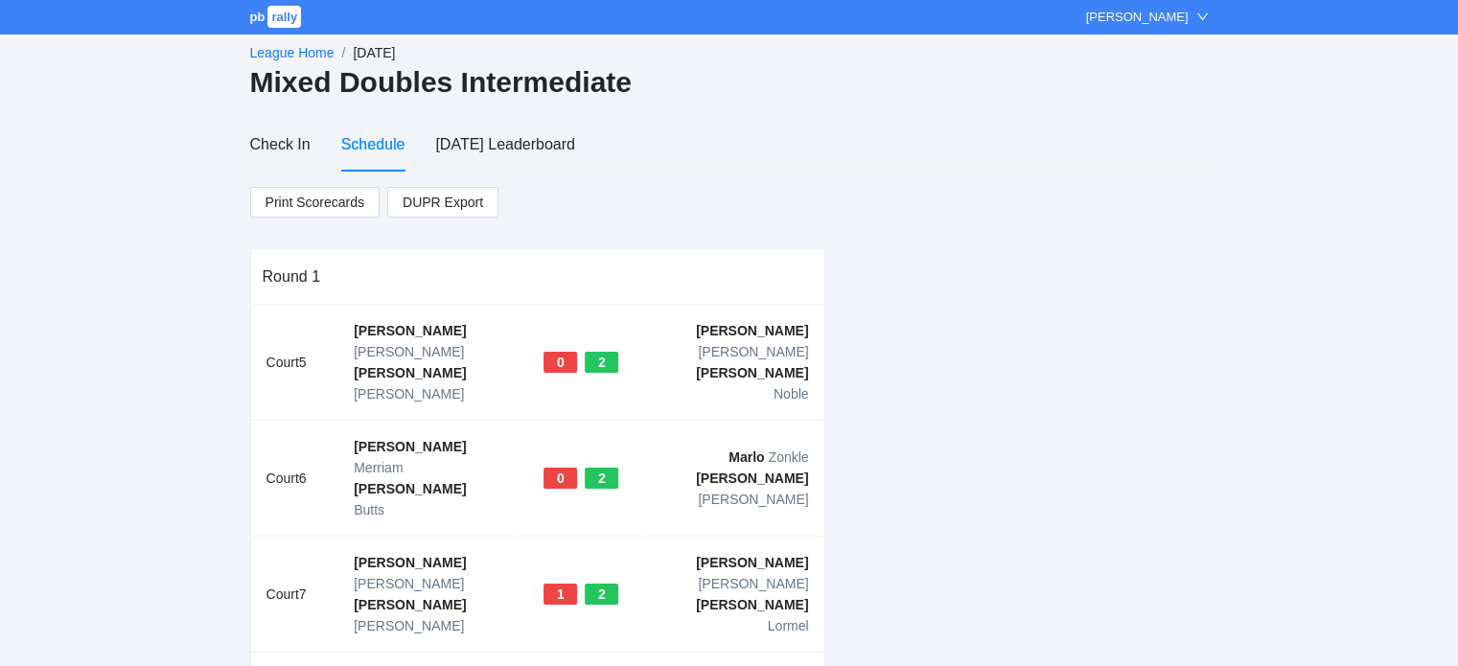
click at [261, 51] on link "League Home" at bounding box center [292, 52] width 84 height 15
